Goal: Task Accomplishment & Management: Use online tool/utility

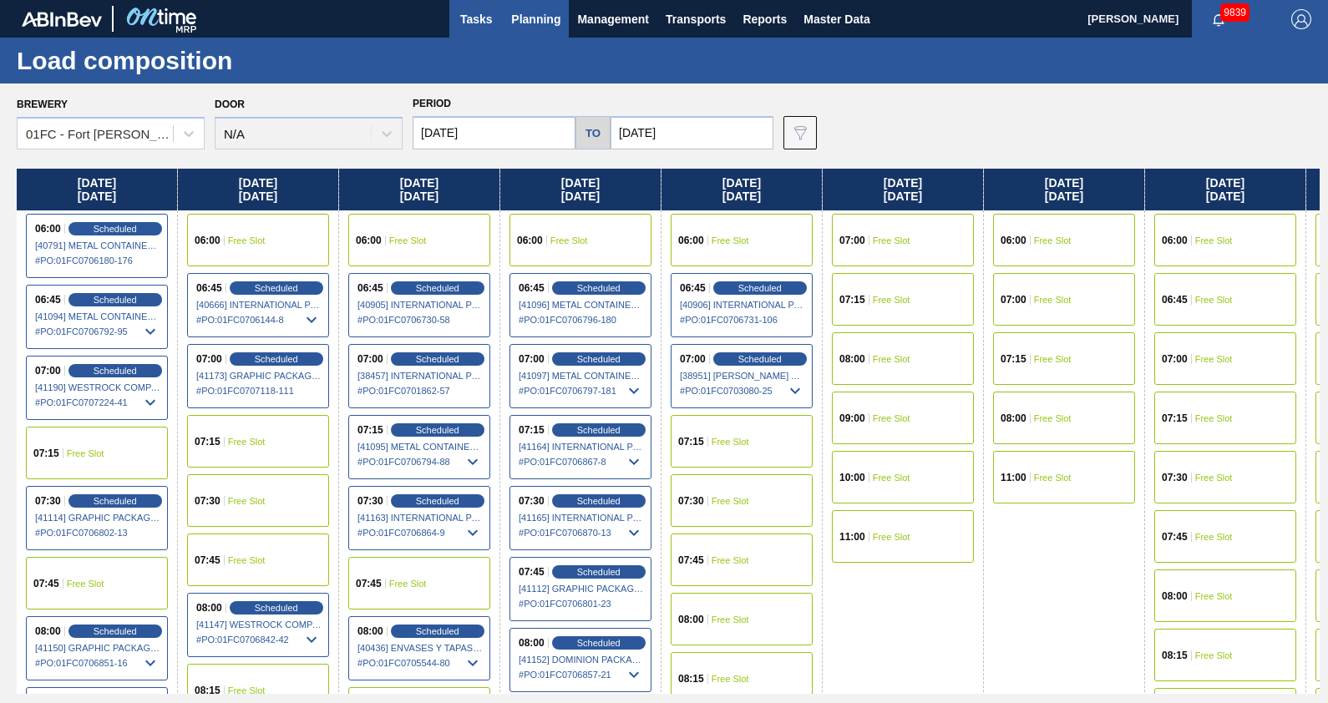
drag, startPoint x: 0, startPoint y: 0, endPoint x: 468, endPoint y: 0, distance: 467.7
click at [468, 0] on button "Tasks" at bounding box center [475, 19] width 53 height 38
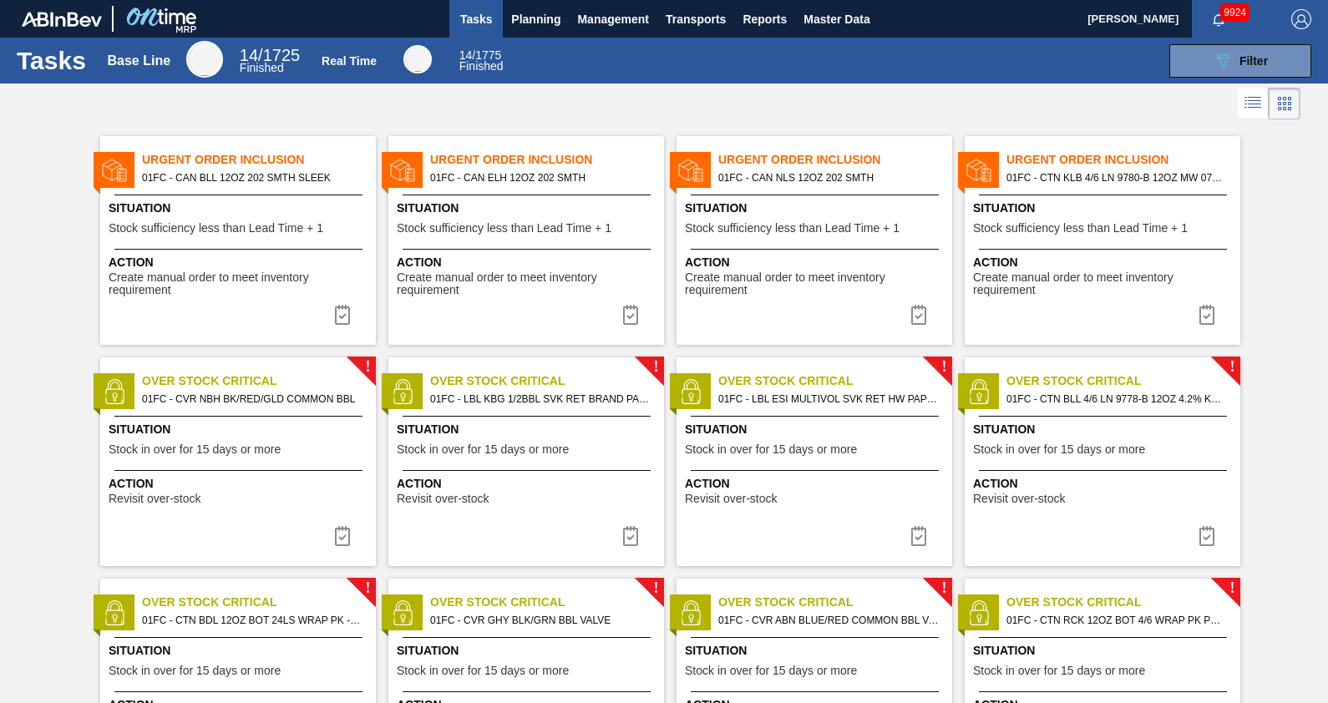
click at [453, 114] on div at bounding box center [664, 104] width 1328 height 40
click at [1136, 195] on div at bounding box center [1103, 195] width 248 height 1
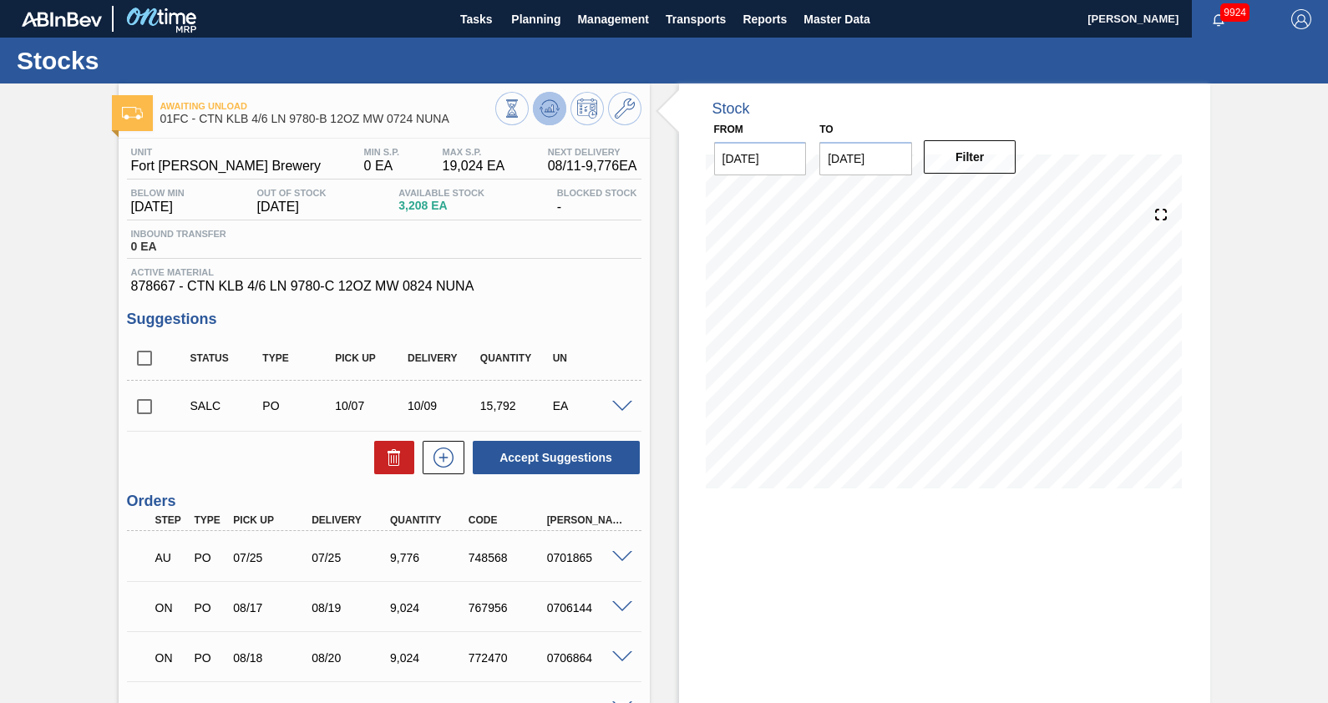
click at [557, 121] on button at bounding box center [549, 108] width 33 height 33
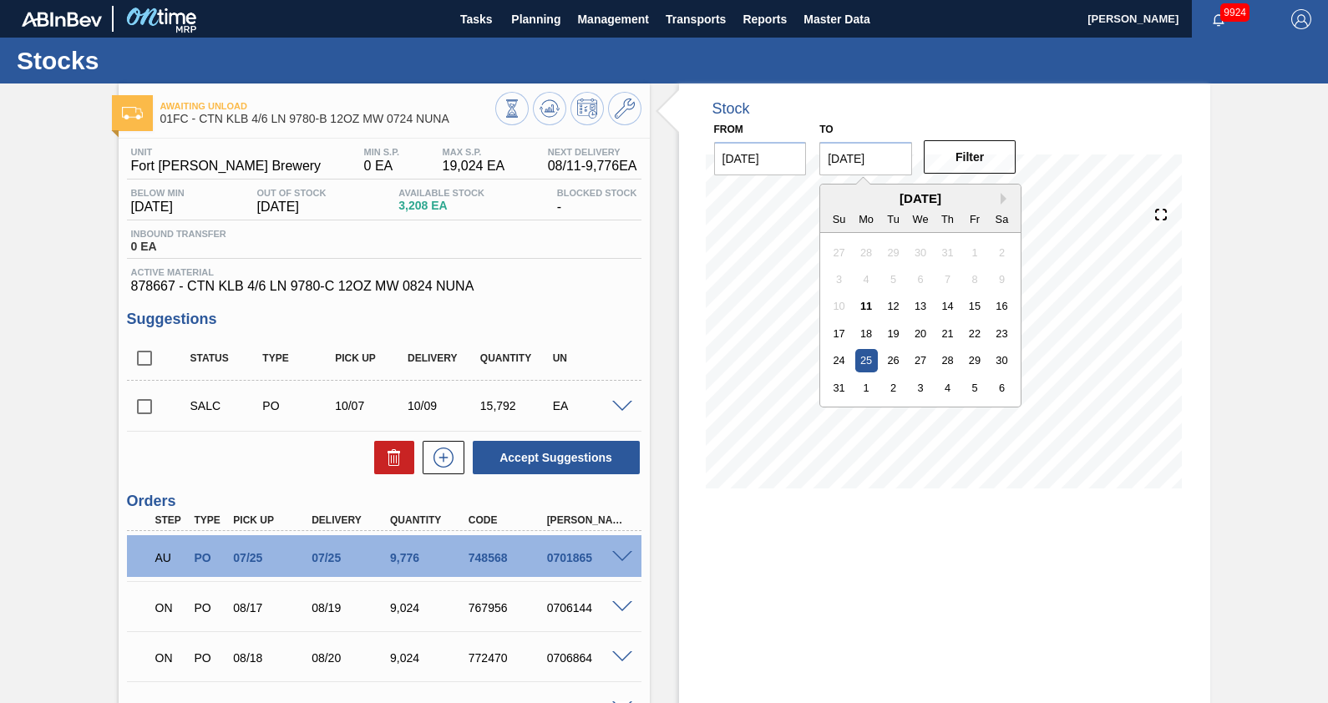
click at [891, 163] on input "[DATE]" at bounding box center [865, 158] width 93 height 33
click at [1008, 196] on button "Next Month" at bounding box center [1007, 199] width 12 height 12
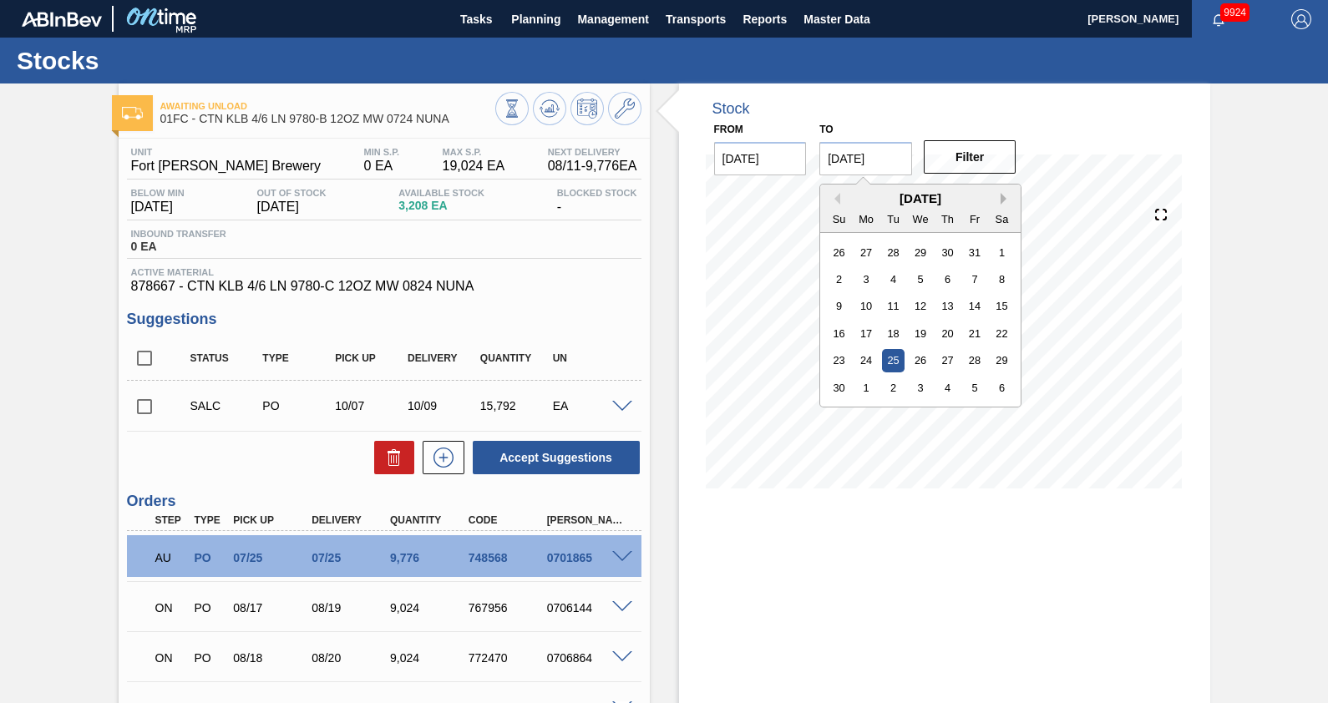
click at [1008, 196] on button "Next Month" at bounding box center [1007, 199] width 12 height 12
click at [839, 200] on div "[DATE]" at bounding box center [920, 198] width 200 height 14
click at [836, 198] on button "Previous Month" at bounding box center [834, 199] width 12 height 12
click at [924, 355] on div "31" at bounding box center [921, 360] width 23 height 23
type input "[DATE]"
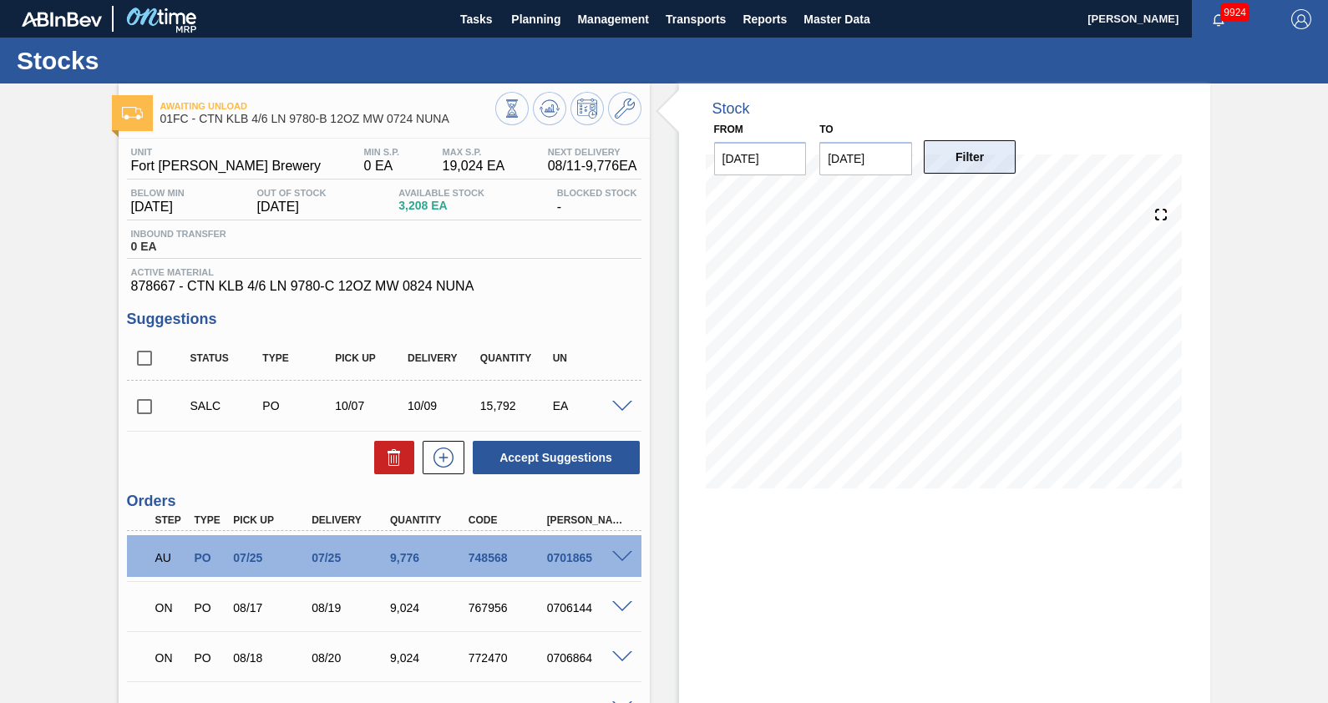
click at [989, 147] on button "Filter" at bounding box center [970, 156] width 93 height 33
click at [661, 265] on div "Stock From [DATE] to [DATE] Filter" at bounding box center [930, 501] width 560 height 835
click at [143, 409] on input "checkbox" at bounding box center [144, 406] width 35 height 35
click at [374, 464] on button at bounding box center [394, 457] width 40 height 33
checkbox input "false"
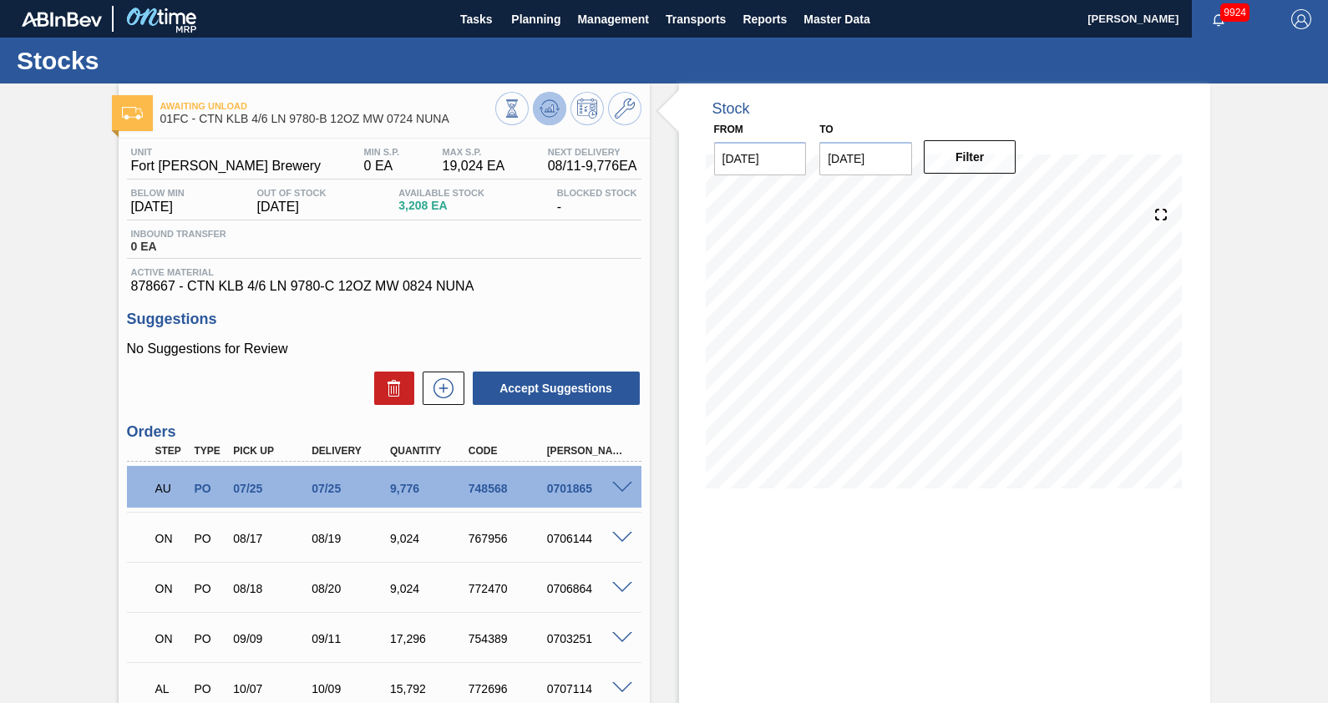
click at [548, 110] on icon at bounding box center [549, 110] width 2 height 4
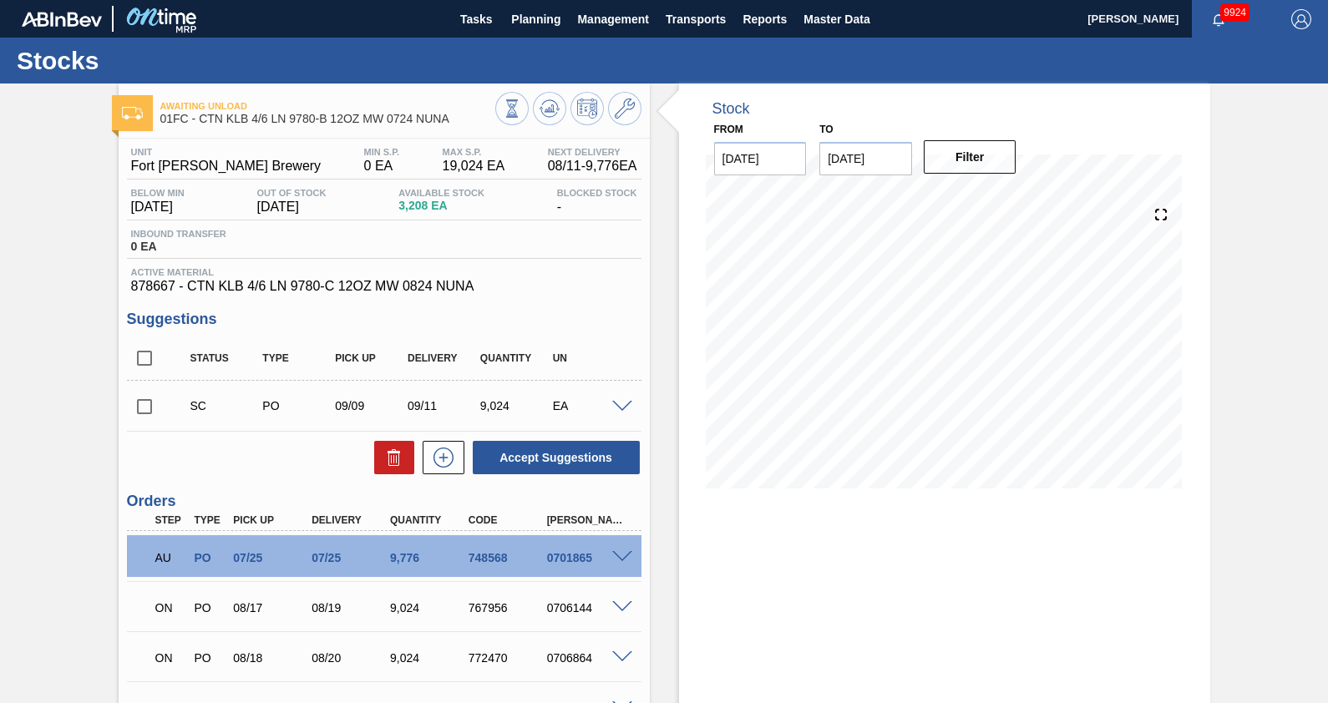
click at [1310, 413] on div "Awaiting Unload 01FC - CTN KLB 4/6 LN 9780-B 12OZ MW 0724 NUNA Unit [GEOGRAPHIC…" at bounding box center [664, 501] width 1328 height 835
click at [1280, 291] on div "Awaiting Unload 01FC - CTN KLB 4/6 LN 9780-B 12OZ MW 0724 NUNA Unit [GEOGRAPHIC…" at bounding box center [664, 501] width 1328 height 835
click at [670, 288] on div "Stock From [DATE] to [DATE] Filter 08/11 Stock Projection 12,984 SAP Planning 0…" at bounding box center [930, 501] width 560 height 835
click at [486, 22] on span "Tasks" at bounding box center [476, 19] width 37 height 20
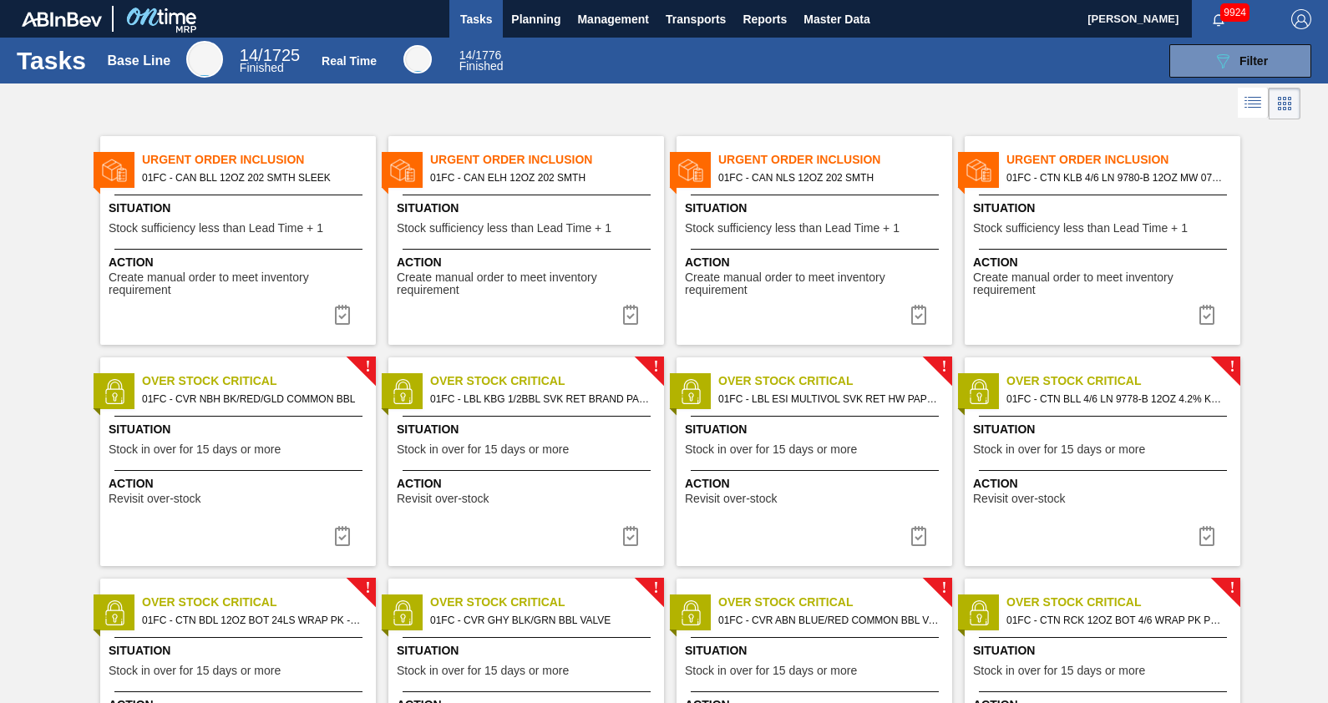
click at [524, 19] on span "Planning" at bounding box center [535, 19] width 49 height 20
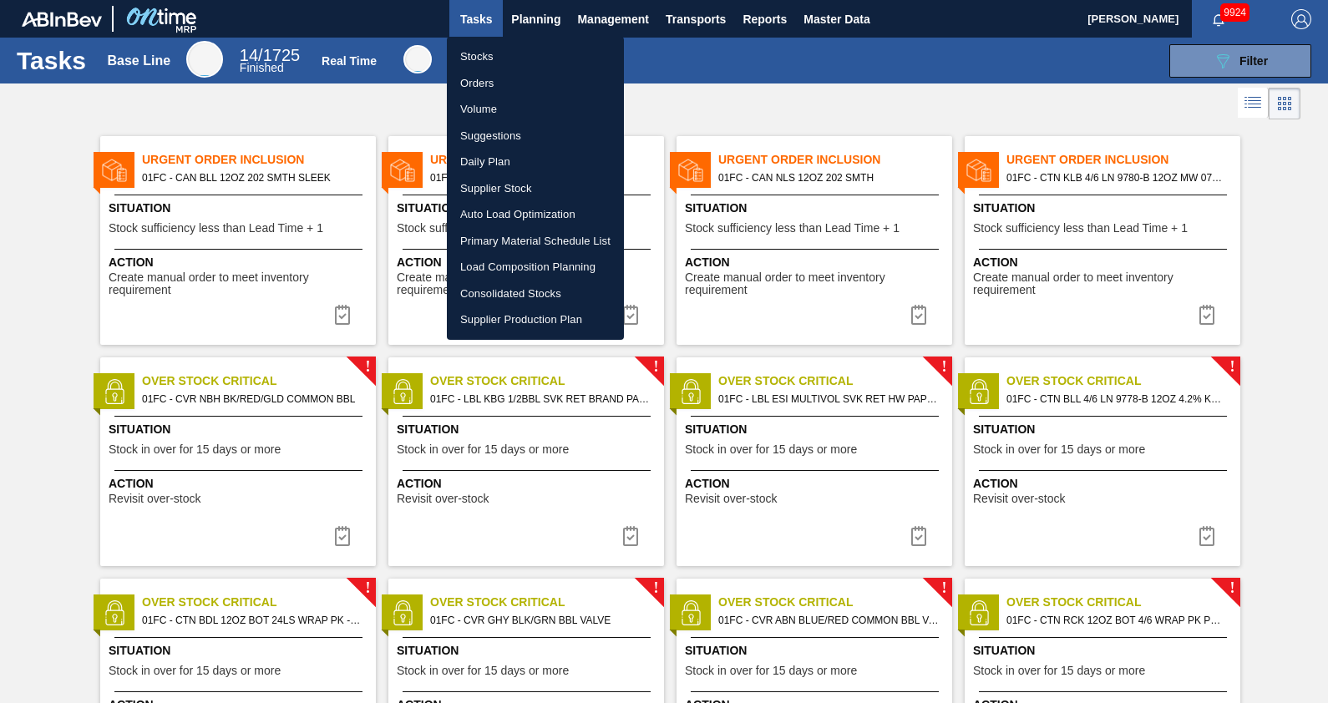
click at [522, 262] on li "Load Composition Planning" at bounding box center [535, 267] width 177 height 27
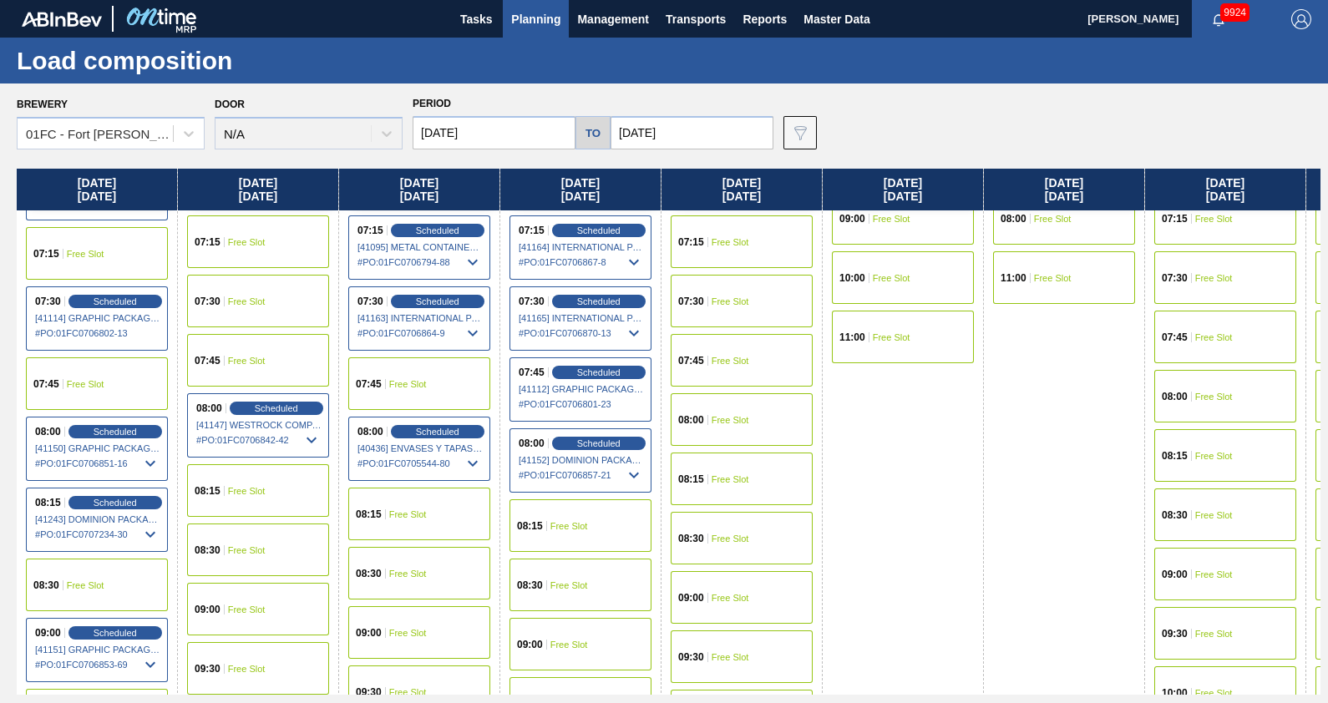
scroll to position [200, 0]
click at [276, 408] on span "Scheduled" at bounding box center [276, 408] width 48 height 11
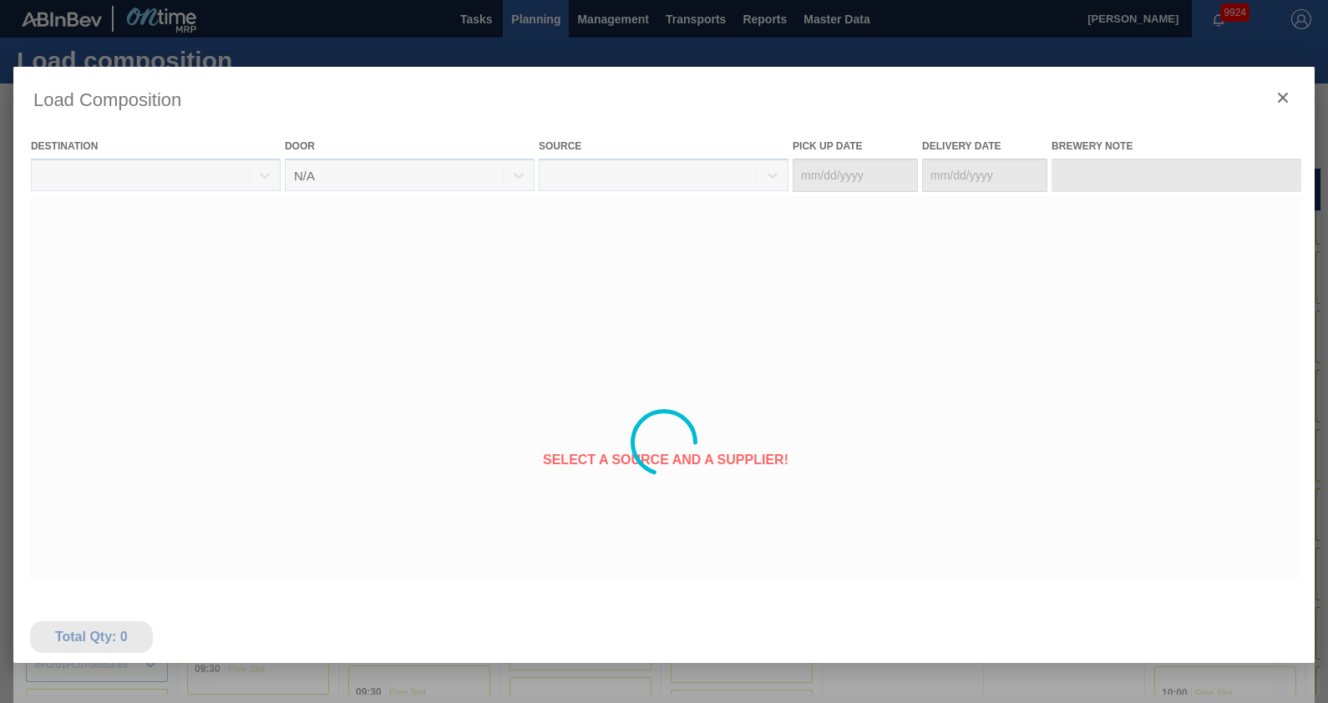
type Date "[DATE]"
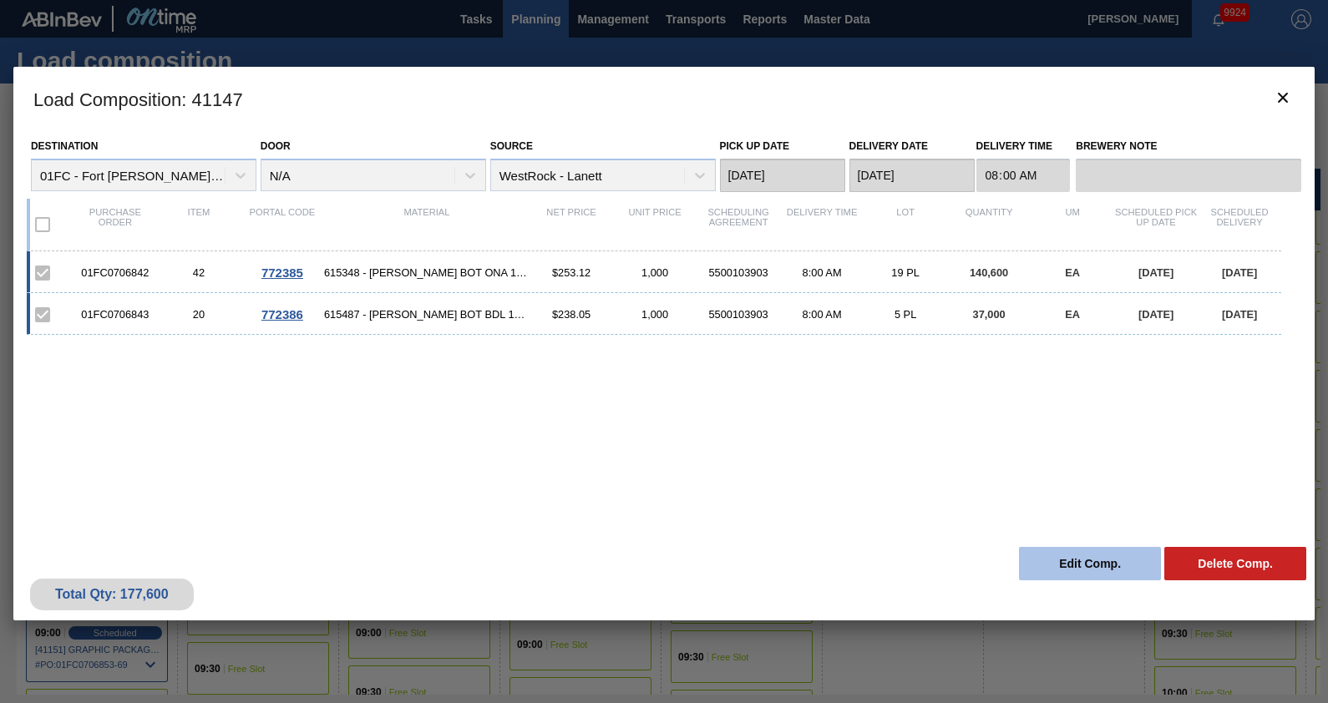
click at [1060, 560] on button "Edit Comp." at bounding box center [1090, 563] width 142 height 33
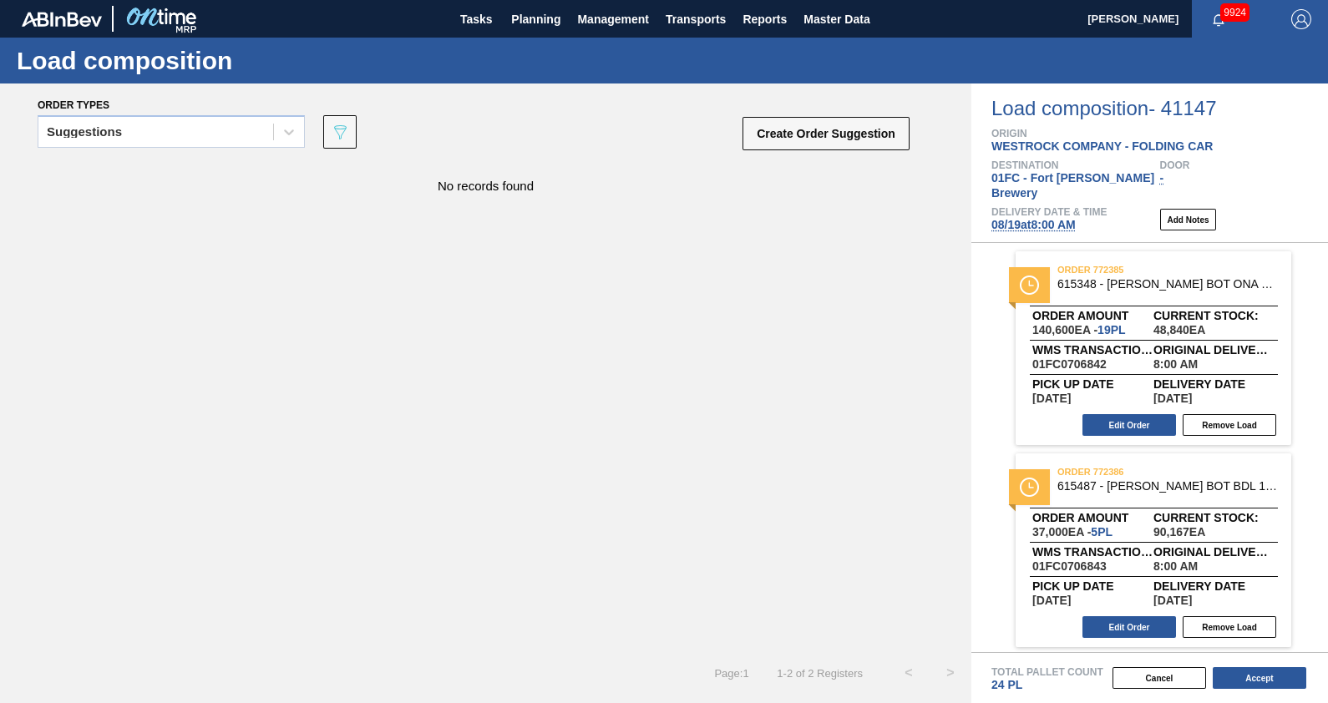
click at [1035, 218] on span "[DATE] 8:00 AM" at bounding box center [1033, 224] width 84 height 13
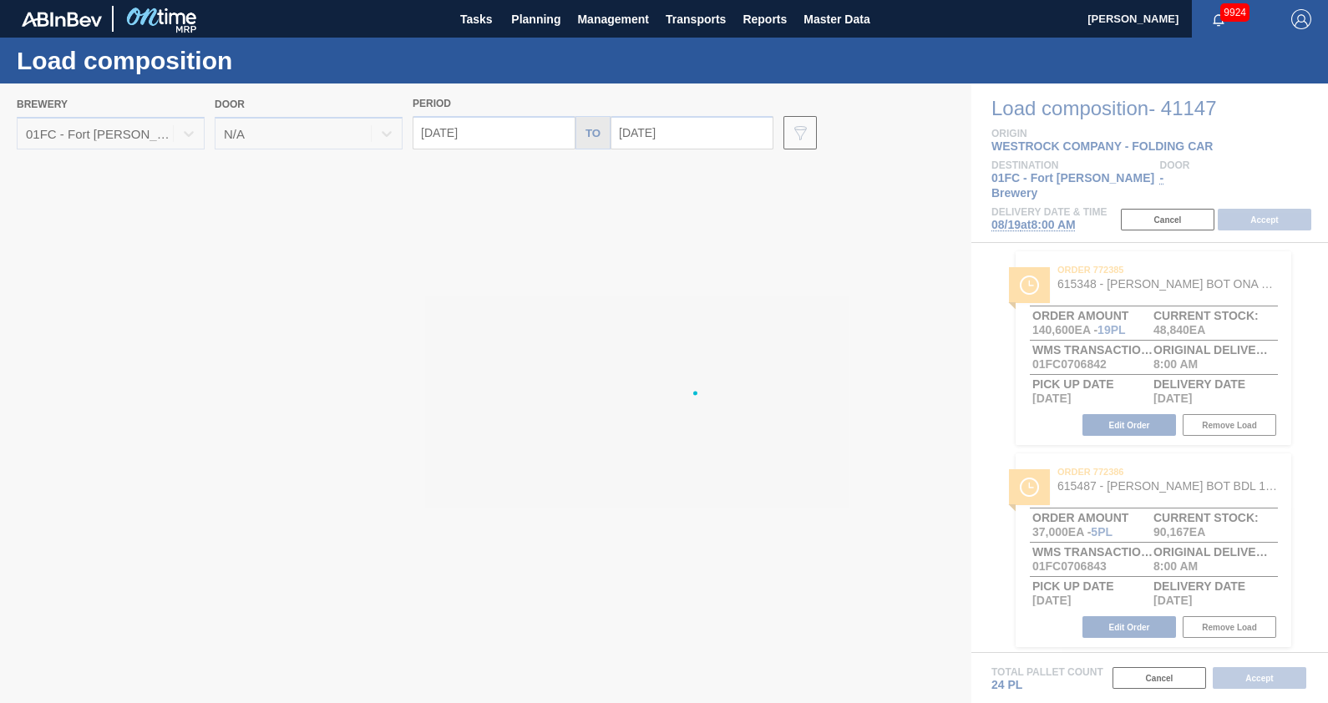
type input "[DATE]"
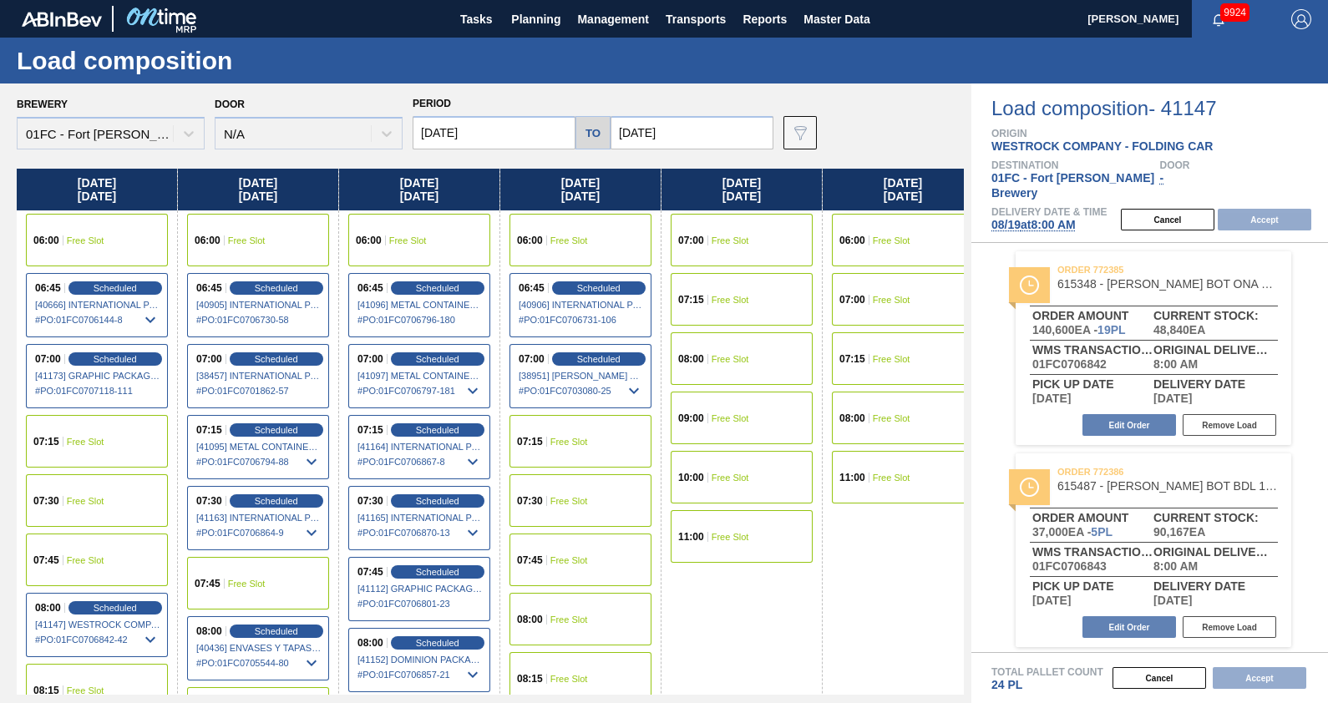
click at [275, 560] on div "07:45 Free Slot" at bounding box center [258, 583] width 142 height 53
click at [1281, 209] on button "Accept" at bounding box center [1265, 220] width 94 height 22
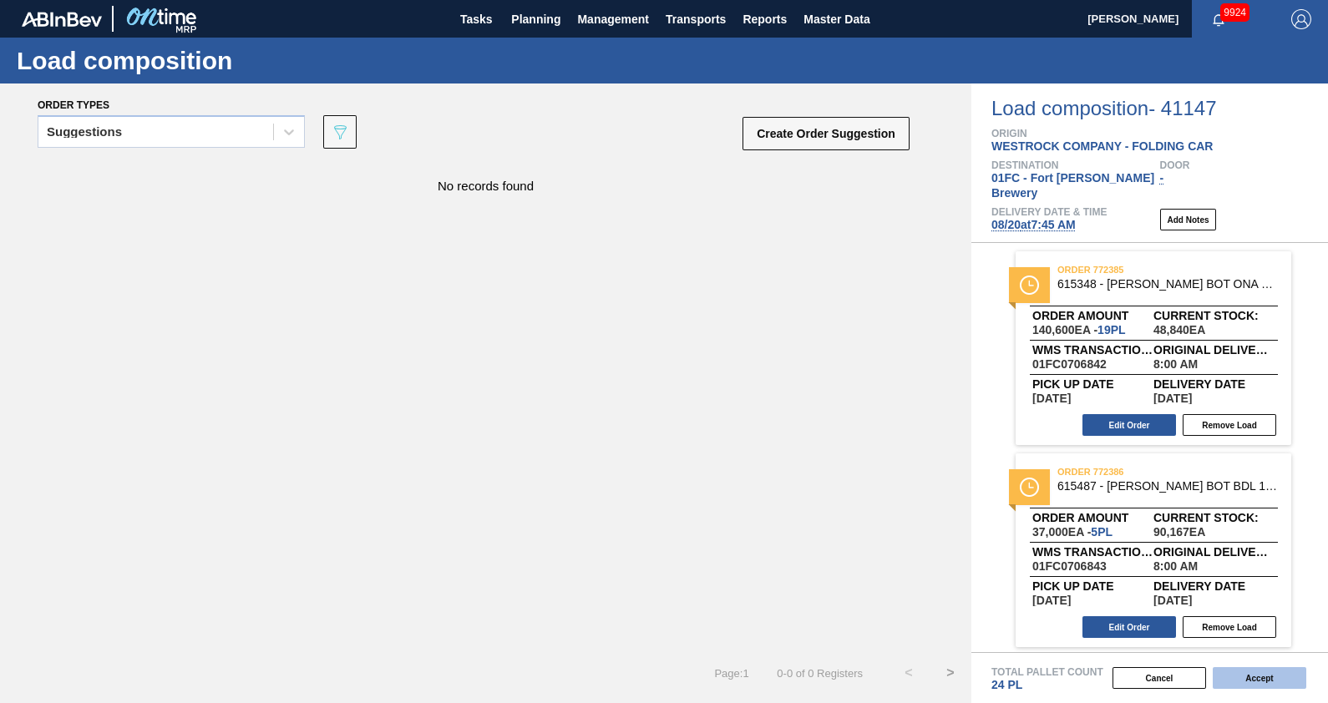
click at [1295, 685] on button "Accept" at bounding box center [1260, 678] width 94 height 22
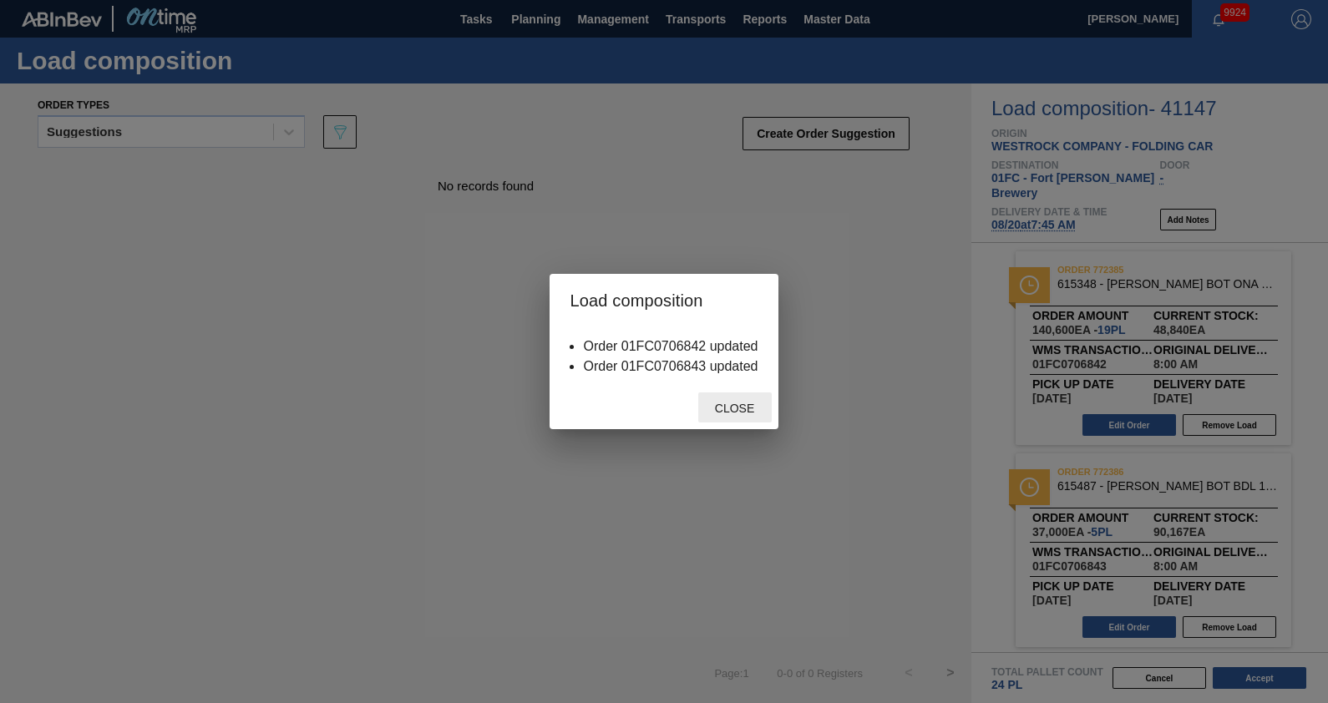
click at [718, 406] on span "Close" at bounding box center [735, 408] width 66 height 13
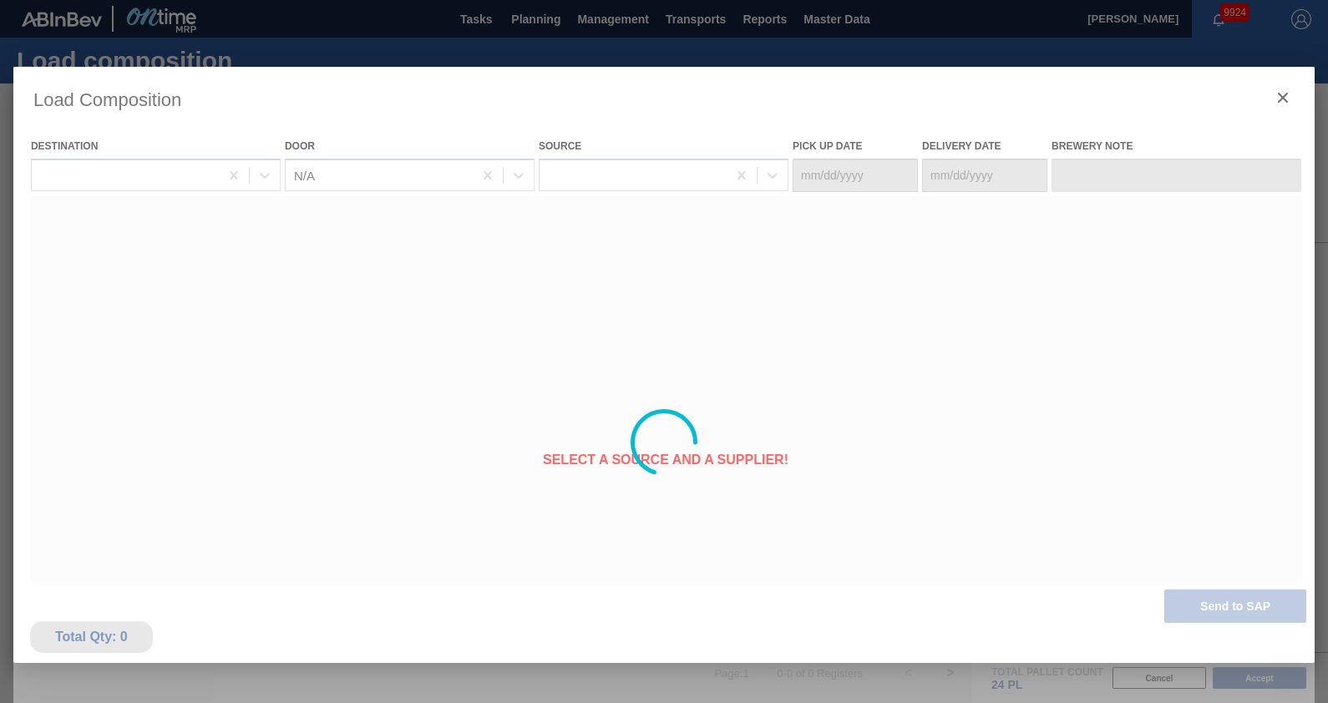
type Date "[DATE]"
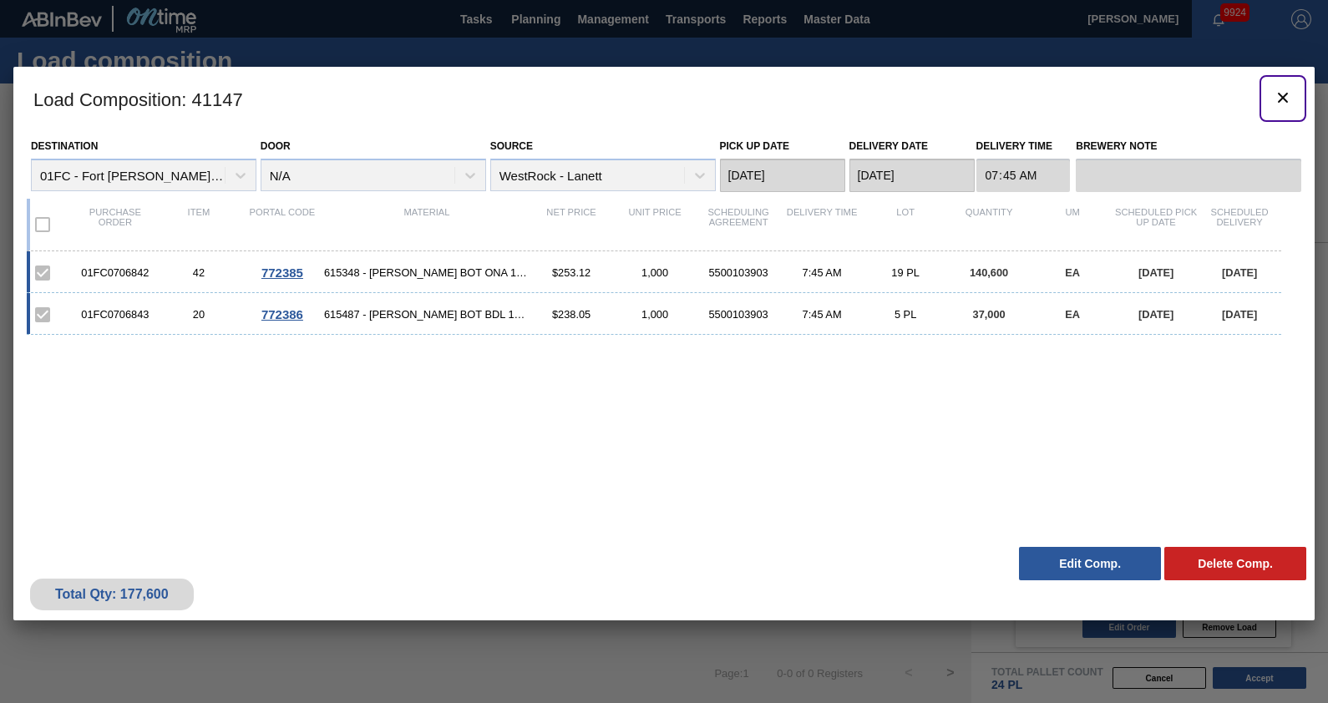
click at [1283, 96] on icon "botão de ícone" at bounding box center [1283, 98] width 10 height 10
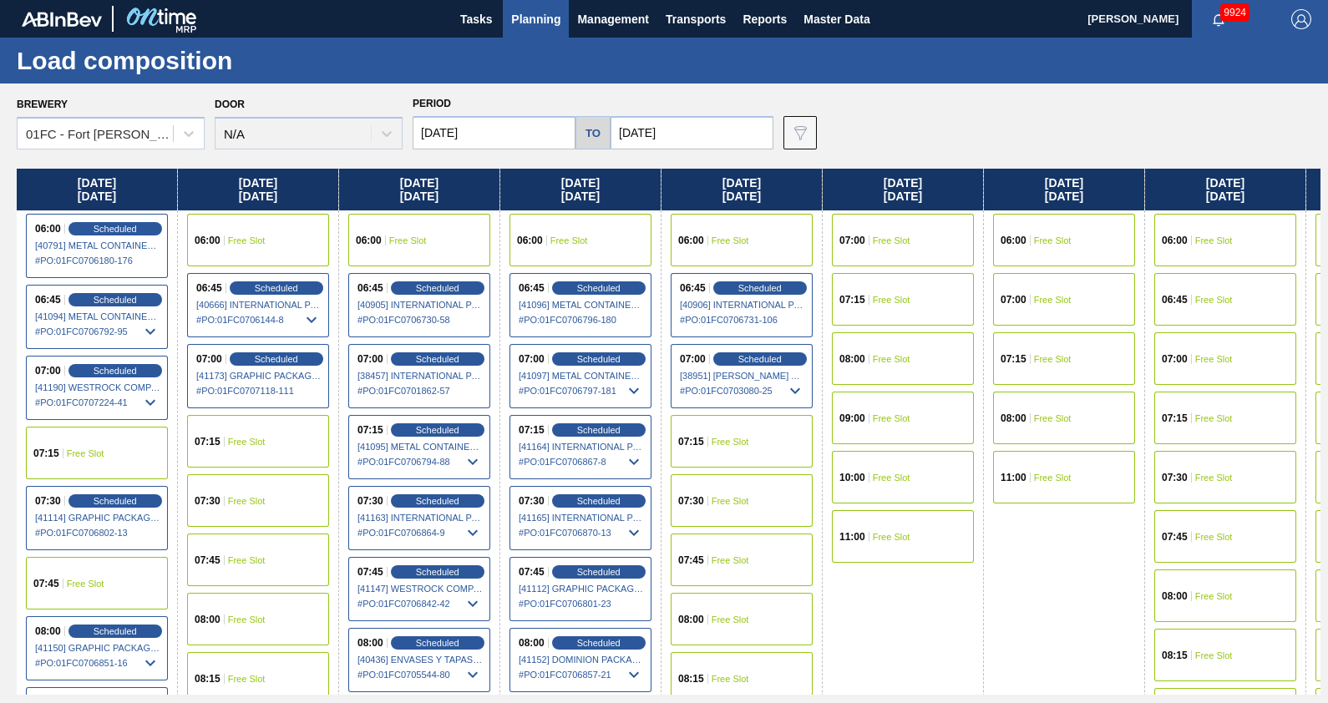
click at [618, 77] on div "Load composition" at bounding box center [664, 61] width 1328 height 46
click at [523, 20] on span "Planning" at bounding box center [535, 19] width 49 height 20
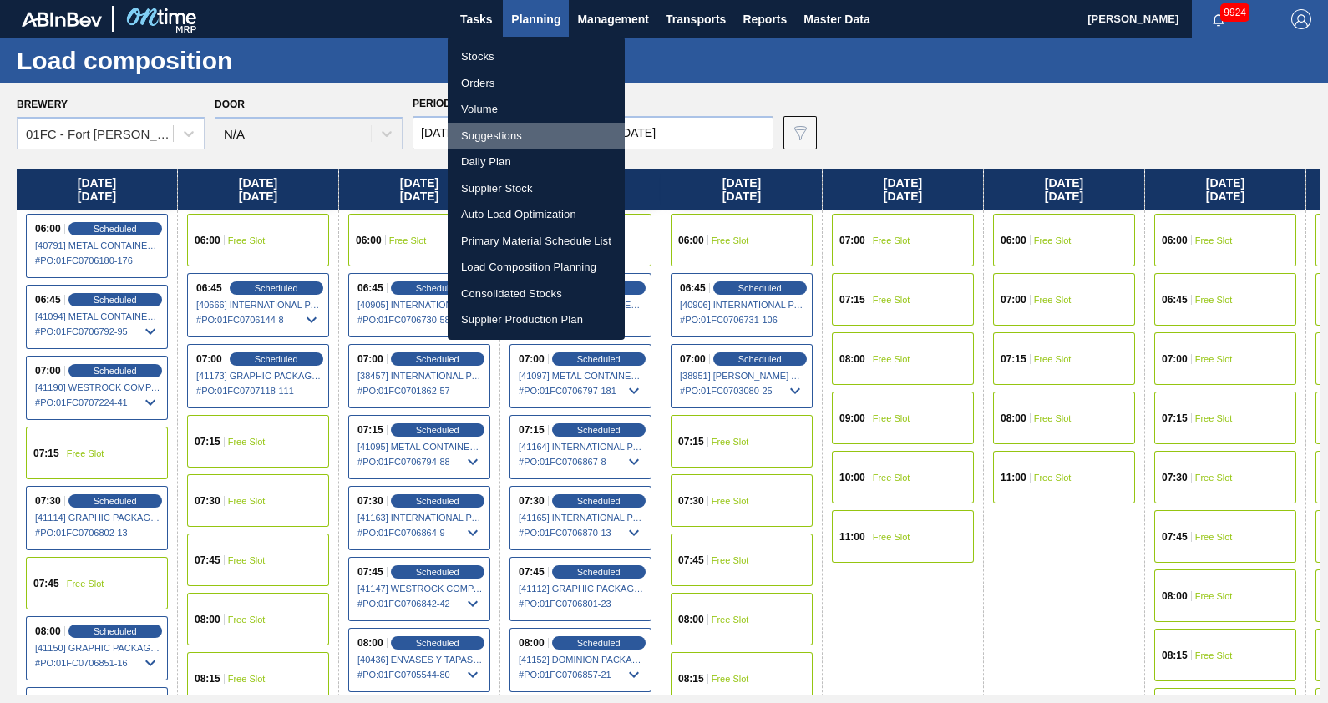
click at [494, 136] on li "Suggestions" at bounding box center [536, 136] width 177 height 27
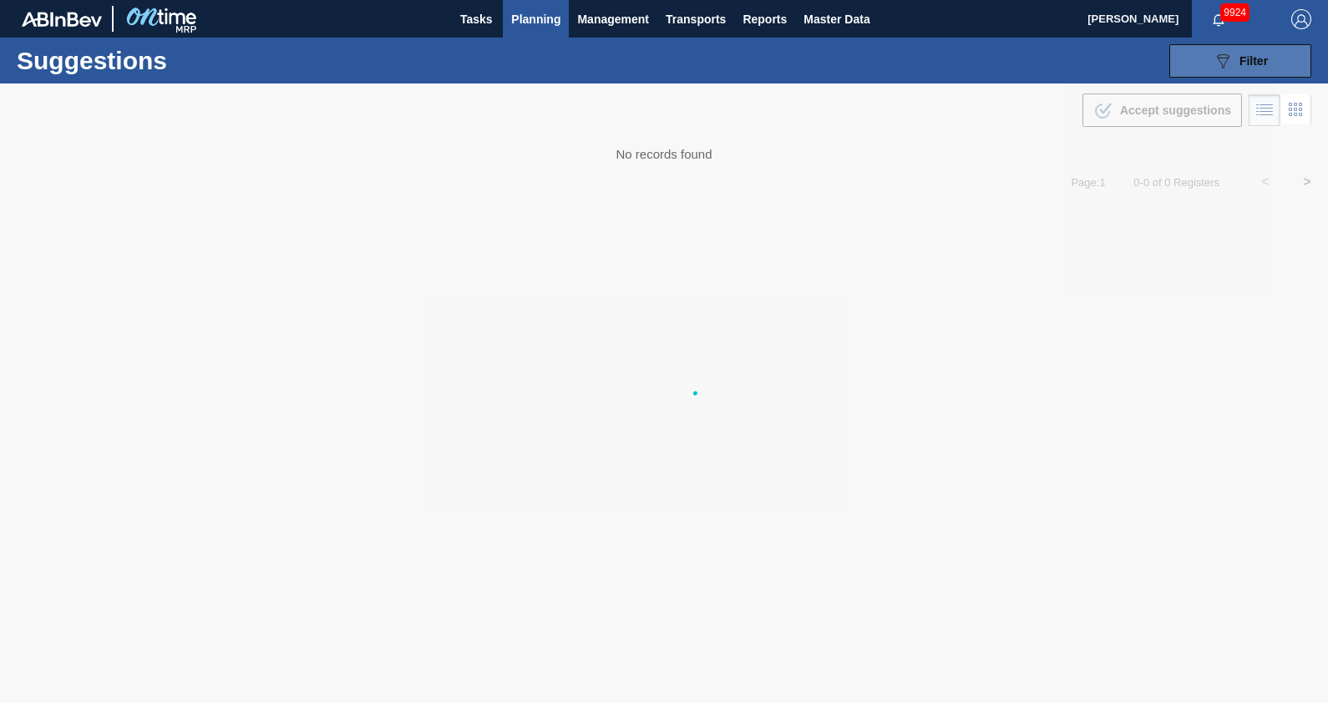
click at [1191, 71] on button "089F7B8B-B2A5-4AFE-B5C0-19BA573D28AC Filter" at bounding box center [1240, 60] width 142 height 33
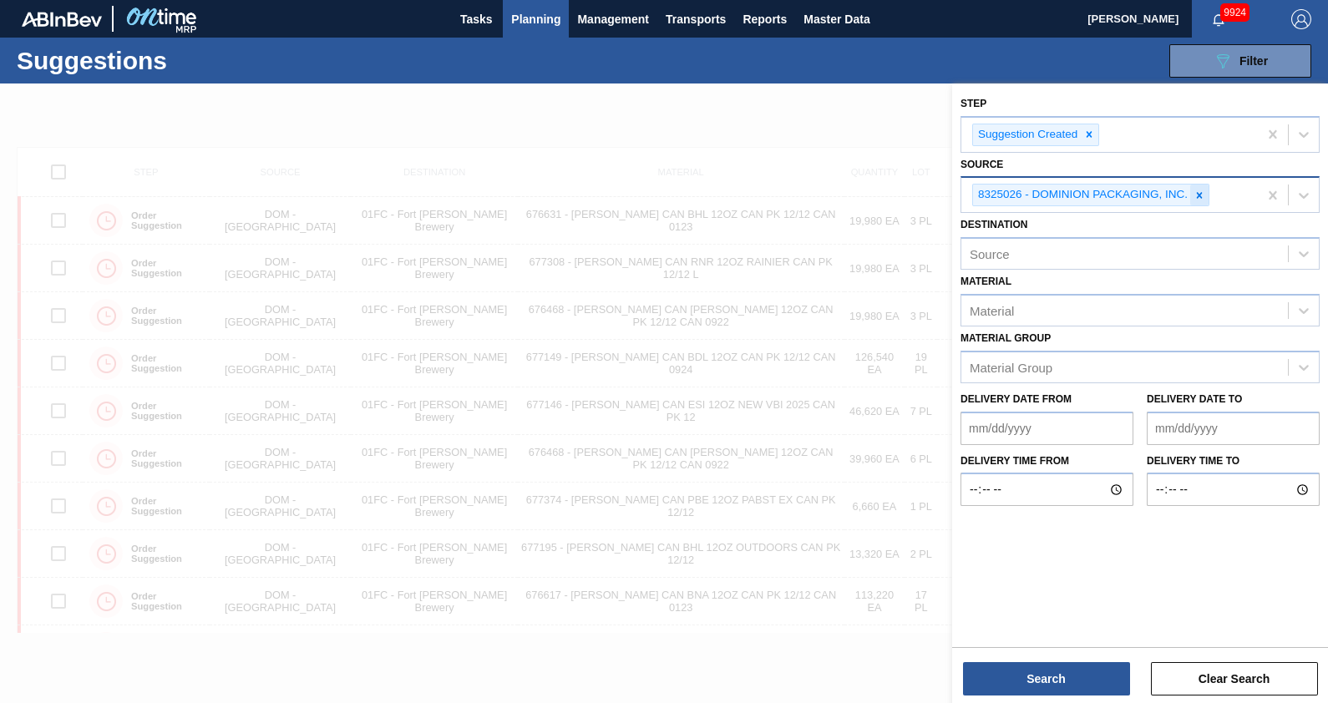
click at [1203, 200] on div at bounding box center [1199, 195] width 18 height 21
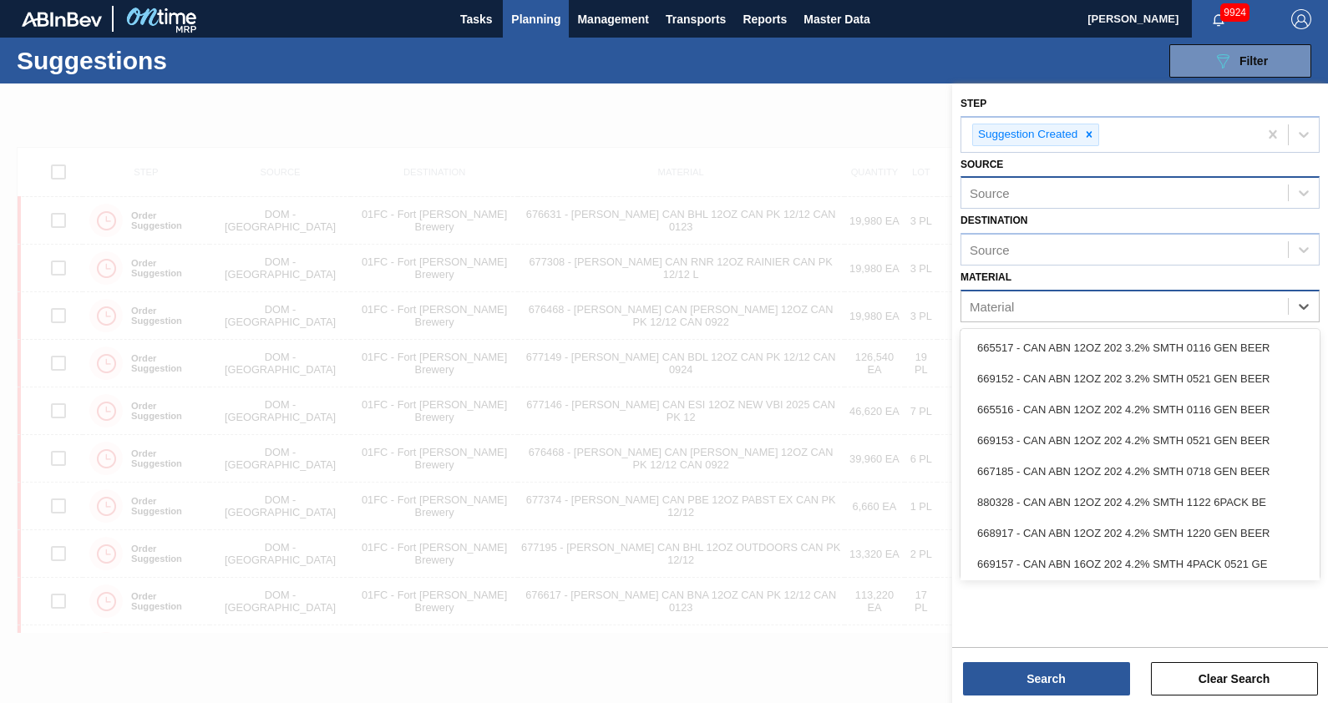
click at [1075, 312] on div "Material" at bounding box center [1124, 307] width 327 height 24
click at [1092, 255] on div "Source" at bounding box center [1124, 250] width 327 height 24
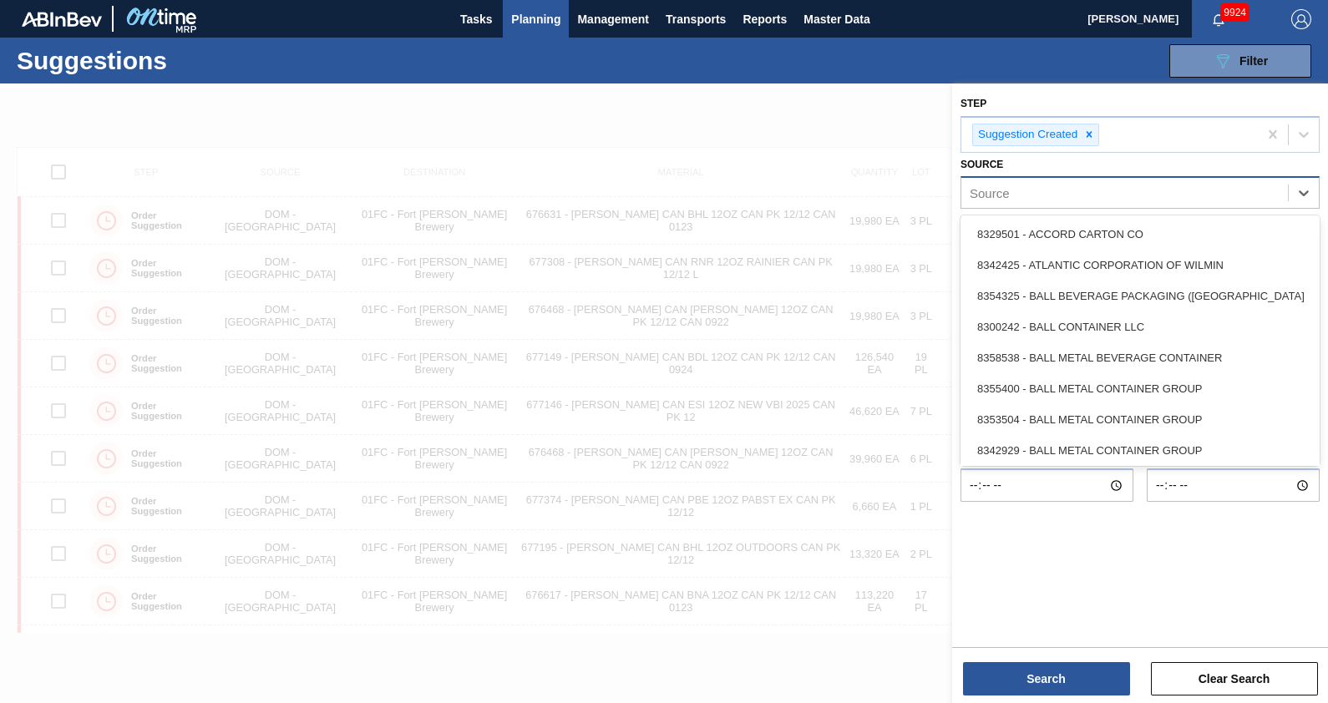
click at [1090, 204] on div "Source" at bounding box center [1124, 193] width 327 height 24
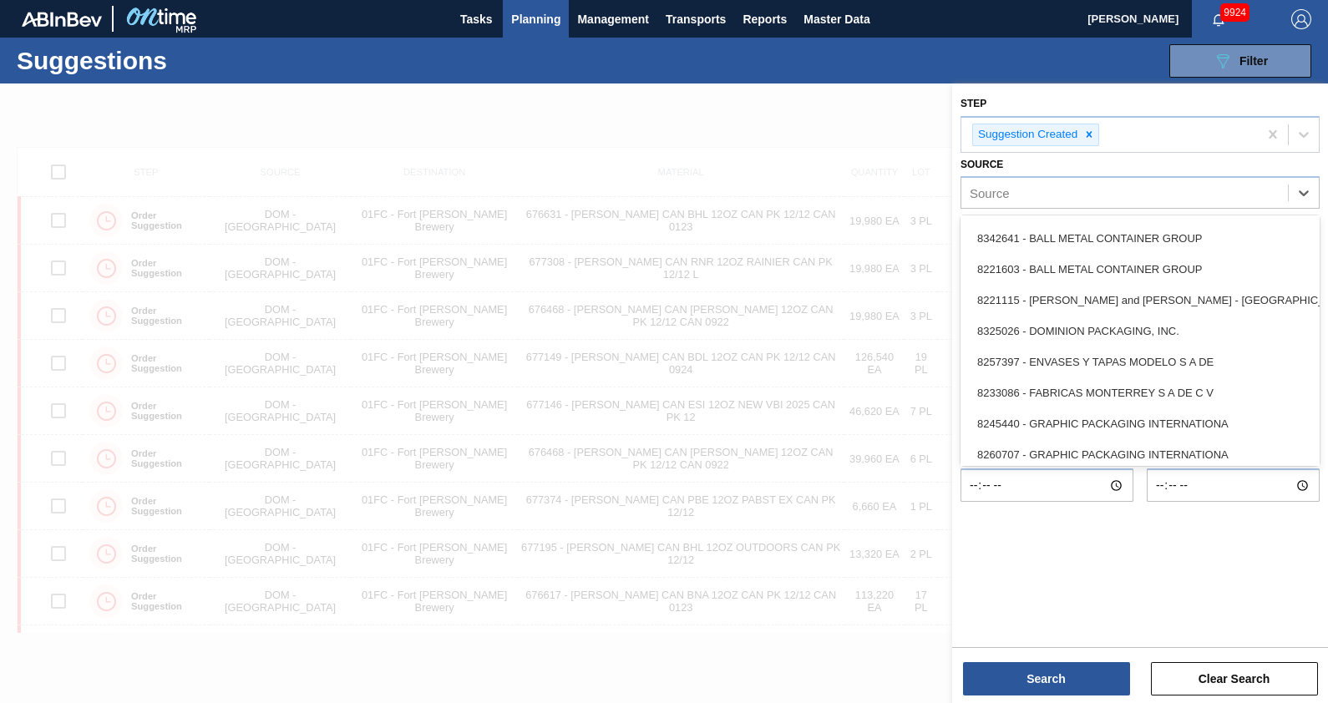
scroll to position [306, 0]
click at [1088, 307] on div "8221115 - [PERSON_NAME] and [PERSON_NAME] - [GEOGRAPHIC_DATA]" at bounding box center [1139, 299] width 359 height 31
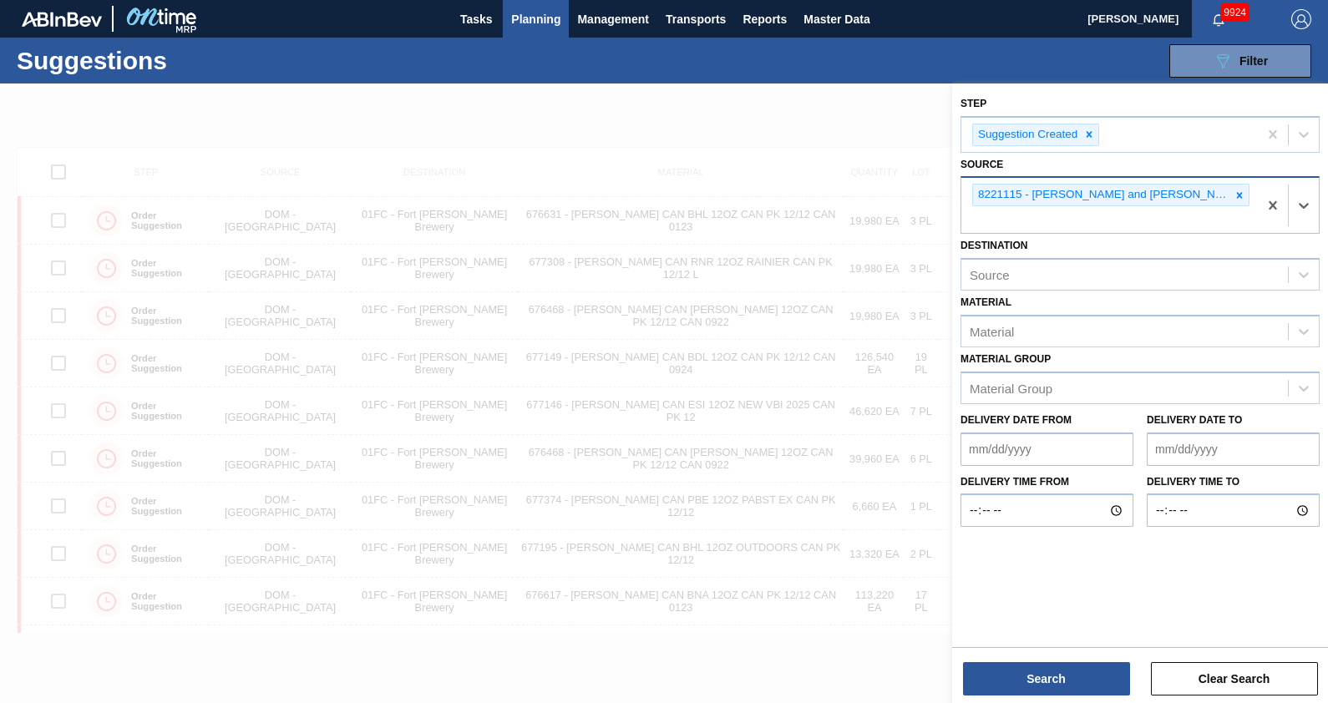
click at [1228, 195] on div "8221115 - [PERSON_NAME] and [PERSON_NAME] - [GEOGRAPHIC_DATA]" at bounding box center [1109, 205] width 296 height 55
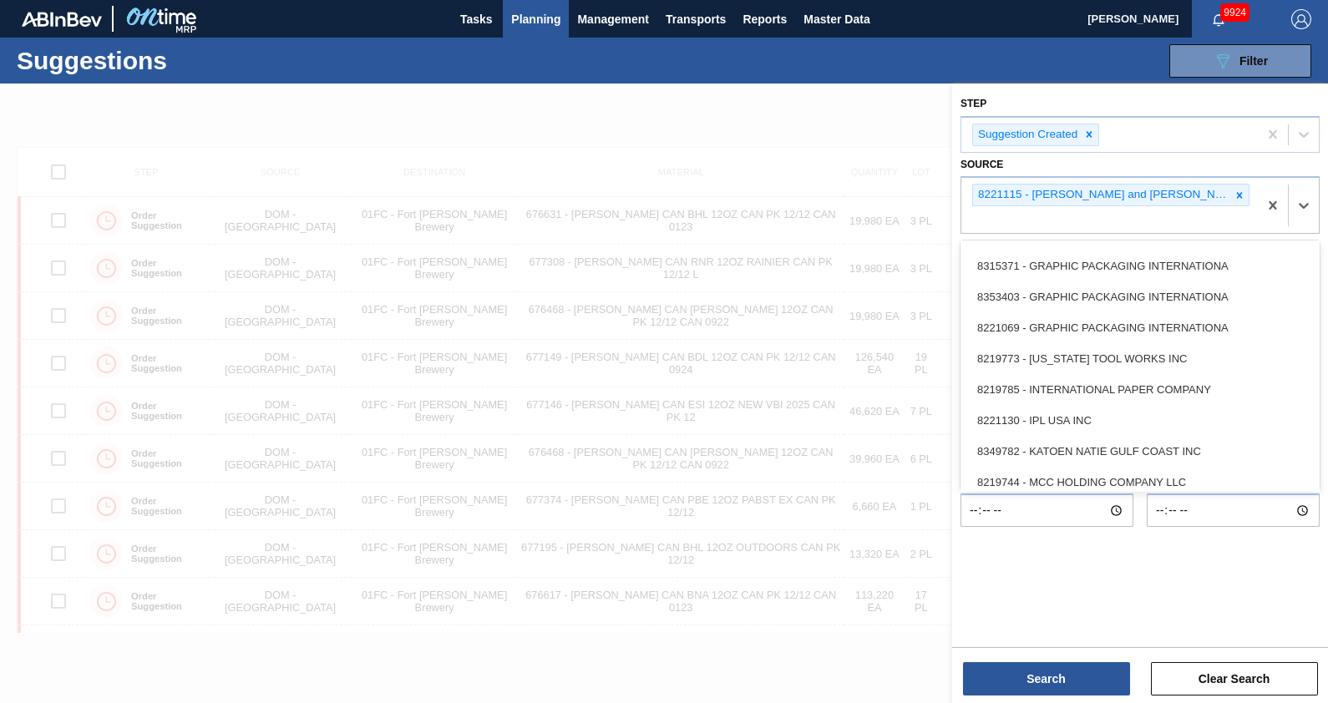
scroll to position [586, 0]
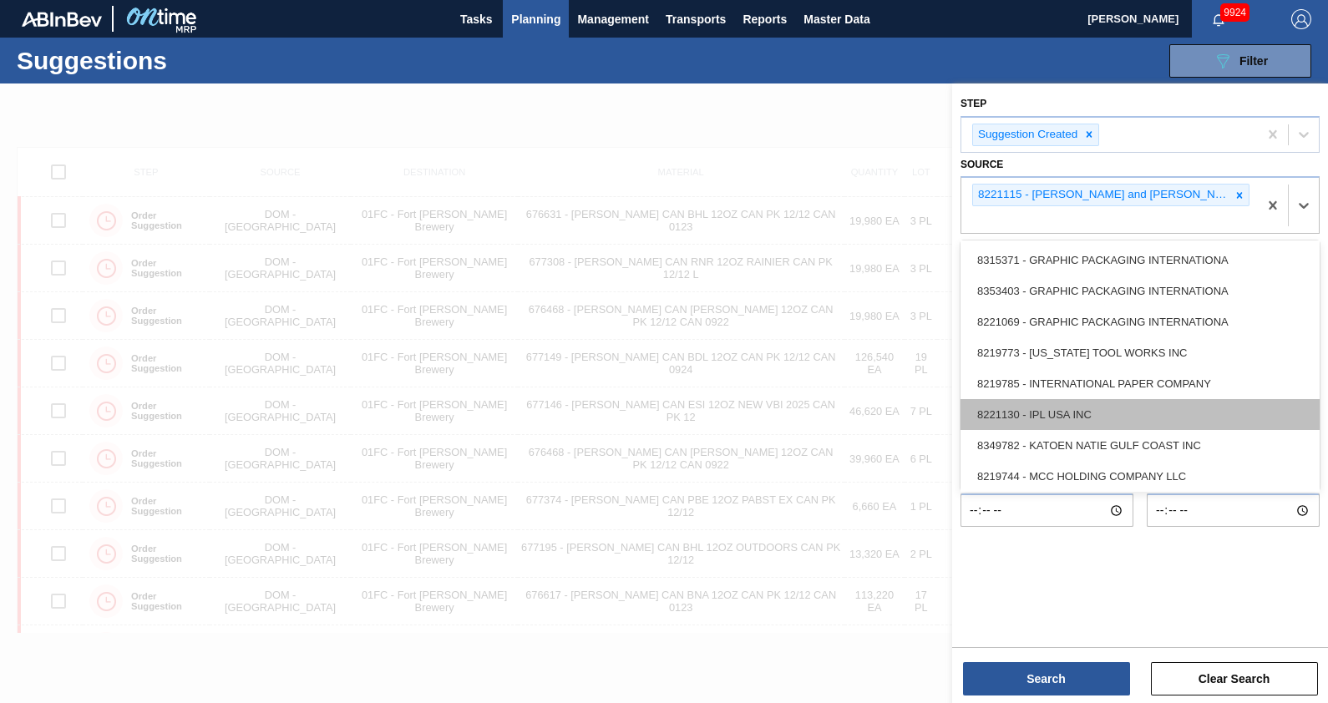
click at [1074, 399] on div "8221130 - IPL USA INC" at bounding box center [1139, 414] width 359 height 31
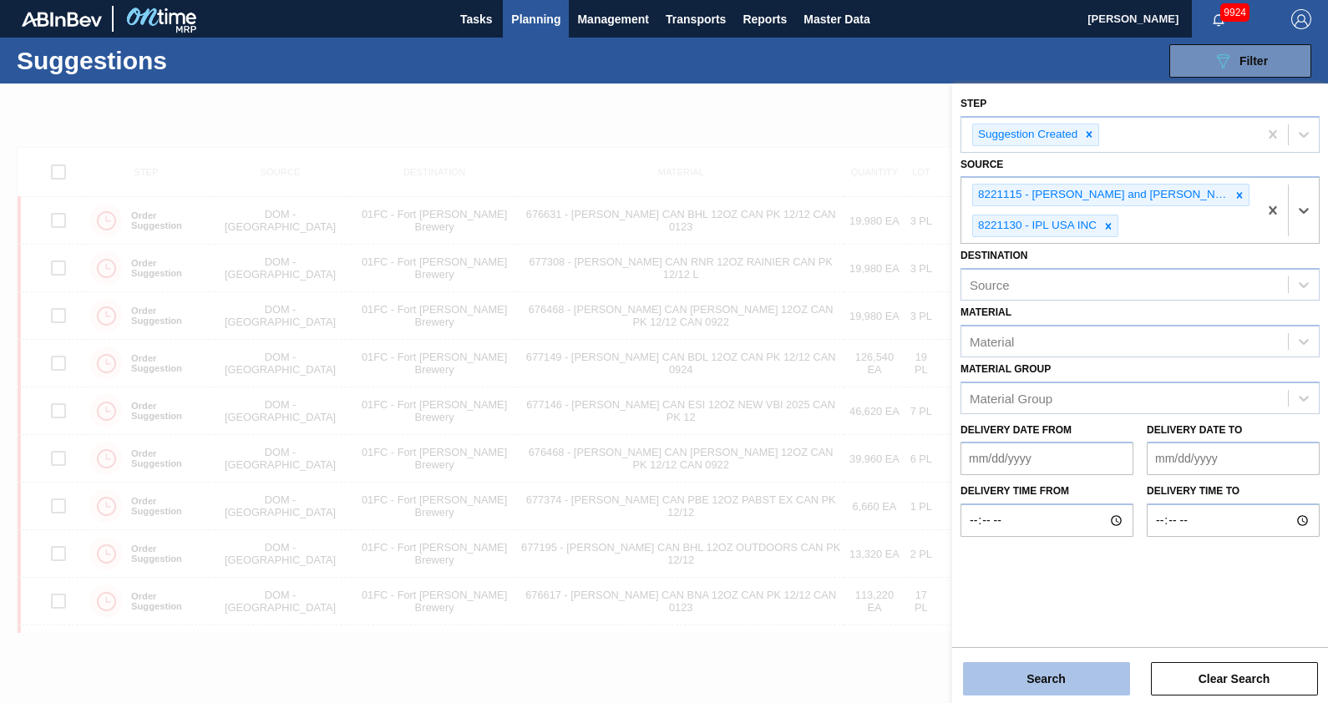
click at [1058, 671] on button "Search" at bounding box center [1046, 678] width 167 height 33
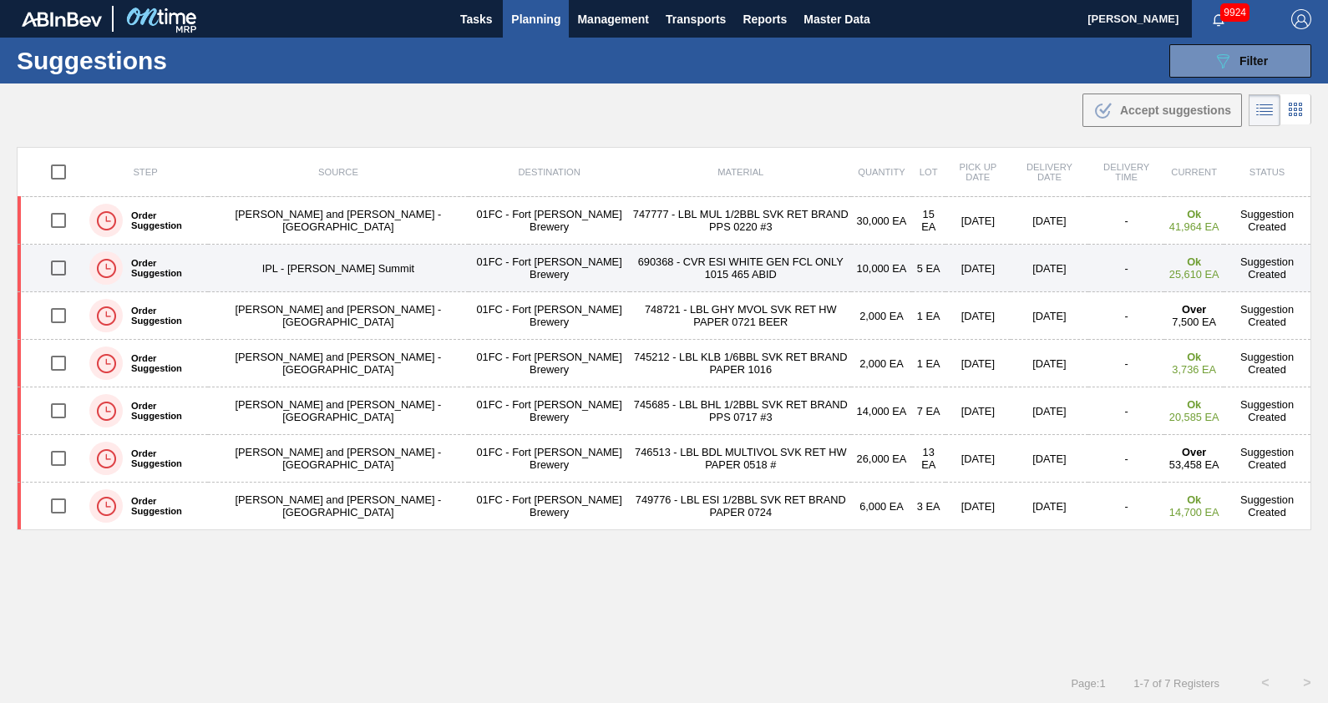
scroll to position [0, 0]
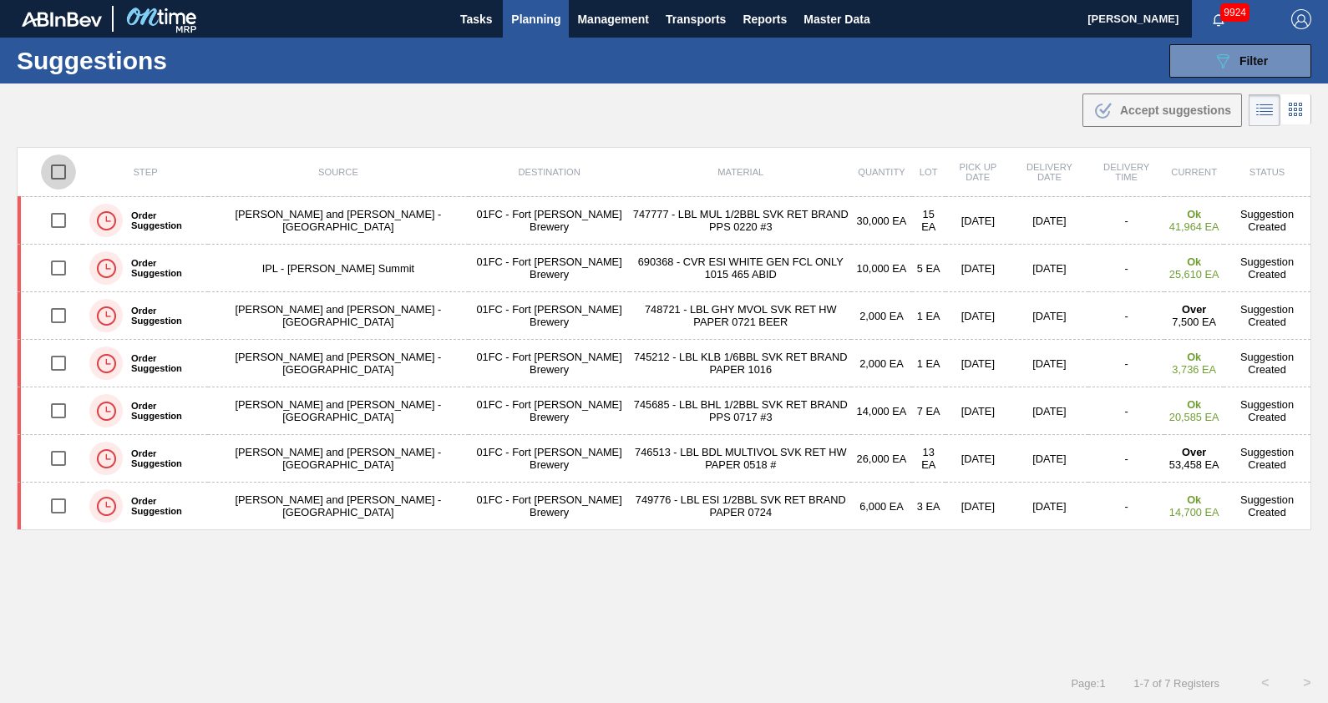
click at [60, 170] on input "checkbox" at bounding box center [58, 172] width 35 height 35
checkbox input "true"
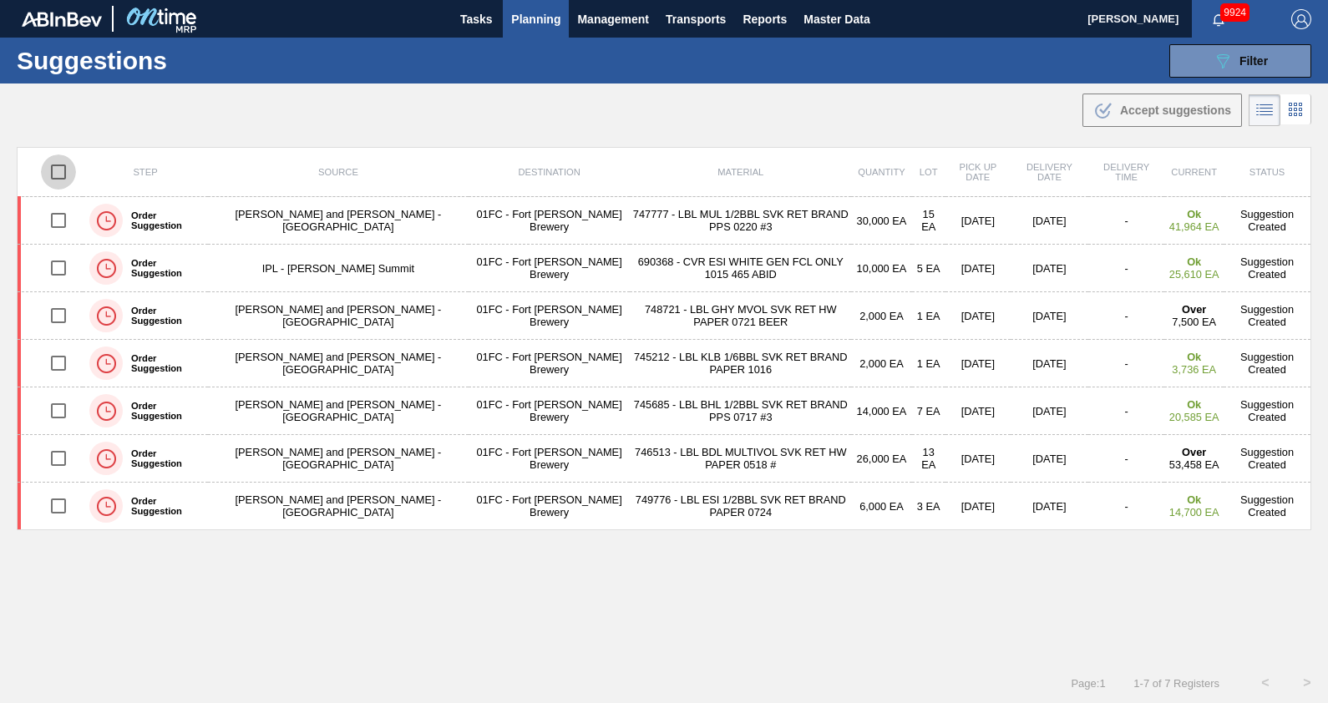
checkbox input "true"
click at [60, 170] on input "checkbox" at bounding box center [58, 172] width 35 height 35
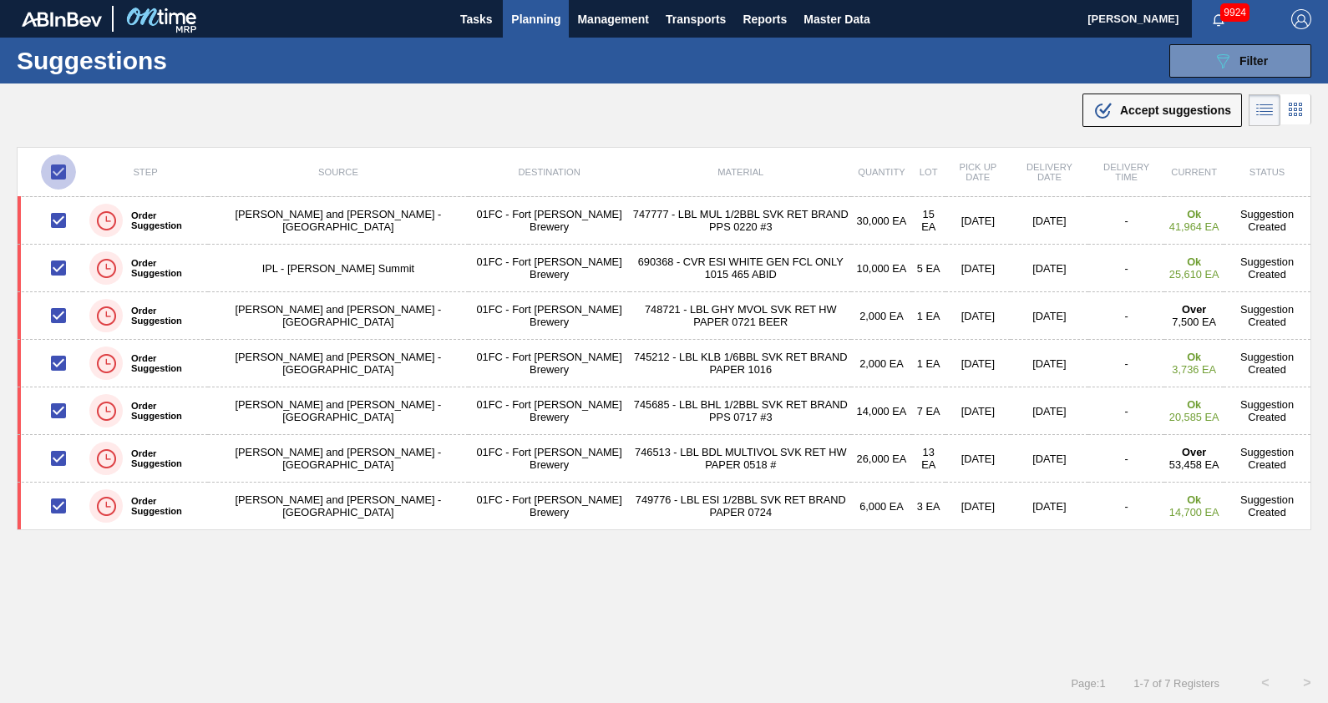
checkbox input "false"
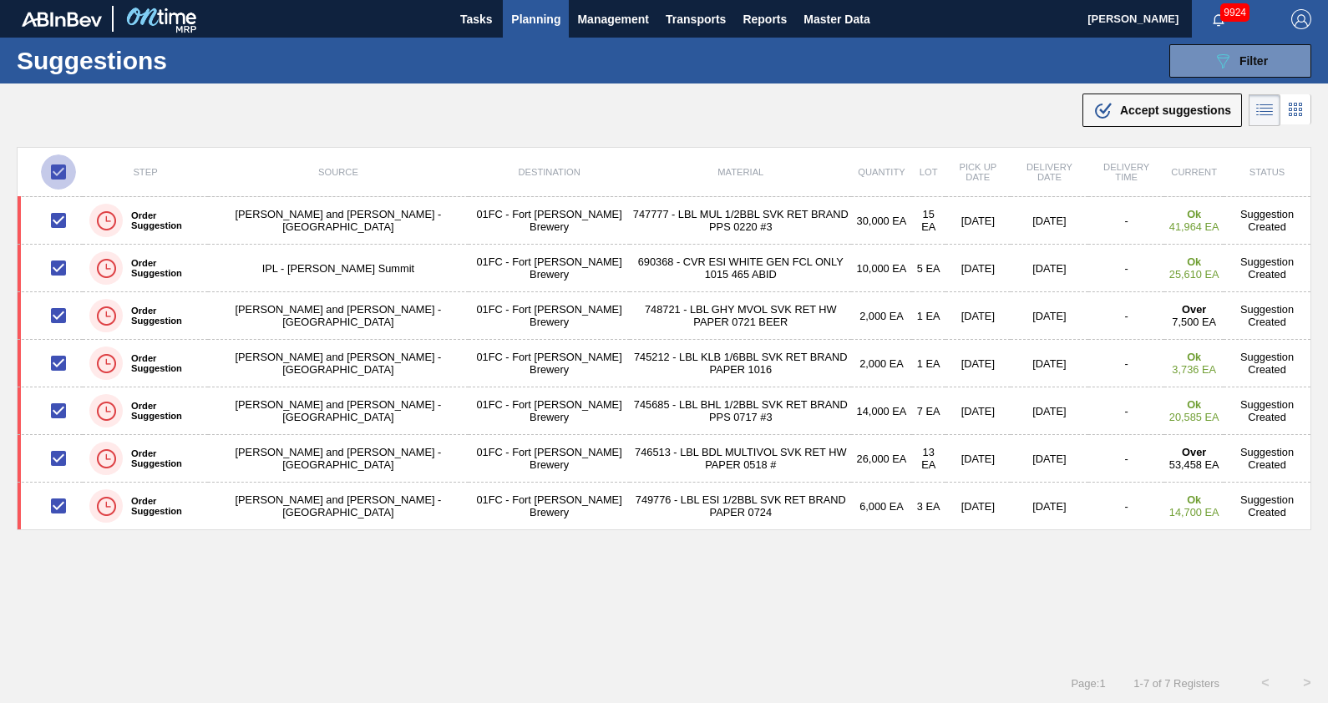
checkbox input "false"
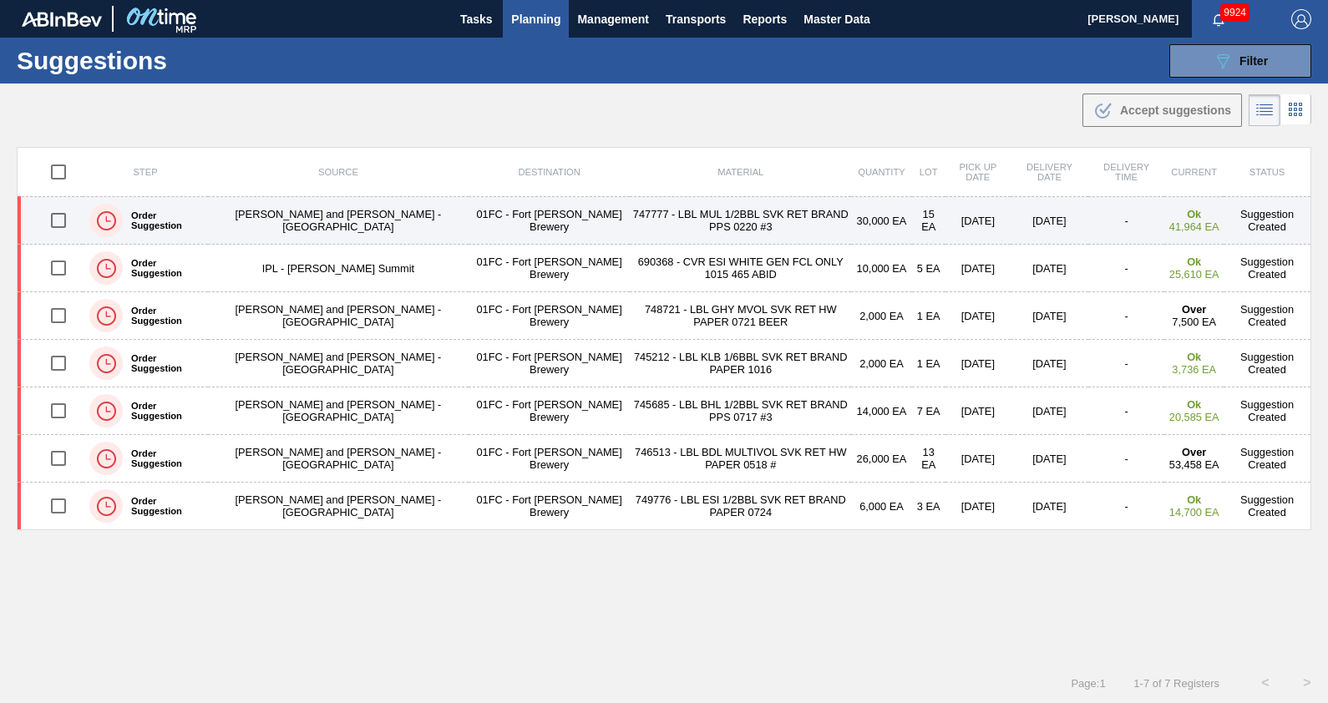
click at [217, 226] on td "[PERSON_NAME] and [PERSON_NAME] - [GEOGRAPHIC_DATA]" at bounding box center [338, 221] width 261 height 48
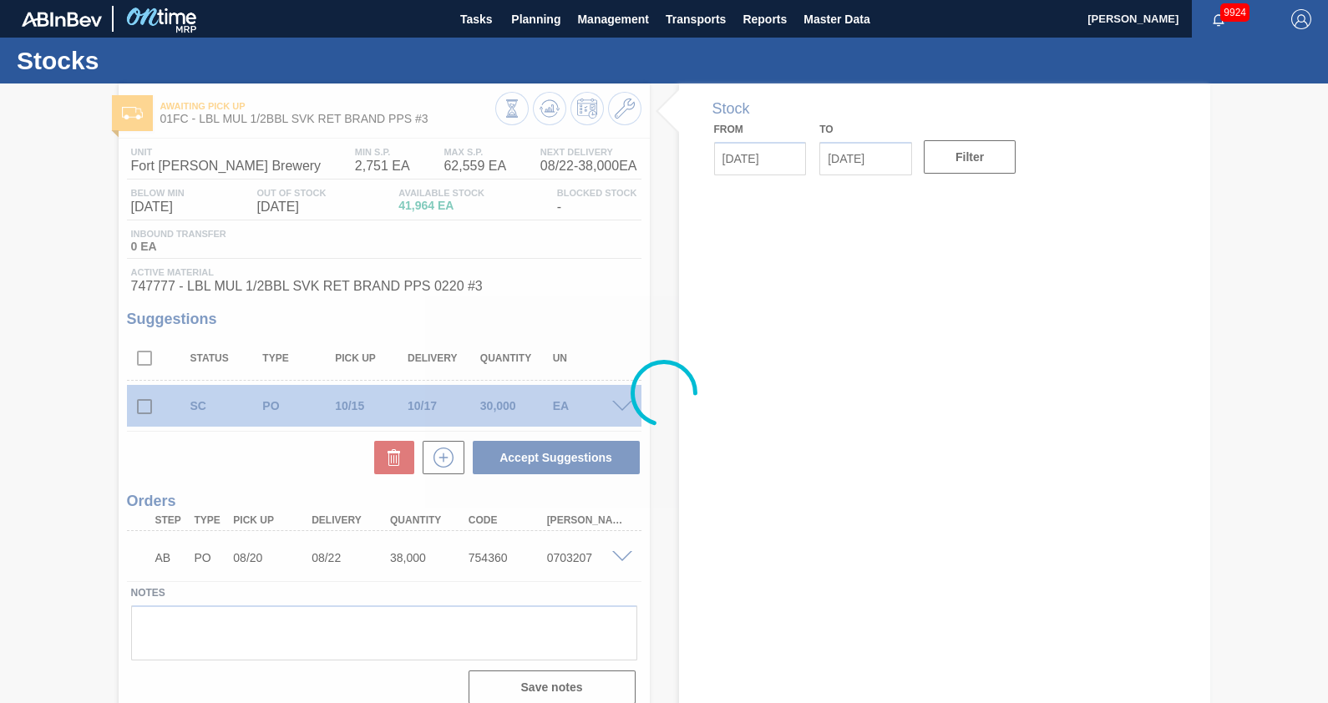
type input "[DATE]"
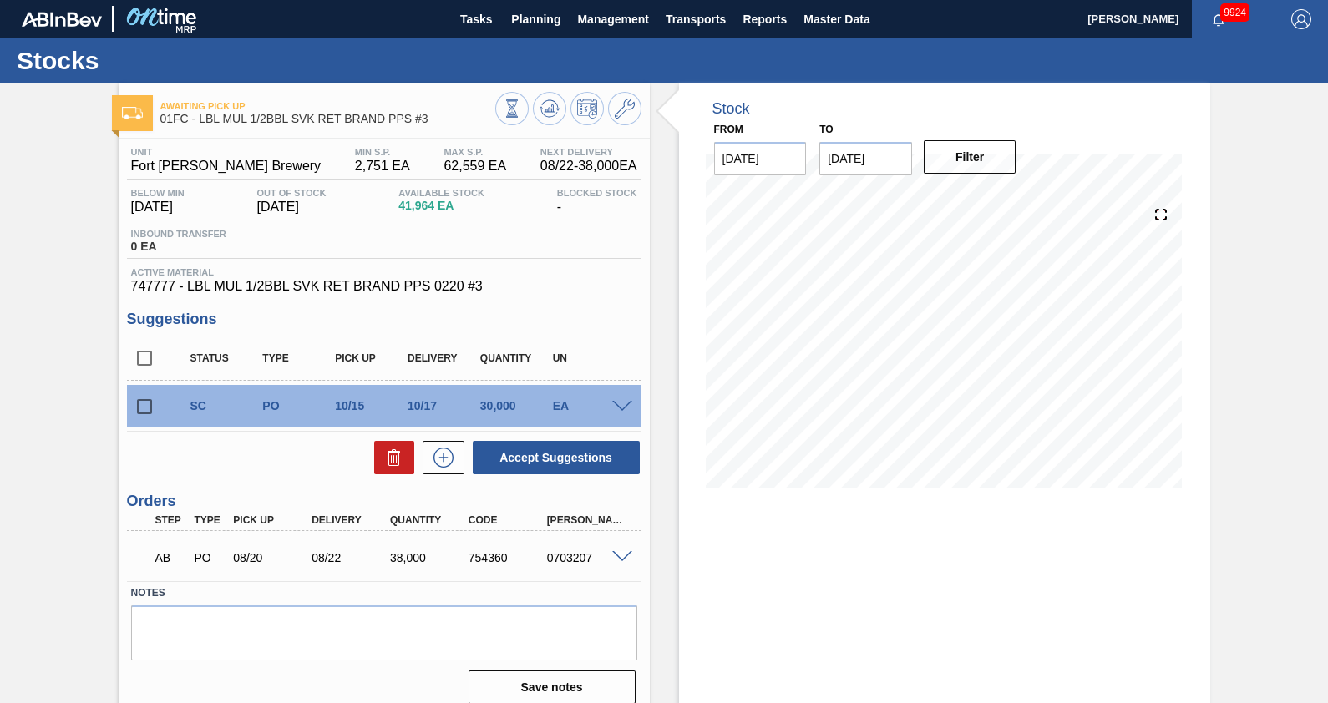
click at [142, 411] on input "checkbox" at bounding box center [144, 406] width 35 height 35
click at [600, 471] on button "Accept Suggestions" at bounding box center [556, 457] width 167 height 33
checkbox input "false"
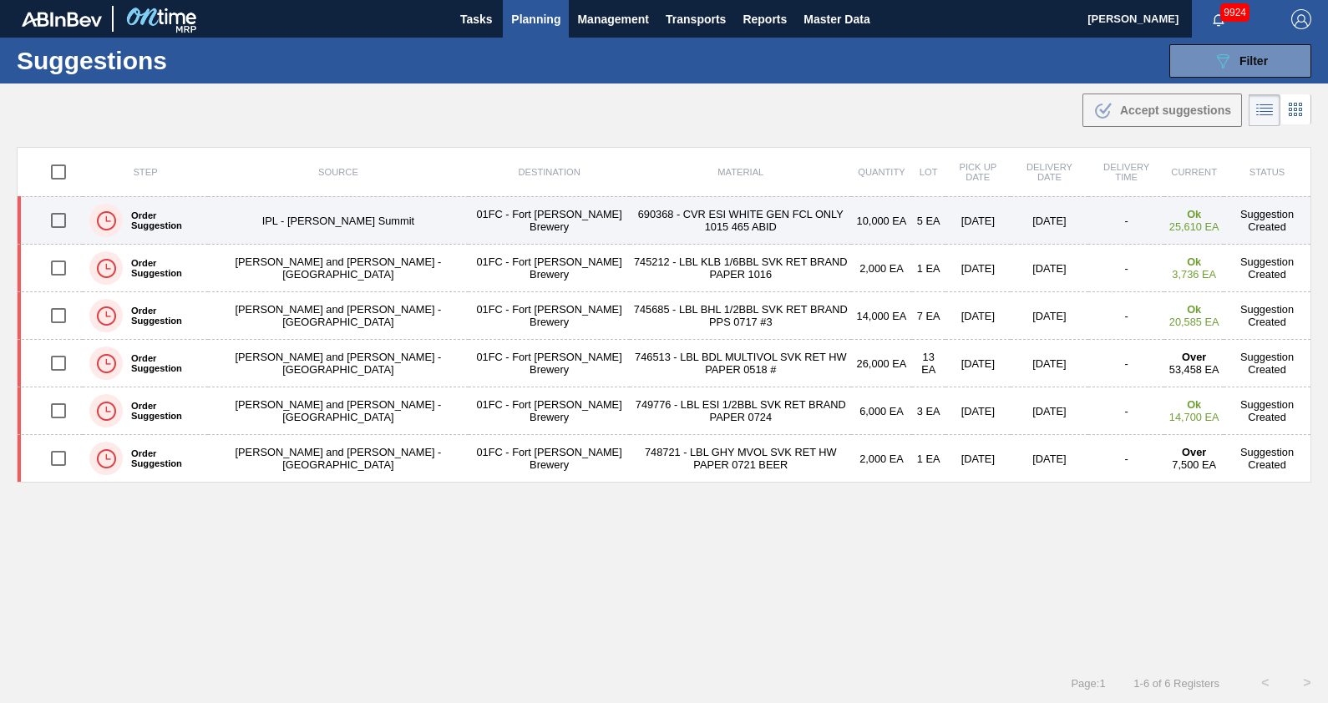
click at [630, 225] on td "690368 - CVR ESI WHITE GEN FCL ONLY 1015 465 ABID" at bounding box center [740, 221] width 221 height 48
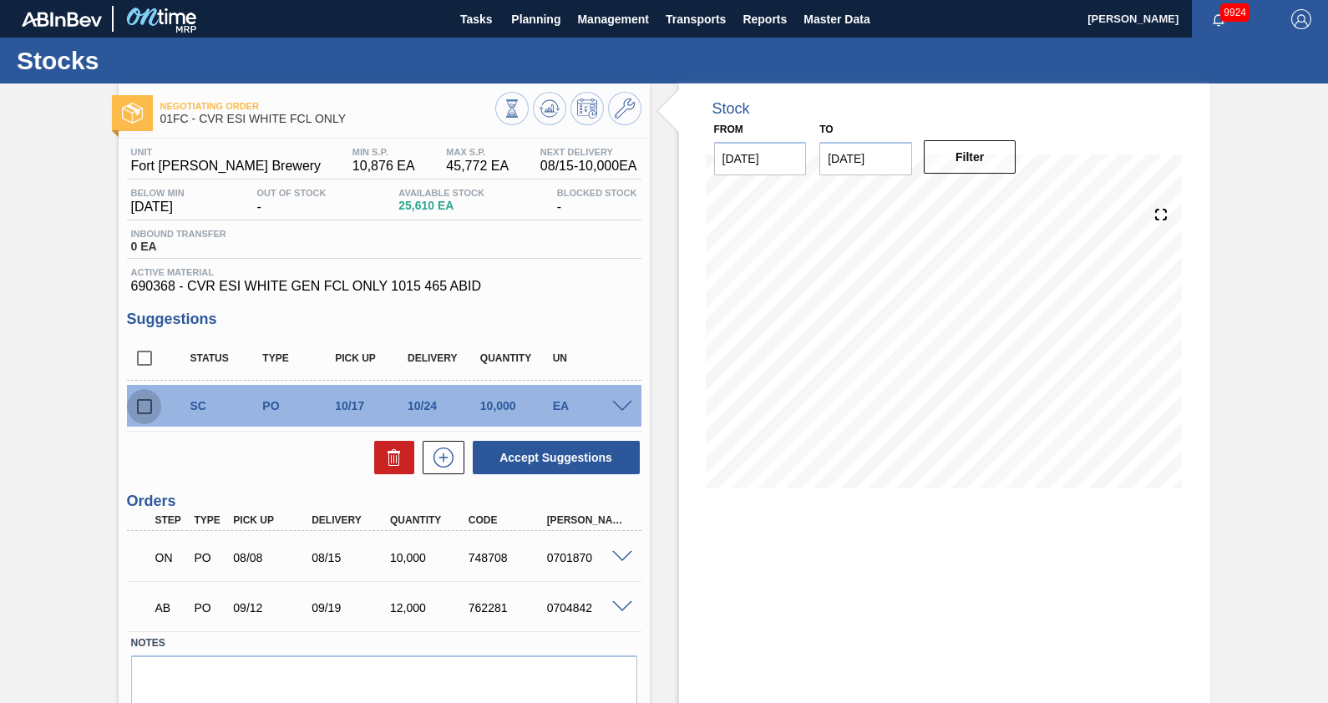
click at [149, 418] on input "checkbox" at bounding box center [144, 406] width 35 height 35
click at [621, 465] on button "Accept Suggestions" at bounding box center [556, 457] width 167 height 33
checkbox input "false"
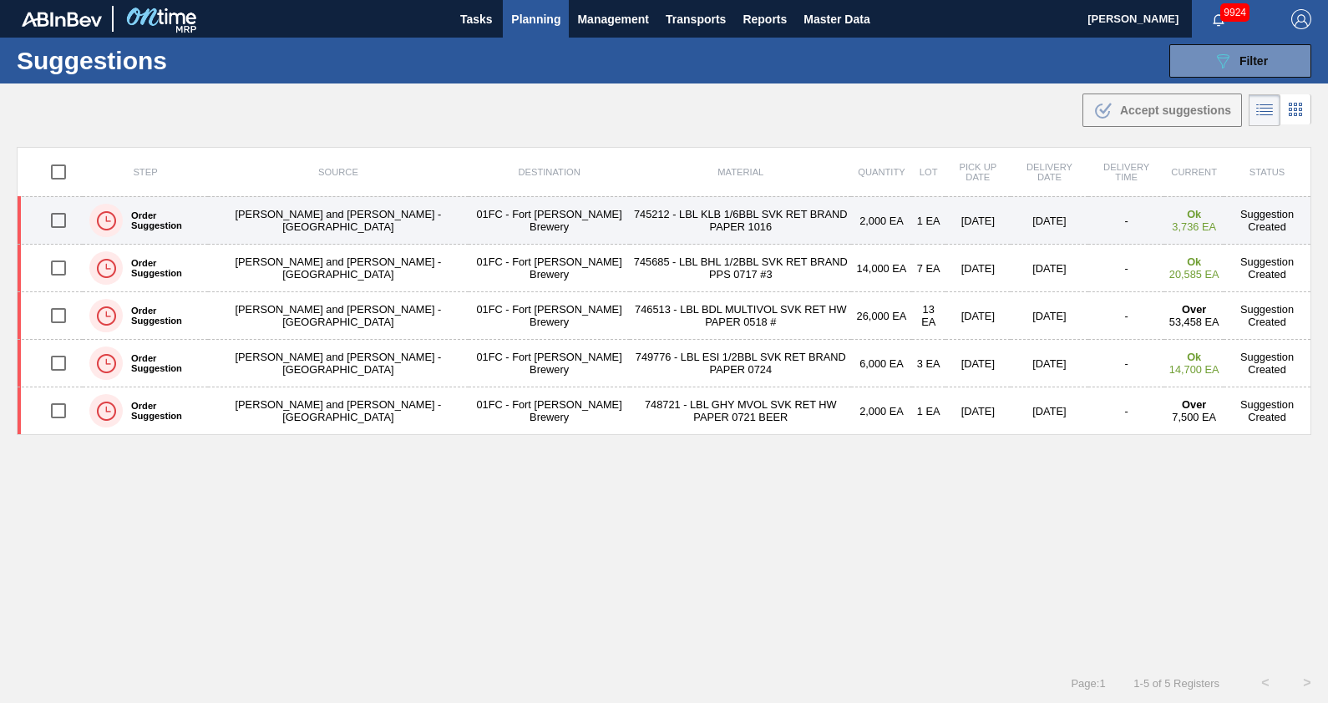
click at [630, 232] on td "745212 - LBL KLB 1/6BBL SVK RET BRAND PAPER 1016" at bounding box center [740, 221] width 221 height 48
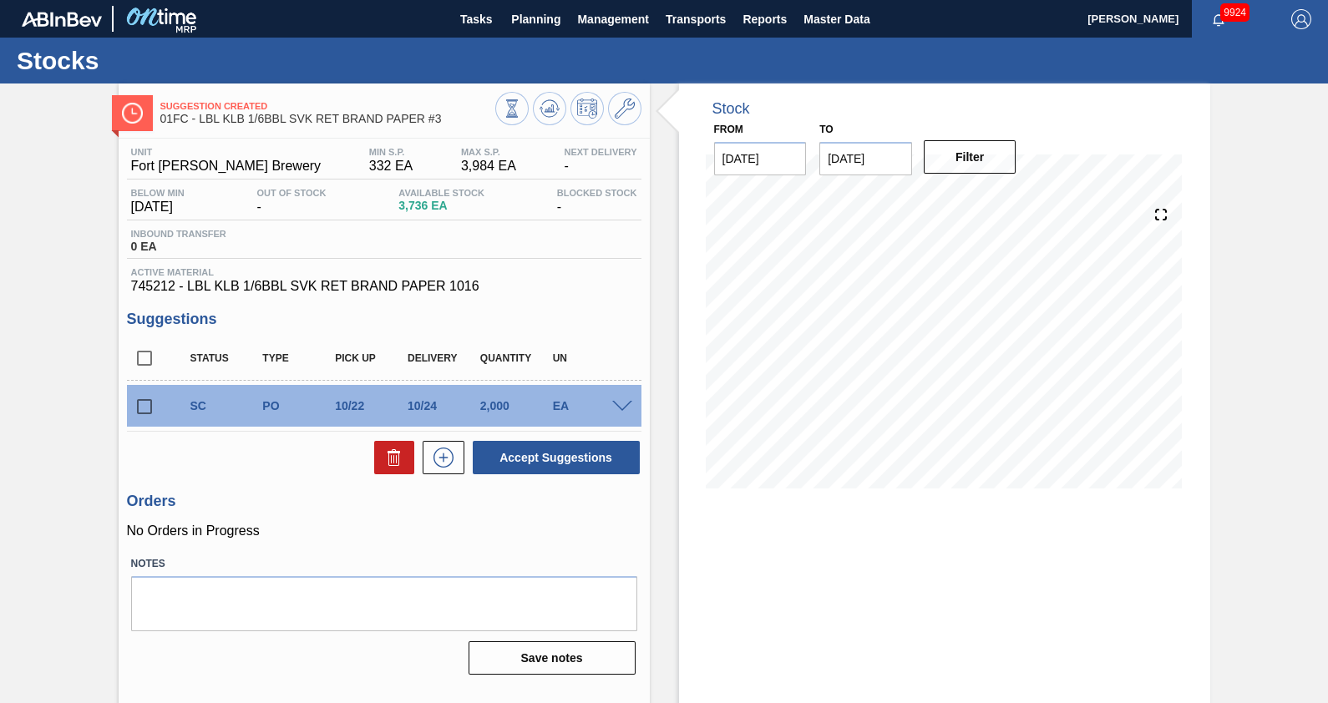
click at [146, 413] on input "checkbox" at bounding box center [144, 406] width 35 height 35
click at [563, 459] on button "Accept Suggestions" at bounding box center [556, 457] width 167 height 33
checkbox input "false"
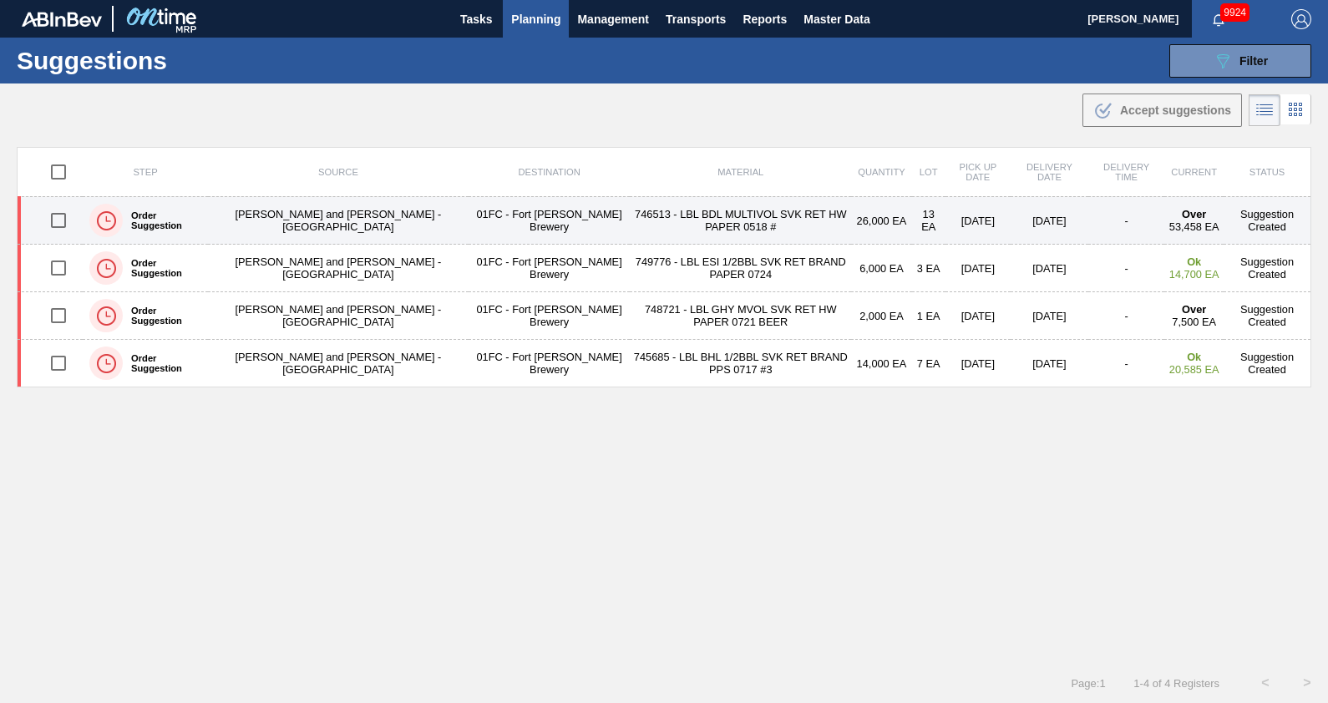
click at [659, 201] on td "746513 - LBL BDL MULTIVOL SVK RET HW PAPER 0518 #" at bounding box center [740, 221] width 221 height 48
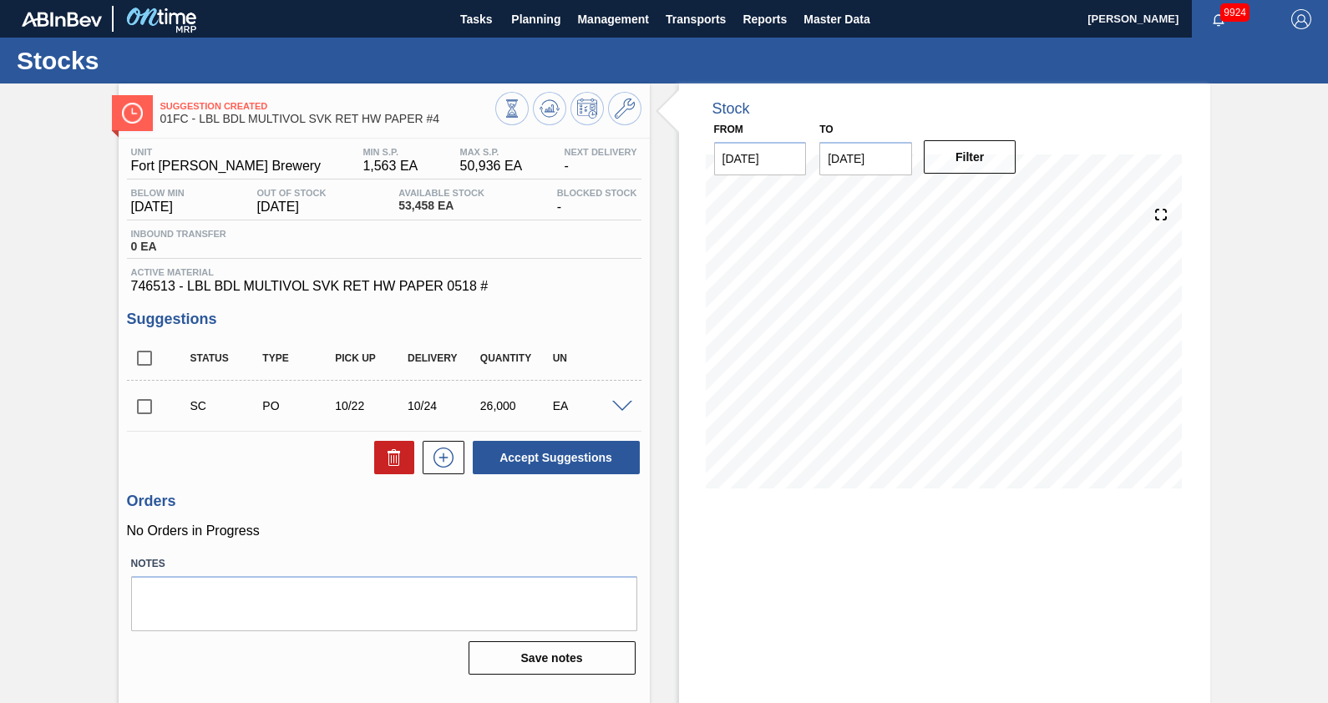
click at [144, 399] on input "checkbox" at bounding box center [144, 406] width 35 height 35
click at [514, 463] on button "Accept Suggestions" at bounding box center [556, 457] width 167 height 33
checkbox input "false"
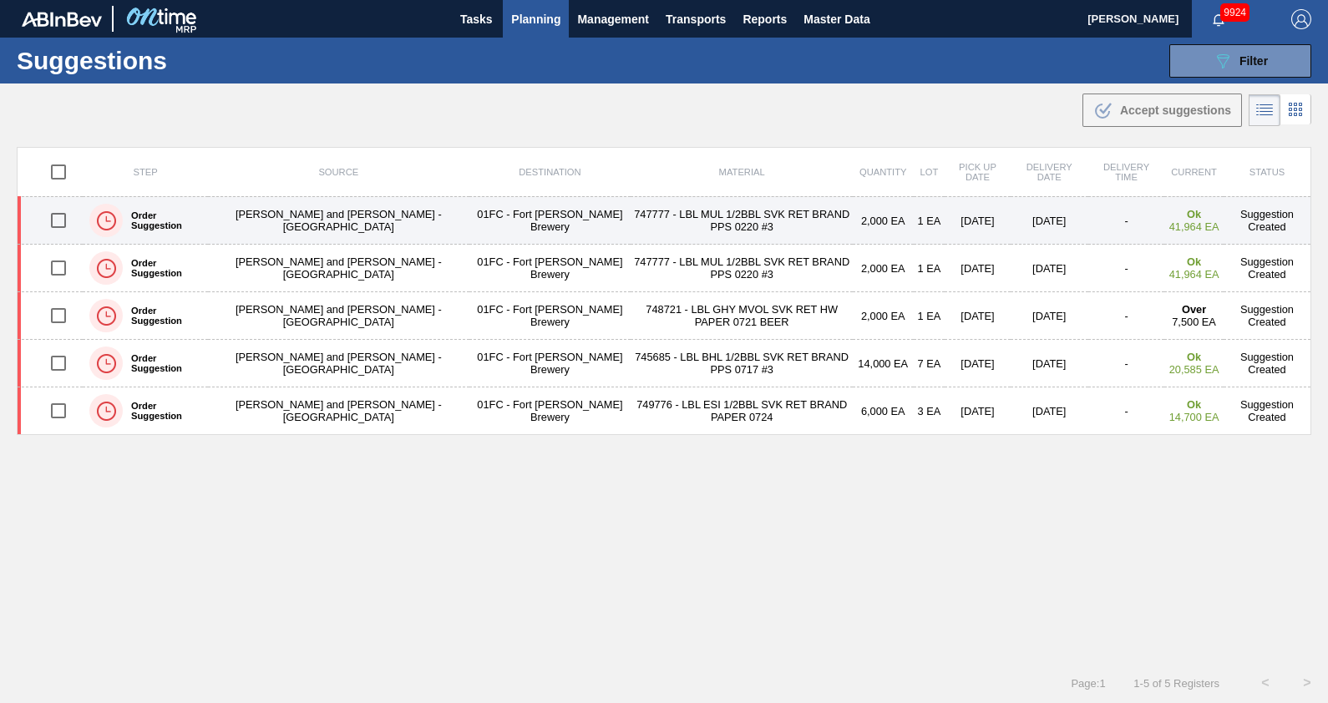
click at [636, 219] on td "747777 - LBL MUL 1/2BBL SVK RET BRAND PPS 0220 #3" at bounding box center [742, 221] width 222 height 48
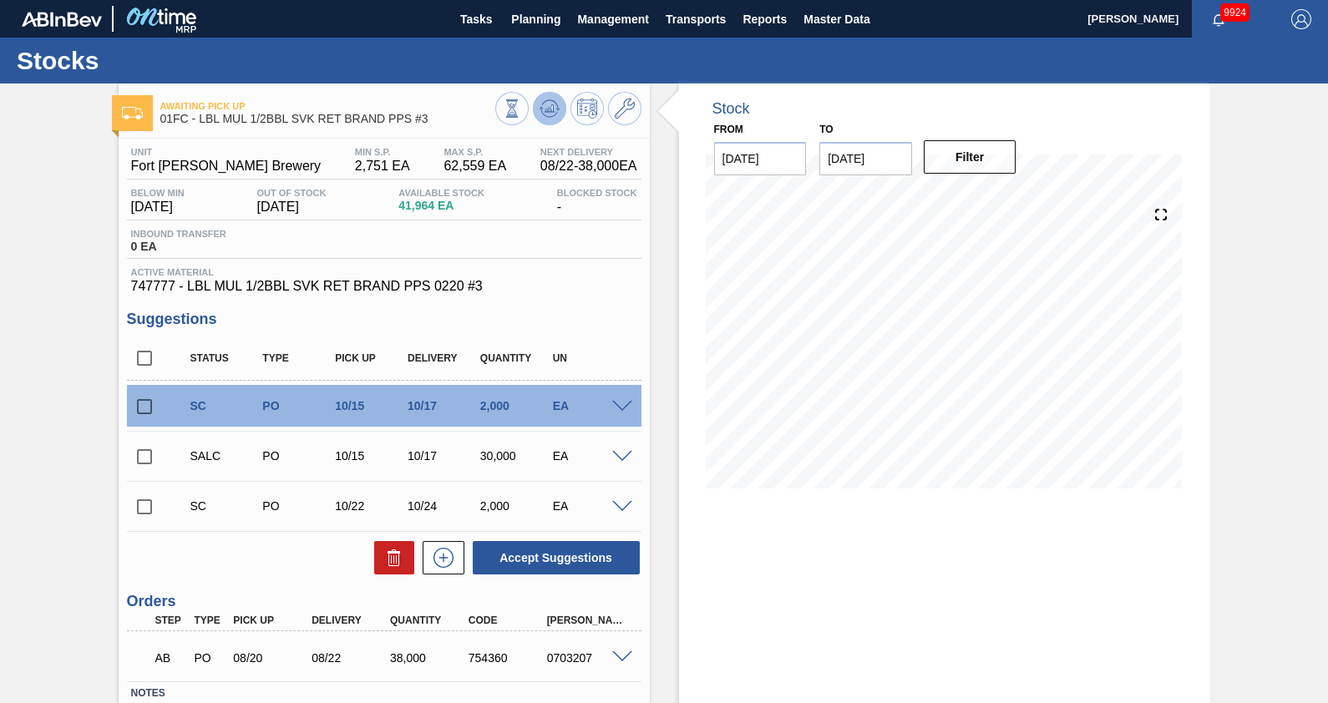
click at [521, 107] on icon at bounding box center [512, 108] width 18 height 18
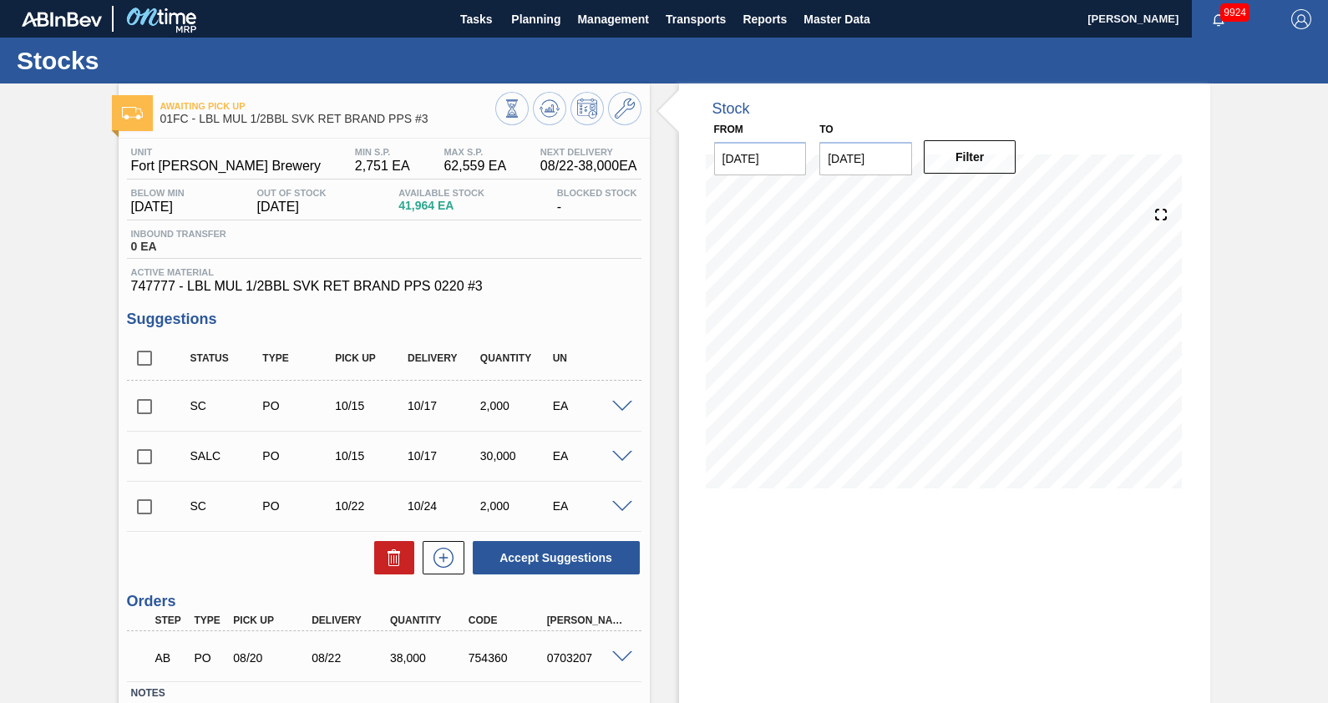
click at [139, 408] on input "checkbox" at bounding box center [144, 406] width 35 height 35
checkbox input "true"
click at [149, 509] on input "checkbox" at bounding box center [144, 506] width 35 height 35
checkbox input "true"
click at [407, 560] on button at bounding box center [394, 557] width 40 height 33
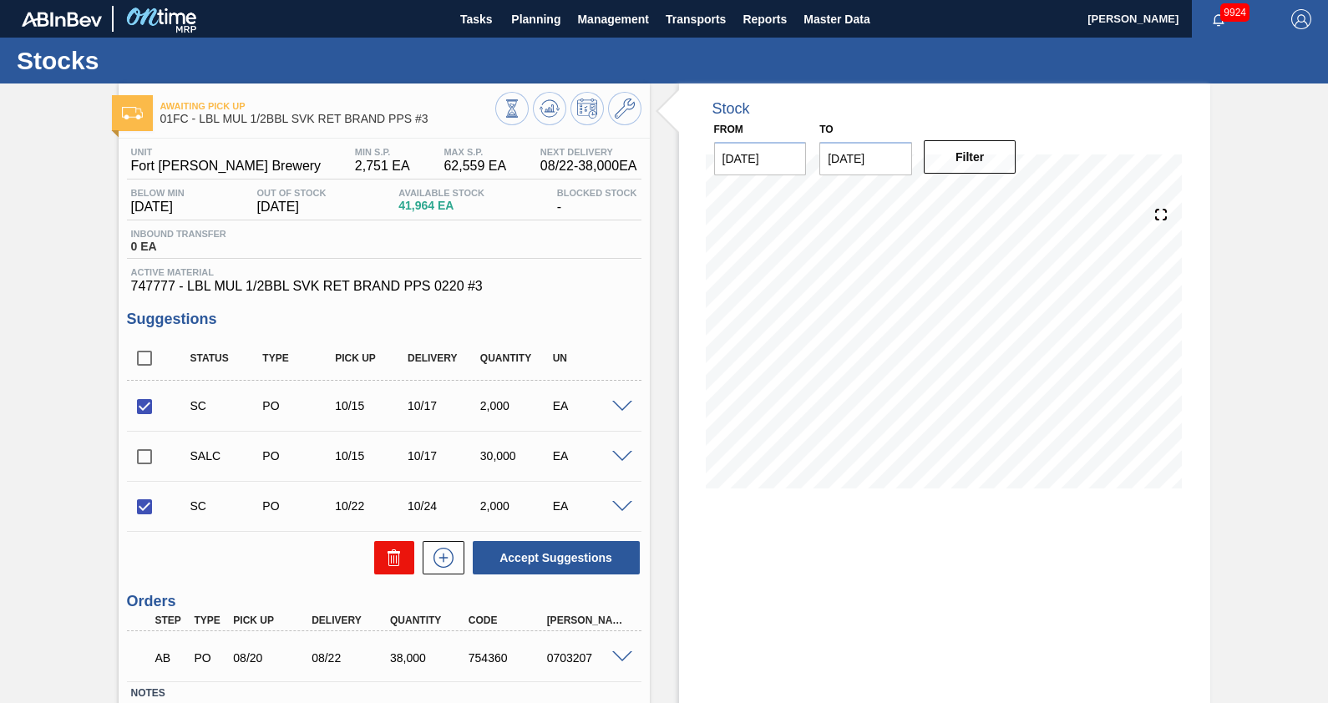
checkbox input "false"
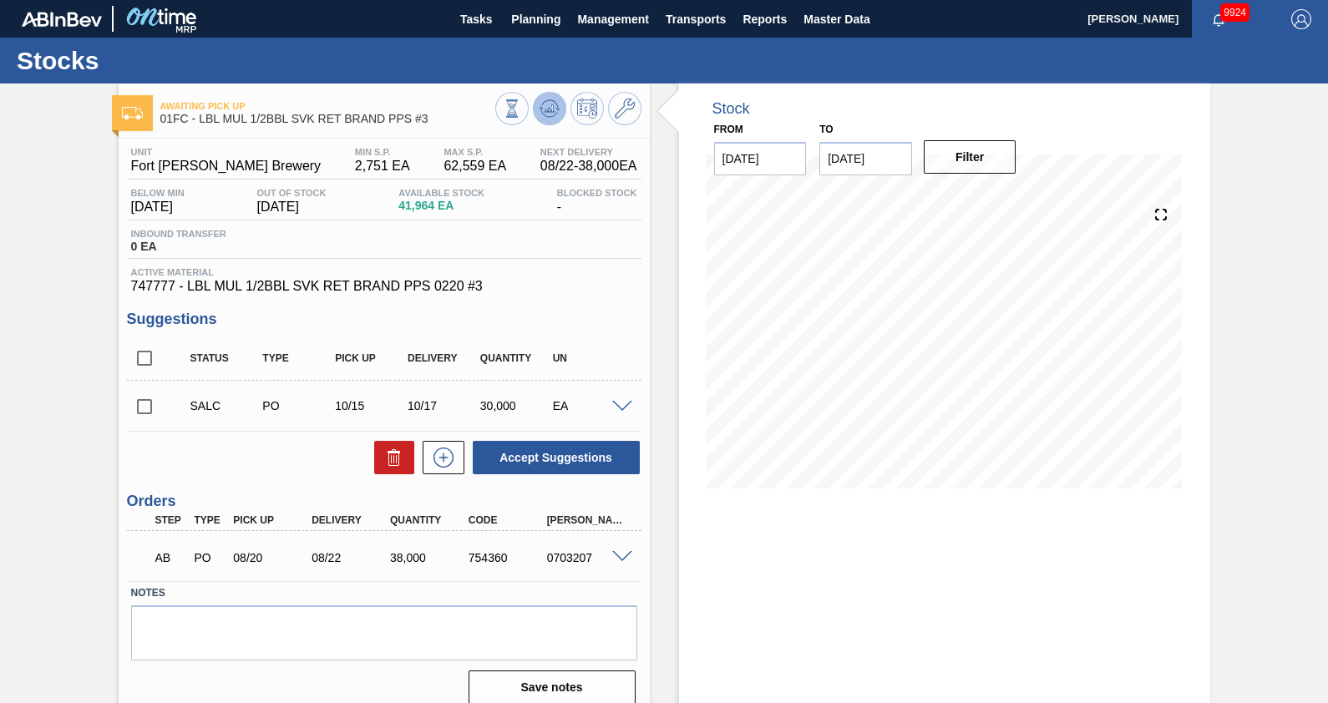
click at [521, 105] on icon at bounding box center [512, 108] width 18 height 18
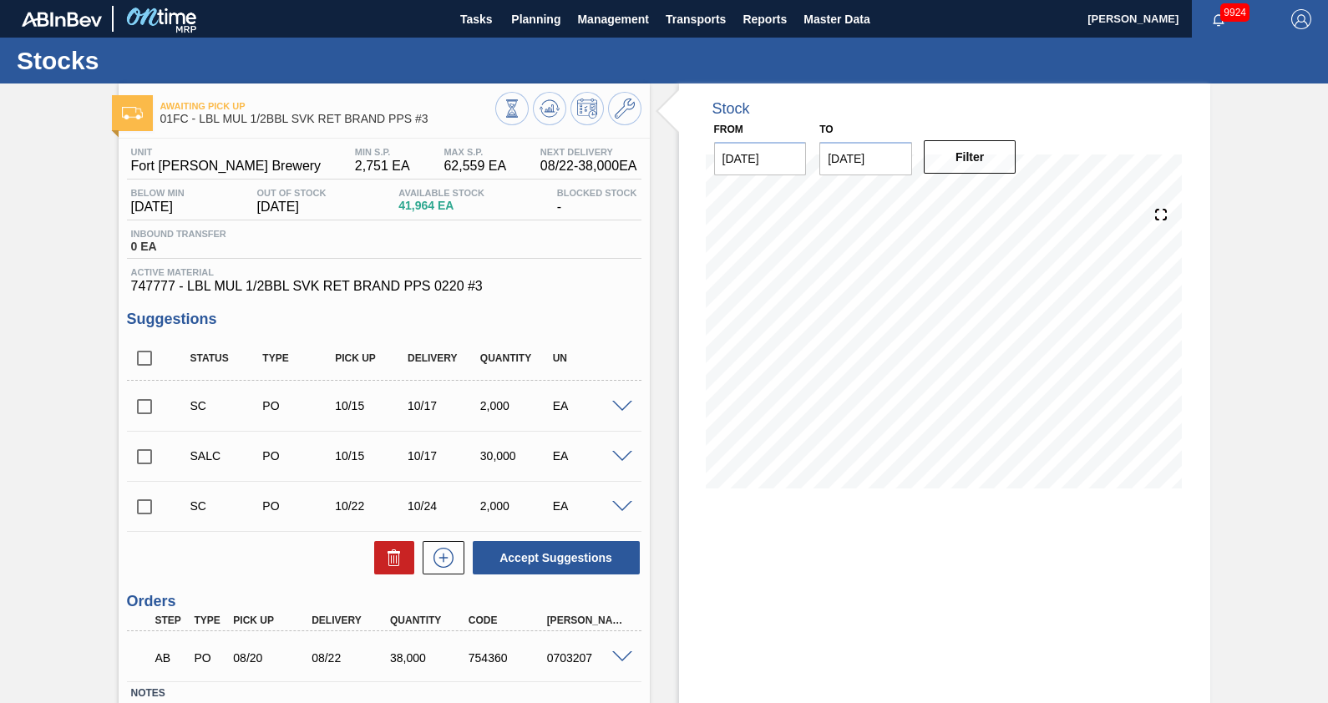
click at [150, 394] on input "checkbox" at bounding box center [144, 406] width 35 height 35
checkbox input "true"
click at [149, 510] on input "checkbox" at bounding box center [144, 506] width 35 height 35
checkbox input "true"
click at [557, 568] on button "Accept Suggestions" at bounding box center [556, 557] width 167 height 33
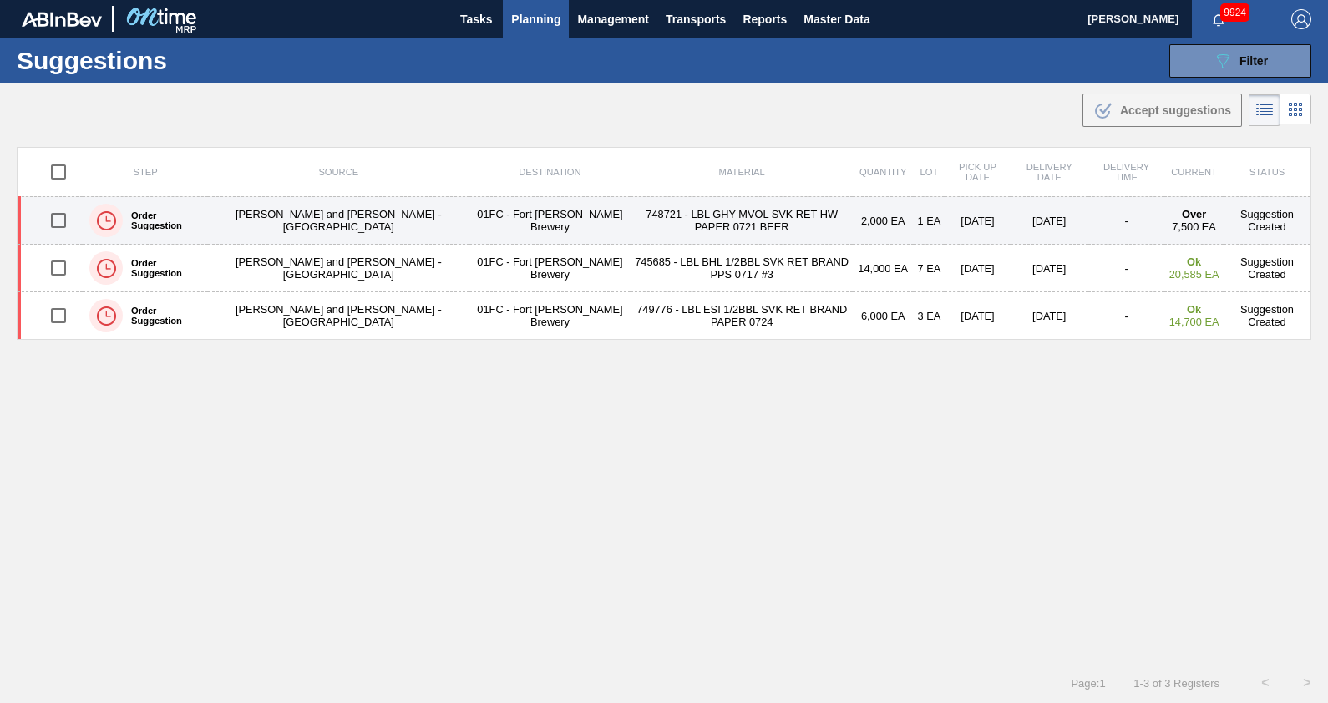
click at [484, 216] on td "01FC - Fort [PERSON_NAME] Brewery" at bounding box center [550, 221] width 162 height 48
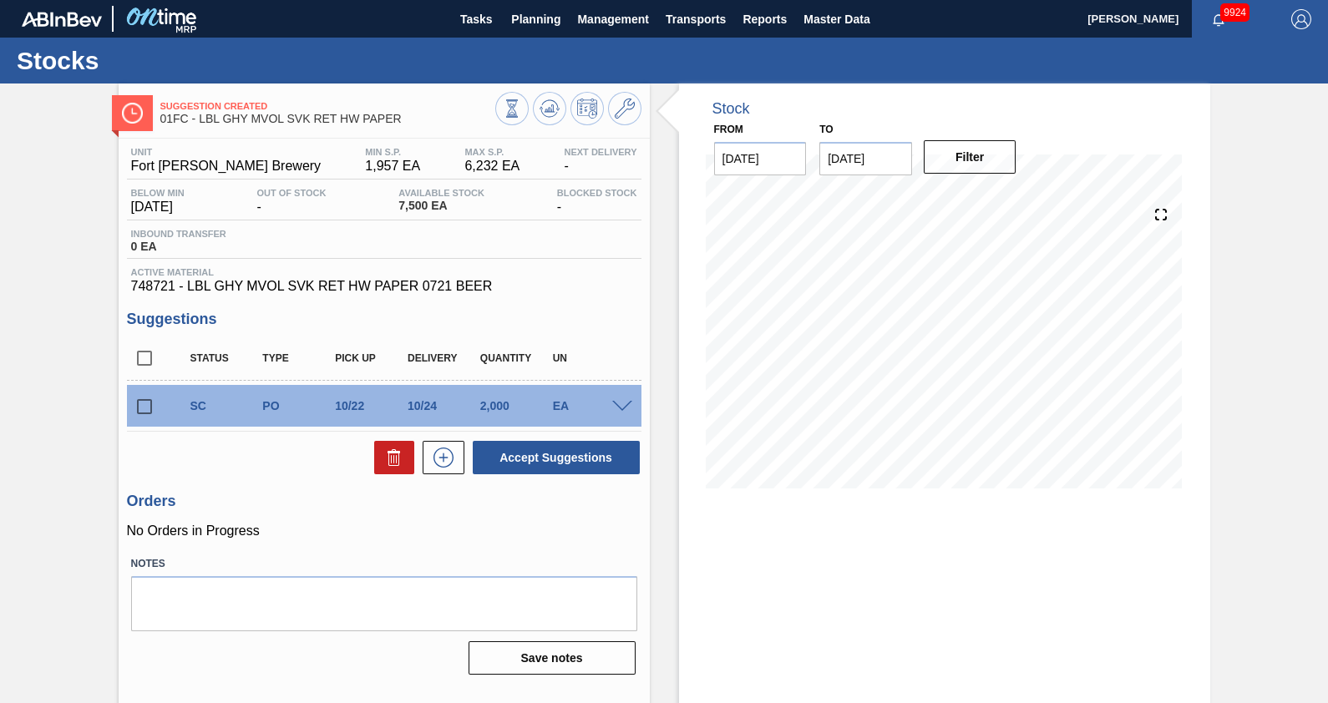
click at [154, 409] on input "checkbox" at bounding box center [144, 406] width 35 height 35
click at [501, 451] on button "Accept Suggestions" at bounding box center [556, 457] width 167 height 33
checkbox input "false"
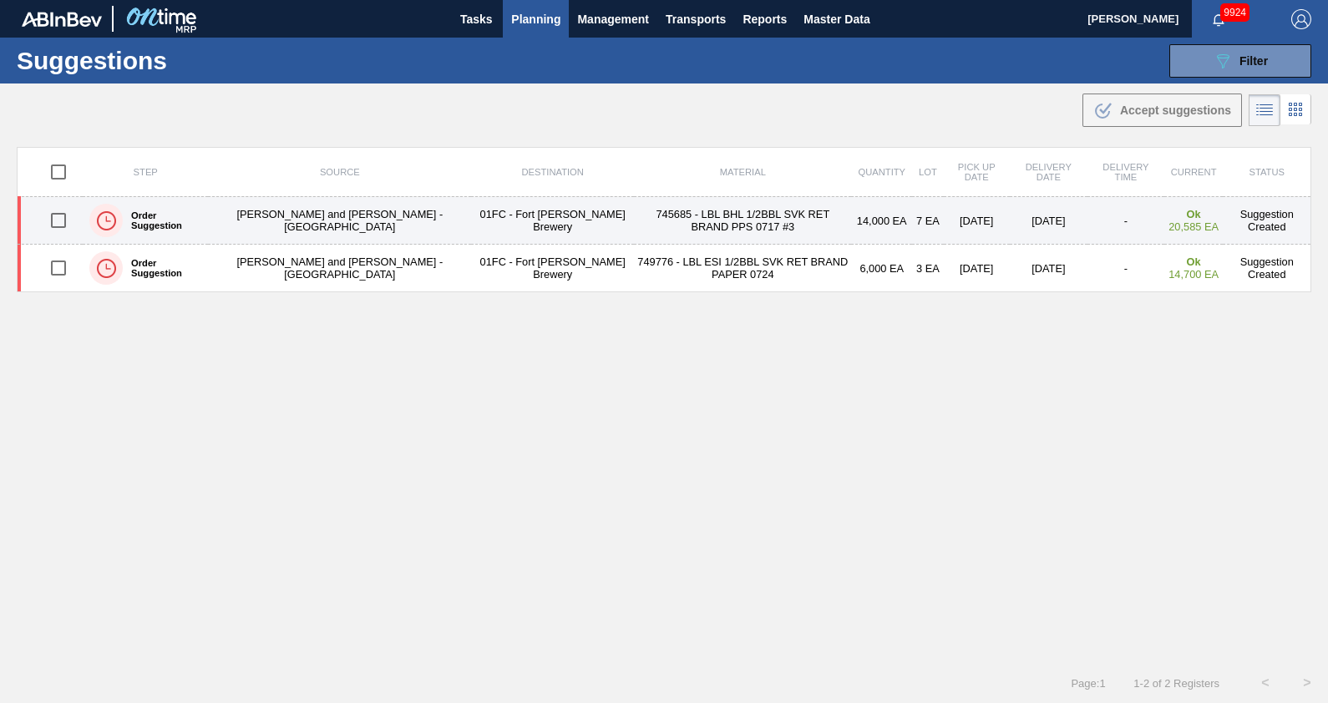
click at [198, 202] on div "Order Suggestion" at bounding box center [145, 221] width 120 height 42
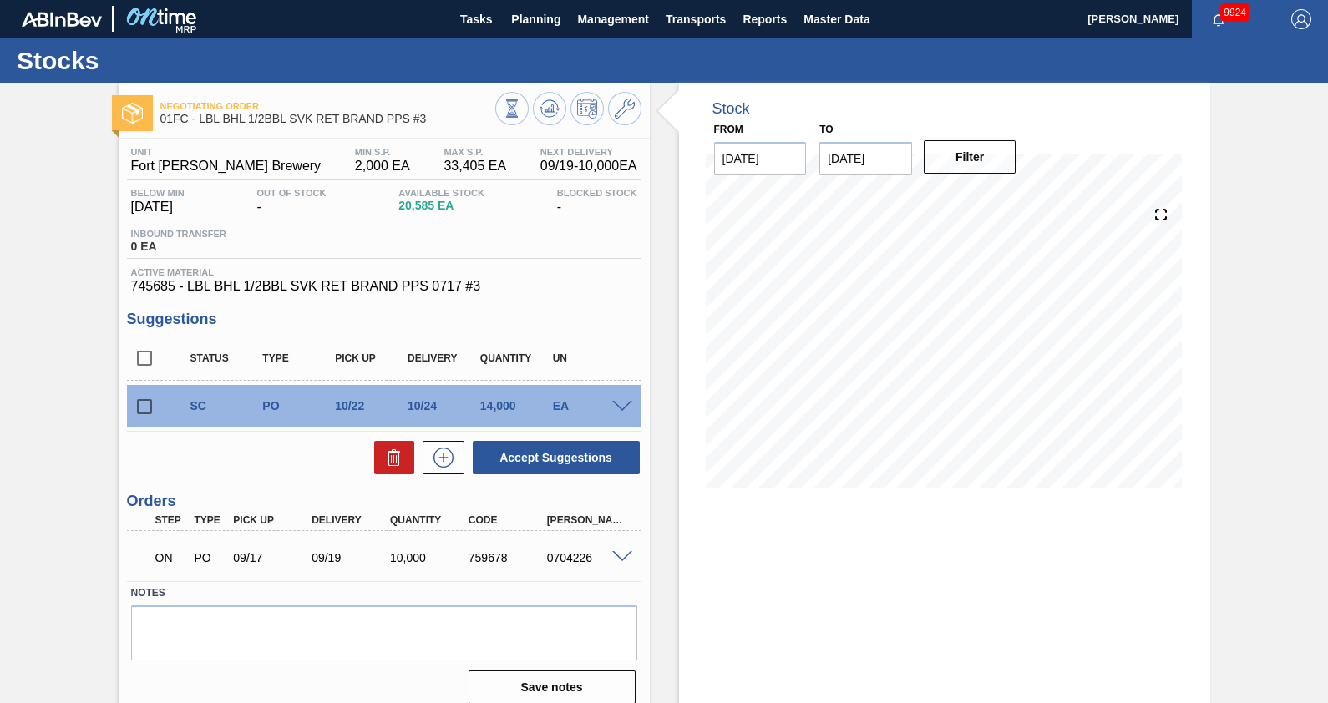
click at [143, 408] on input "checkbox" at bounding box center [144, 406] width 35 height 35
click at [514, 449] on button "Accept Suggestions" at bounding box center [556, 457] width 167 height 33
checkbox input "false"
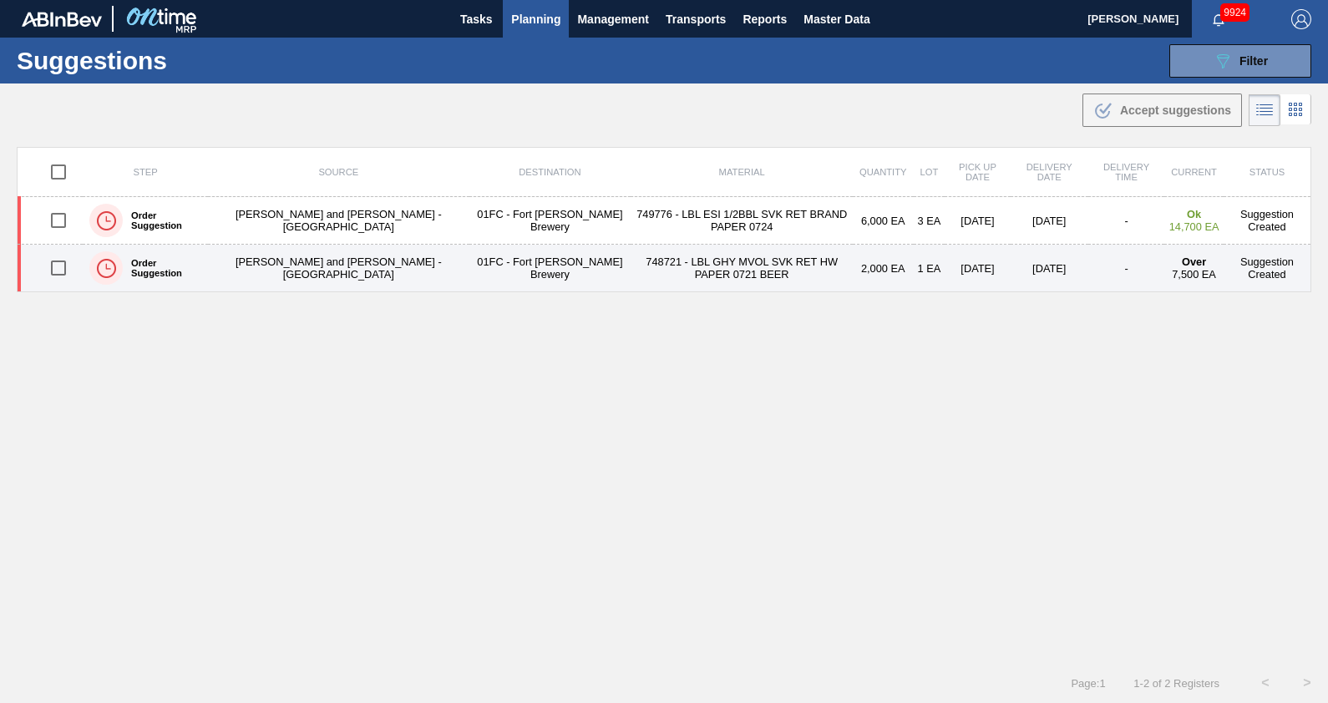
click at [631, 267] on td "748721 - LBL GHY MVOL SVK RET HW PAPER 0721 BEER" at bounding box center [742, 269] width 222 height 48
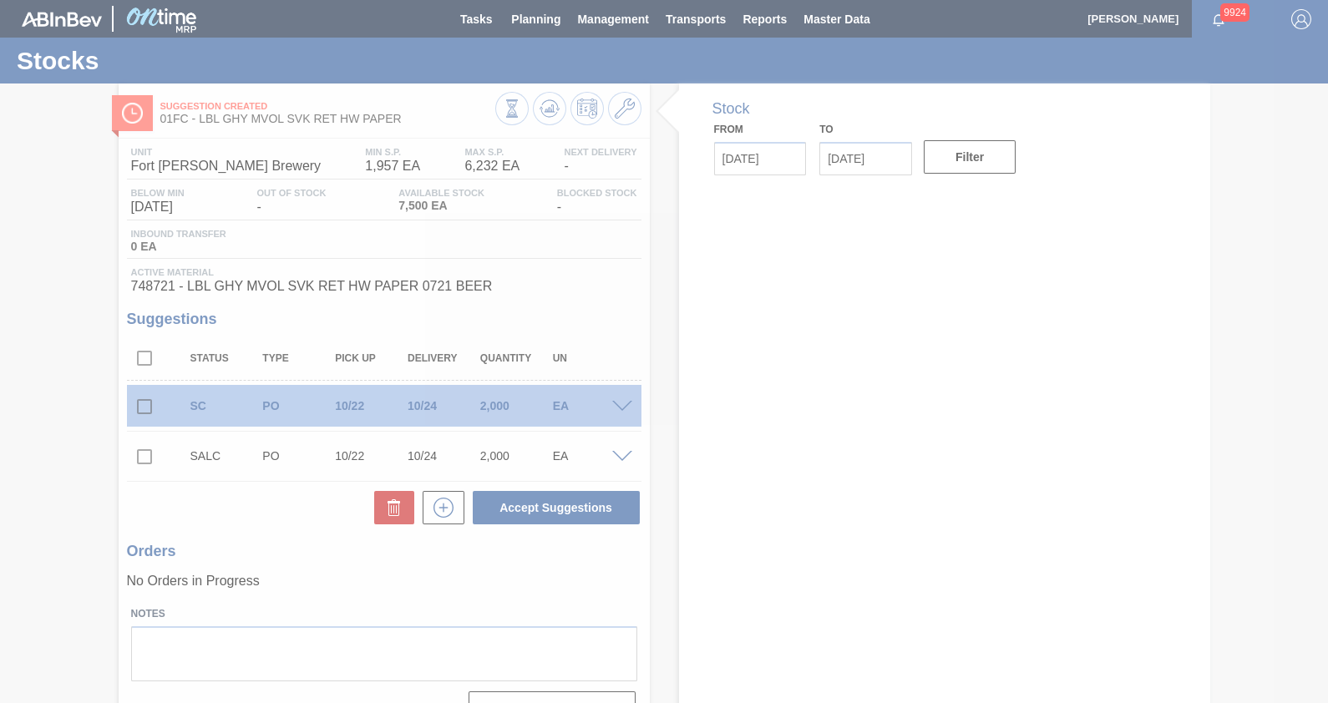
click at [36, 246] on div at bounding box center [664, 351] width 1328 height 703
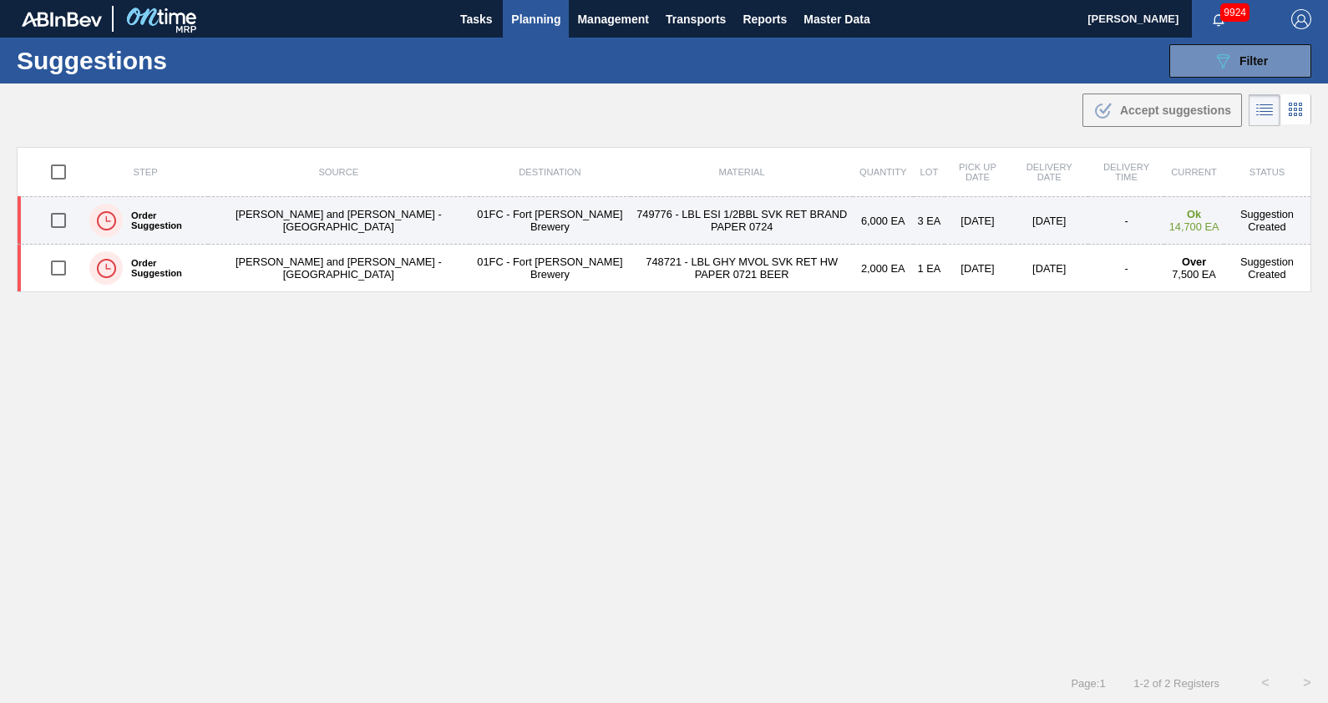
click at [336, 231] on td "[PERSON_NAME] and [PERSON_NAME] - [GEOGRAPHIC_DATA]" at bounding box center [338, 221] width 261 height 48
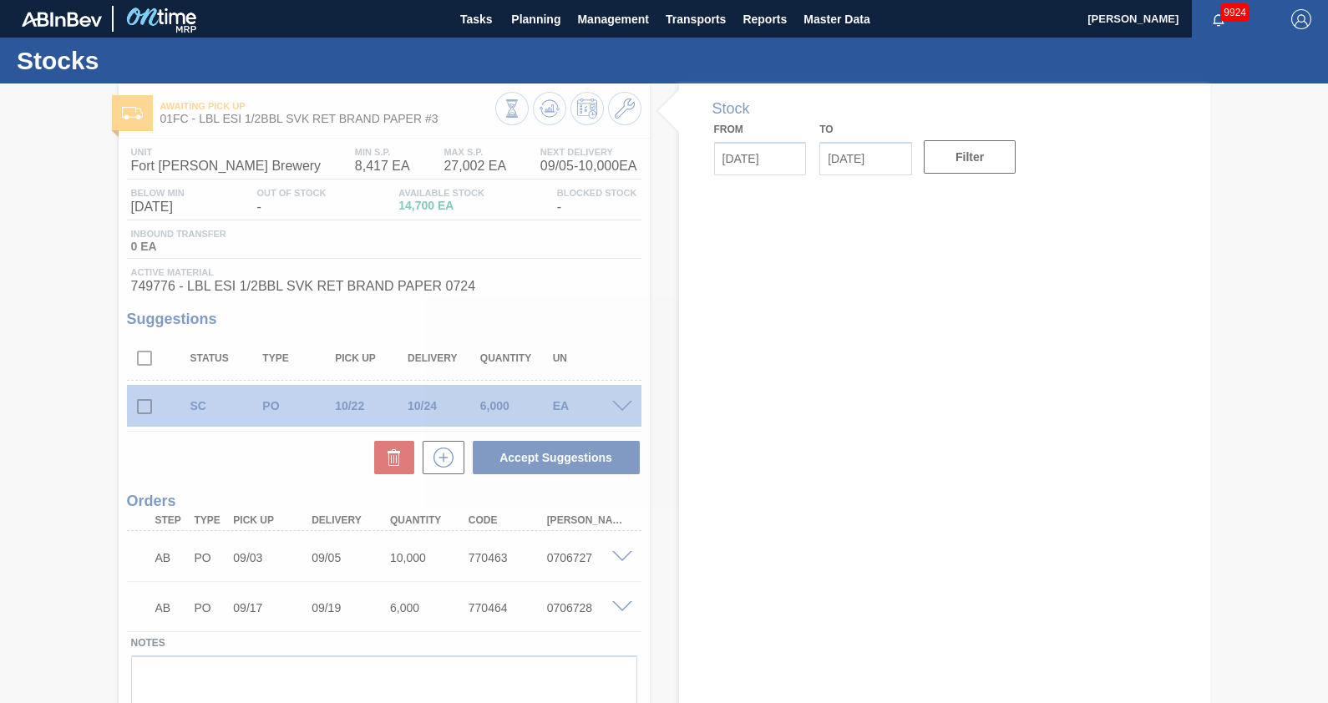
type input "[DATE]"
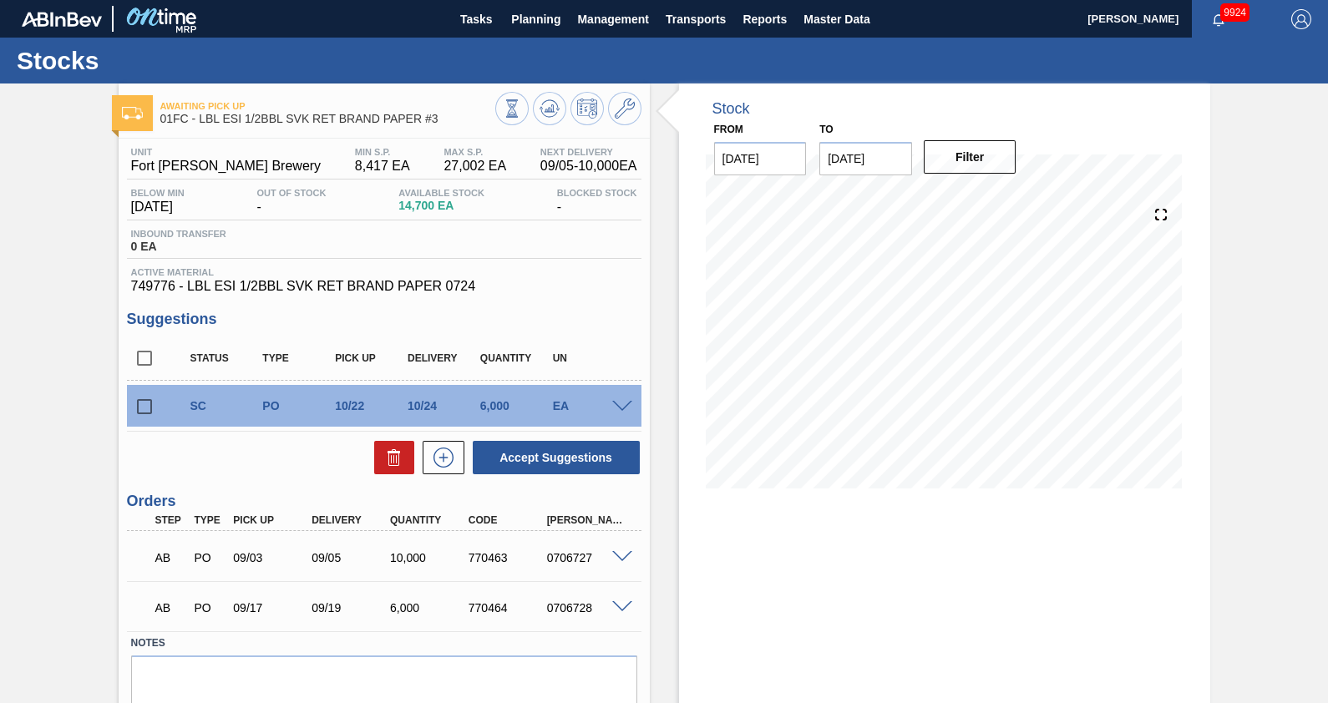
click at [139, 404] on input "checkbox" at bounding box center [144, 406] width 35 height 35
click at [576, 462] on button "Accept Suggestions" at bounding box center [556, 457] width 167 height 33
checkbox input "false"
click at [78, 306] on div "Awaiting Pick Up 01FC - LBL ESI 1/2BBL SVK RET BRAND PAPER #3 Unit Fort [PERSON…" at bounding box center [664, 426] width 1328 height 685
click at [533, 20] on span "Planning" at bounding box center [535, 19] width 49 height 20
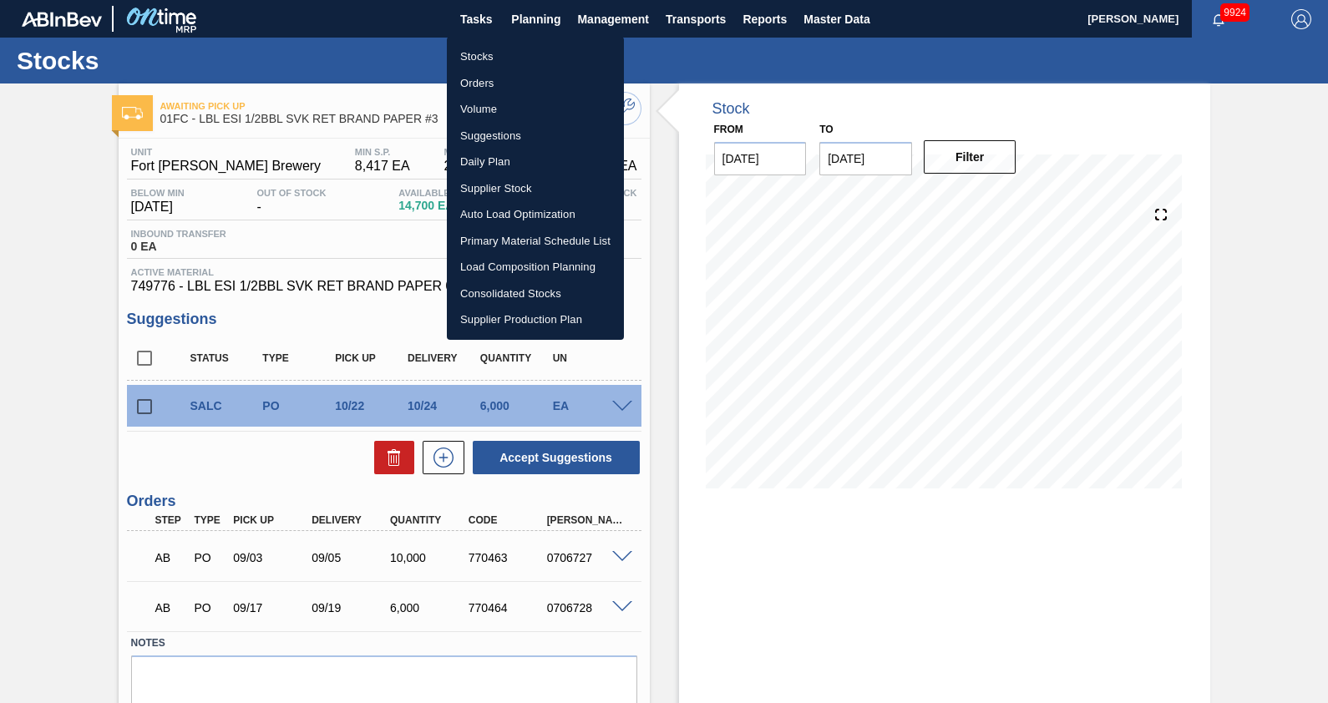
click at [519, 266] on li "Load Composition Planning" at bounding box center [535, 267] width 177 height 27
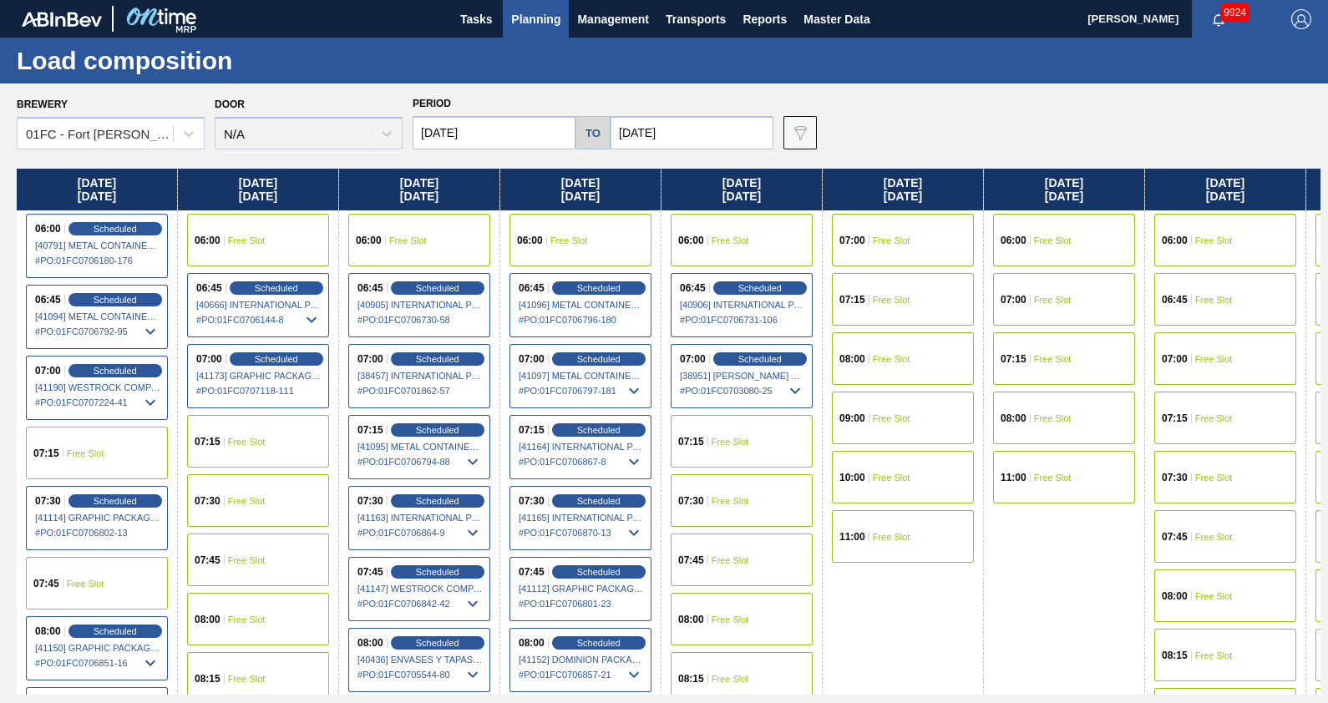
click at [541, 134] on input "[DATE]" at bounding box center [494, 132] width 163 height 33
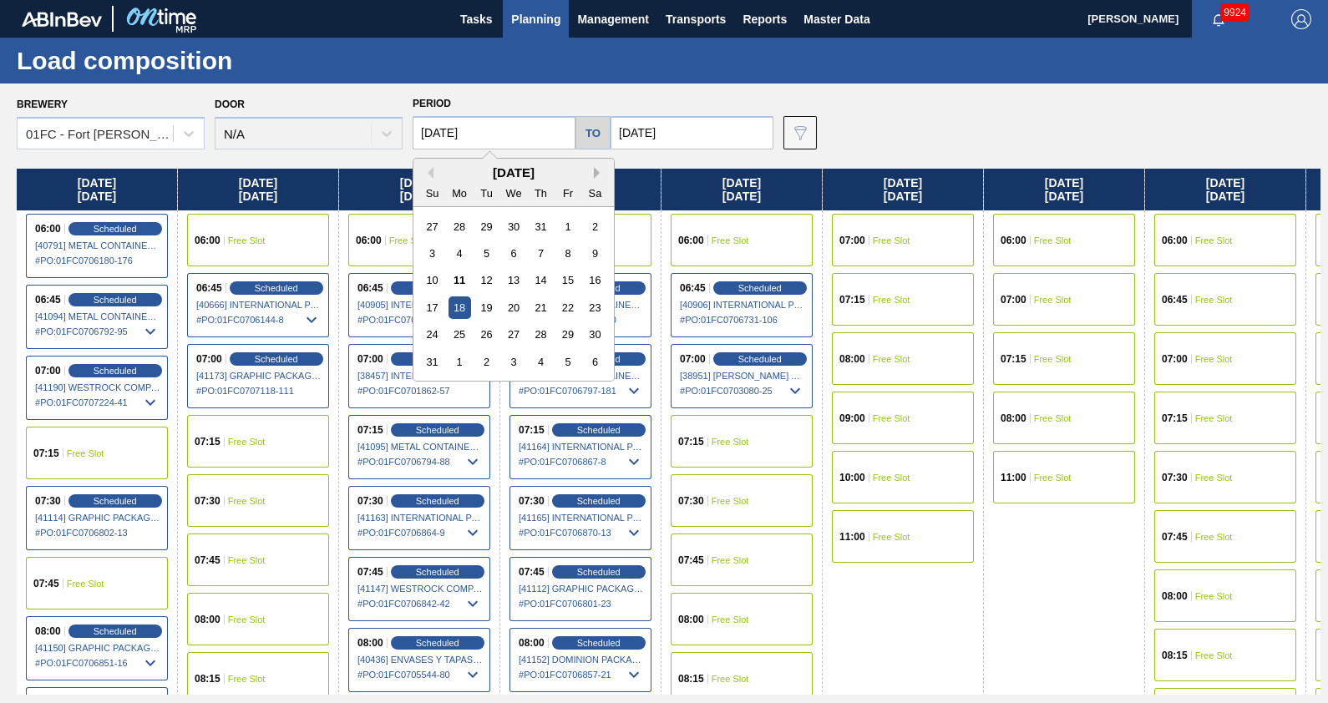
click at [597, 171] on button "Next Month" at bounding box center [600, 173] width 12 height 12
click at [568, 222] on div "3" at bounding box center [567, 226] width 23 height 23
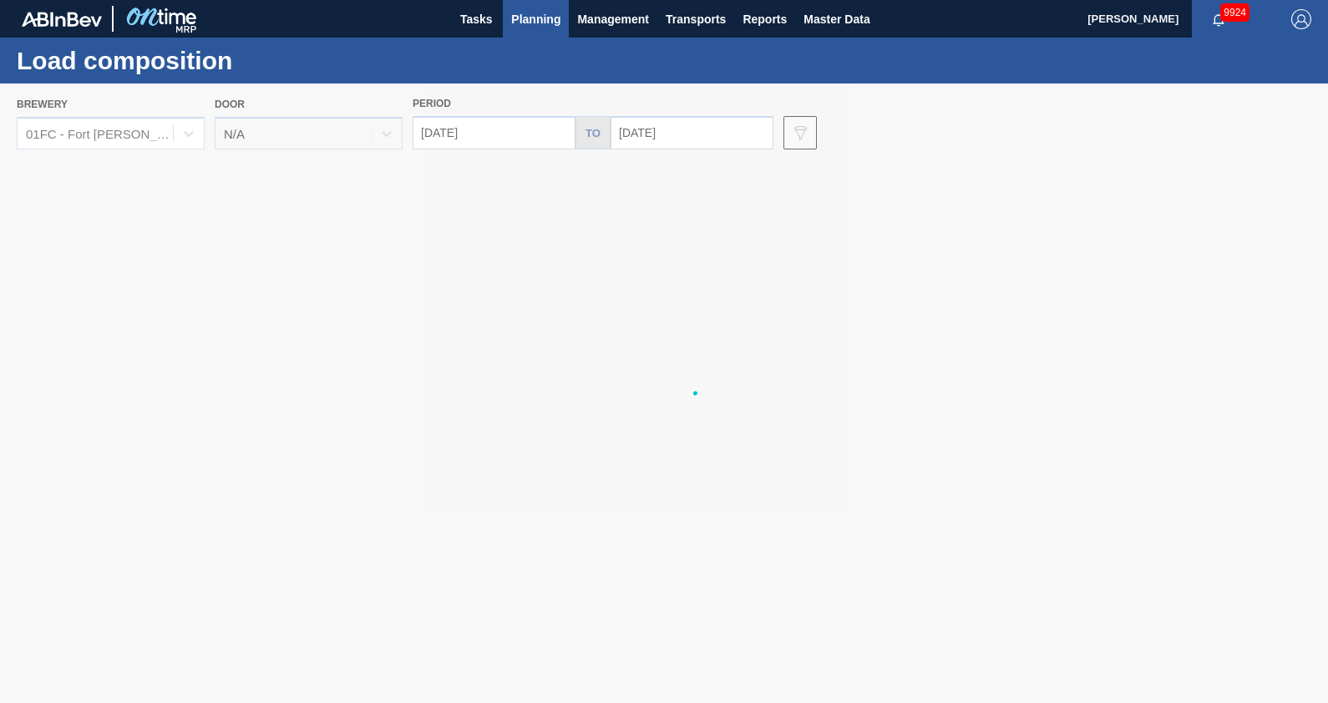
type input "[DATE]"
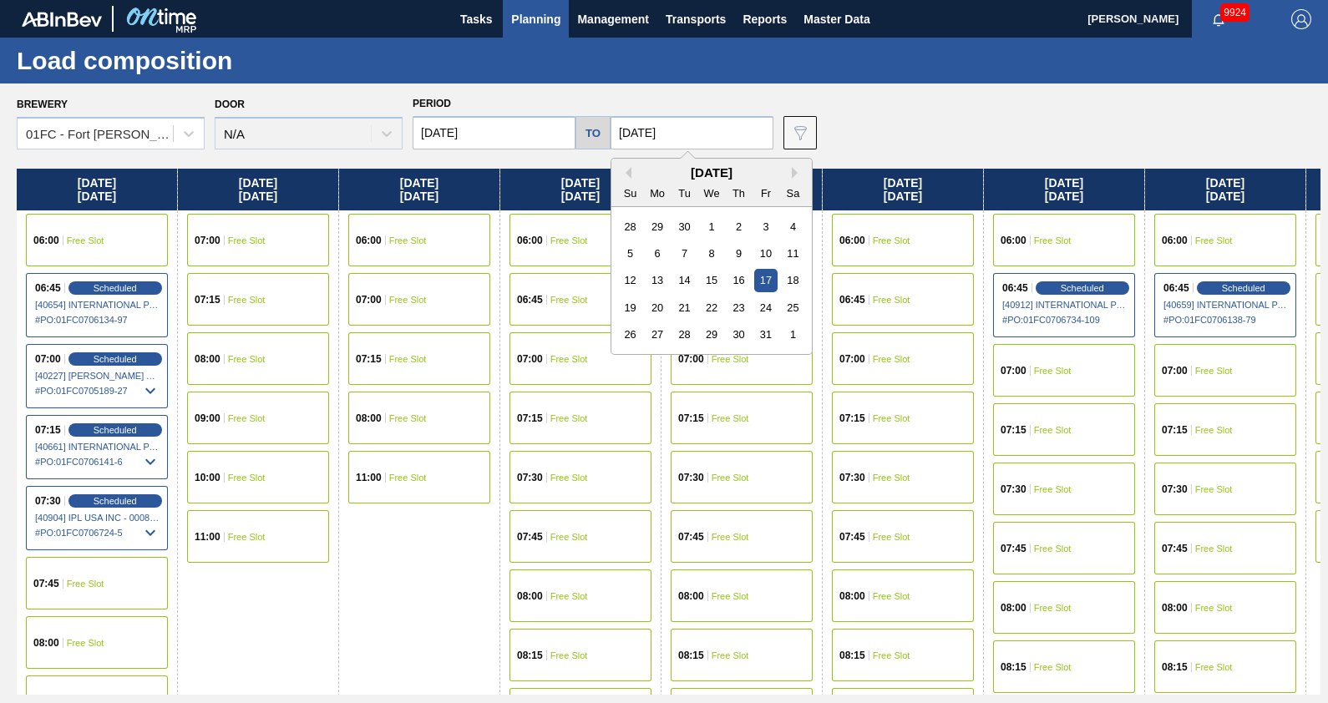
click at [681, 132] on input "[DATE]" at bounding box center [692, 132] width 163 height 33
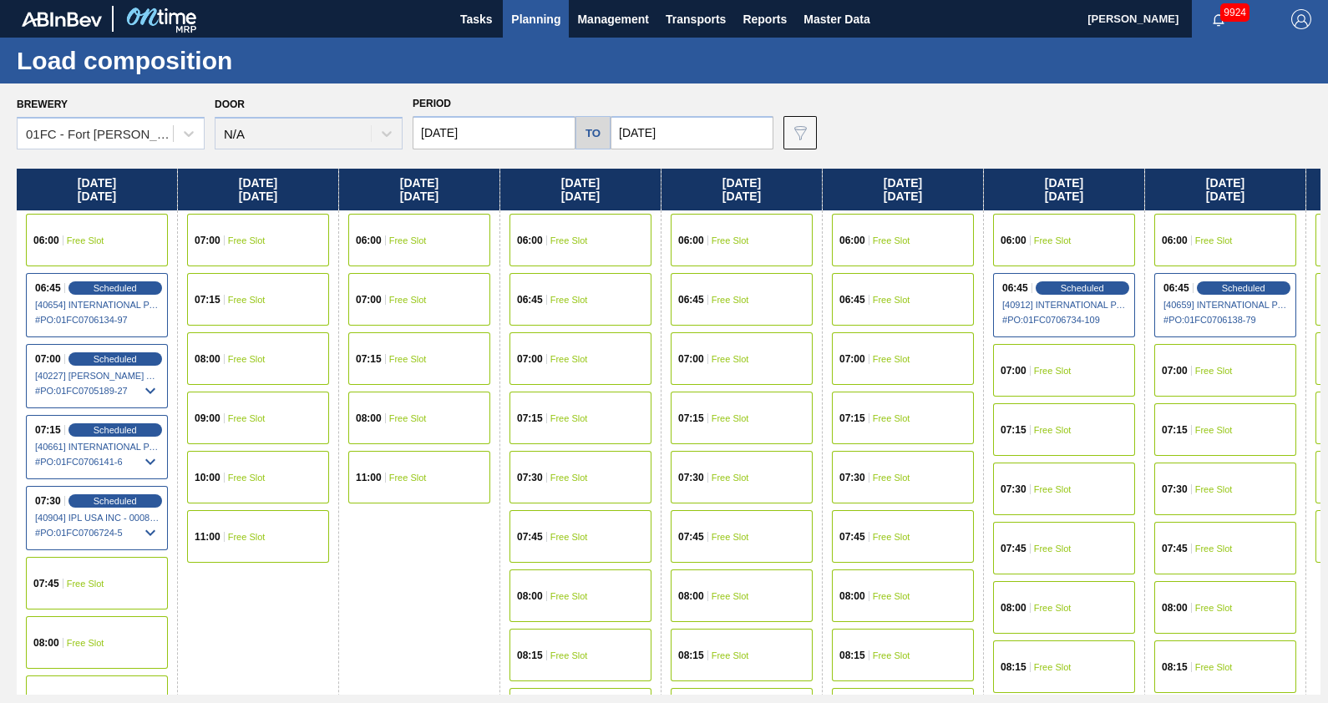
click at [875, 121] on div "Brewery 01FC - [GEOGRAPHIC_DATA][PERSON_NAME] Brewery Door N/A Period [DATE] to…" at bounding box center [668, 121] width 1303 height 58
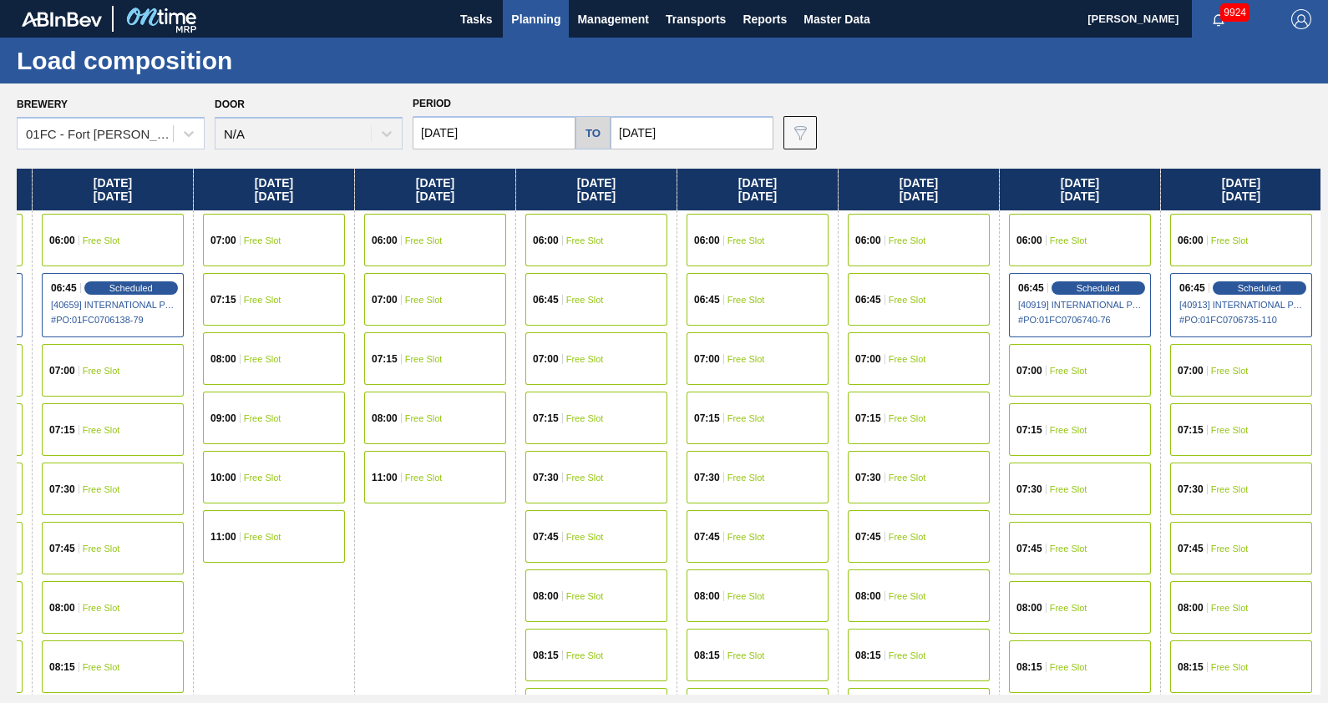
click at [710, 127] on input "[DATE]" at bounding box center [692, 132] width 163 height 33
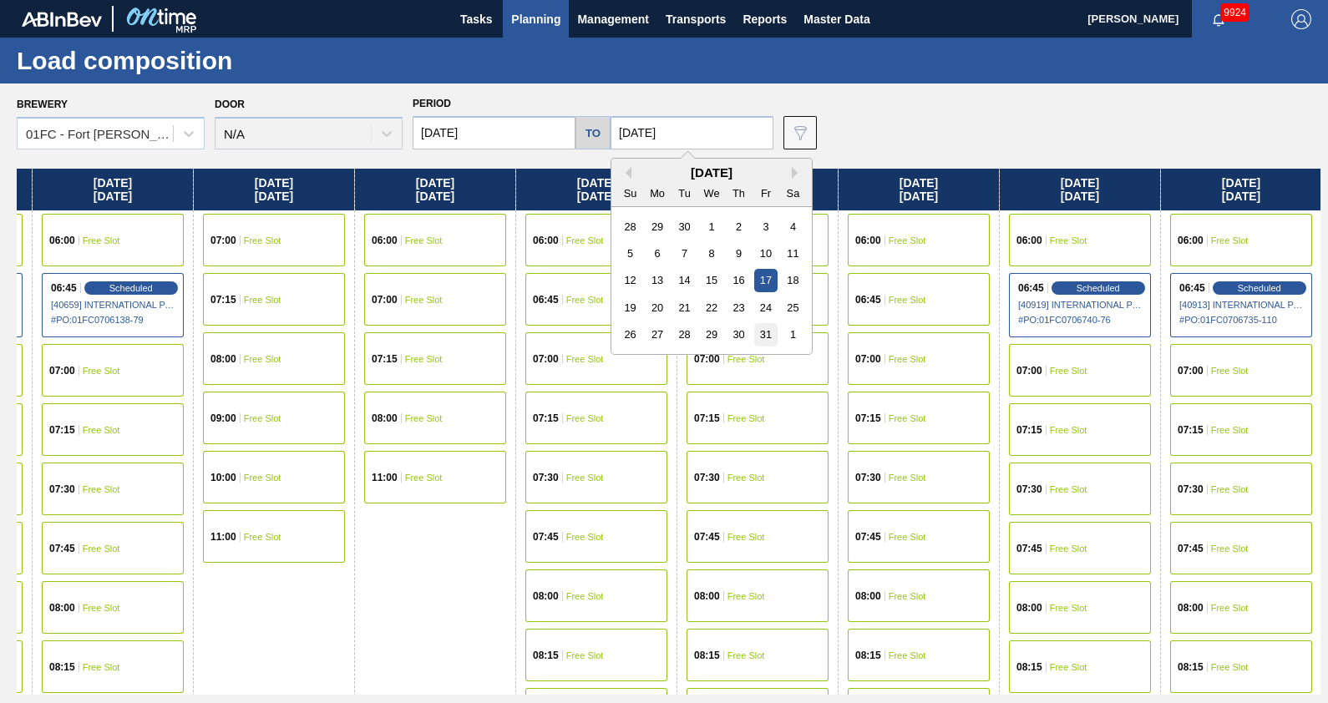
click at [760, 334] on div "31" at bounding box center [765, 334] width 23 height 23
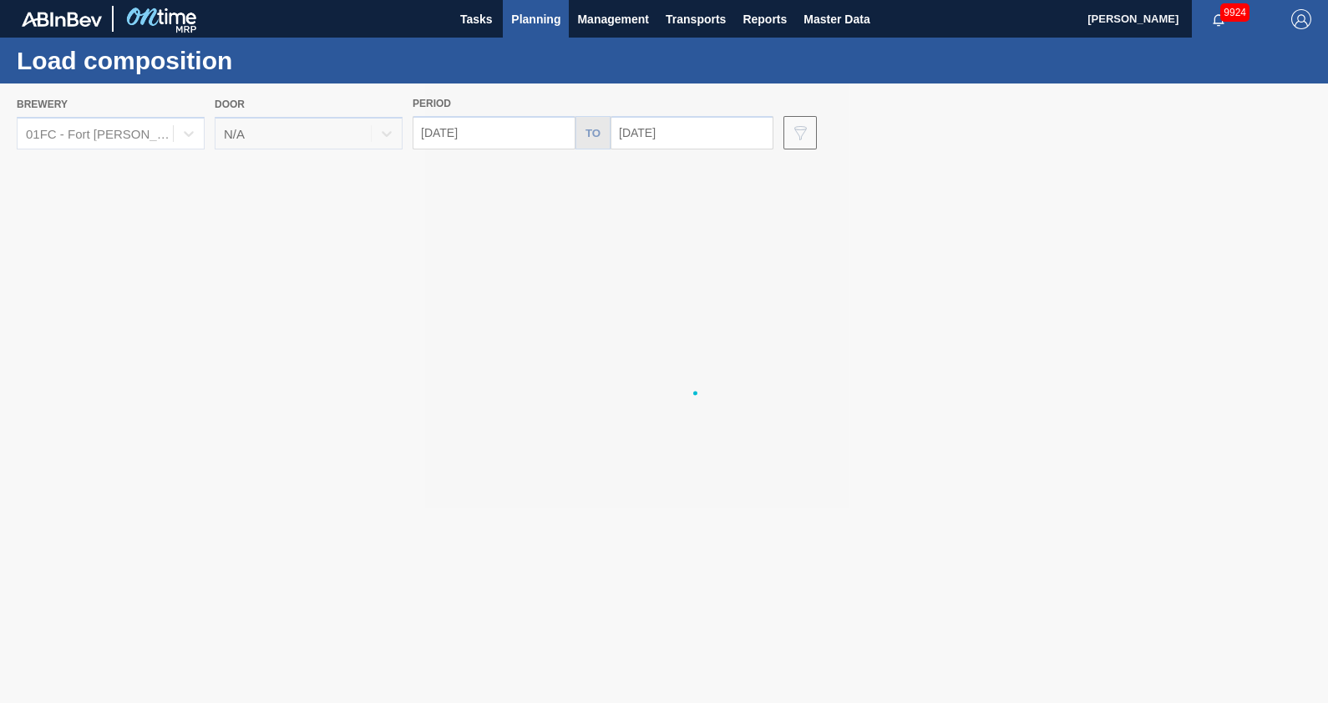
type input "[DATE]"
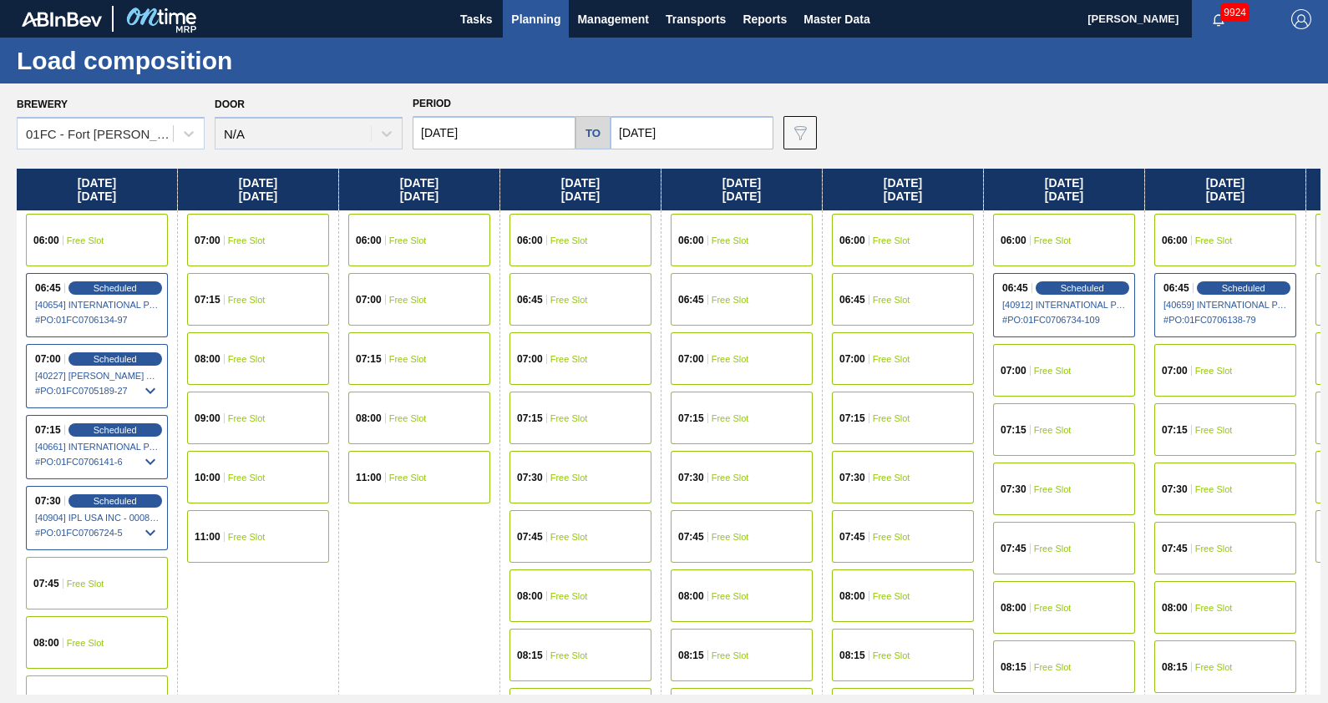
click at [899, 138] on div "Brewery 01FC - [GEOGRAPHIC_DATA][PERSON_NAME] Brewery Door N/A Period [DATE] to…" at bounding box center [668, 121] width 1303 height 58
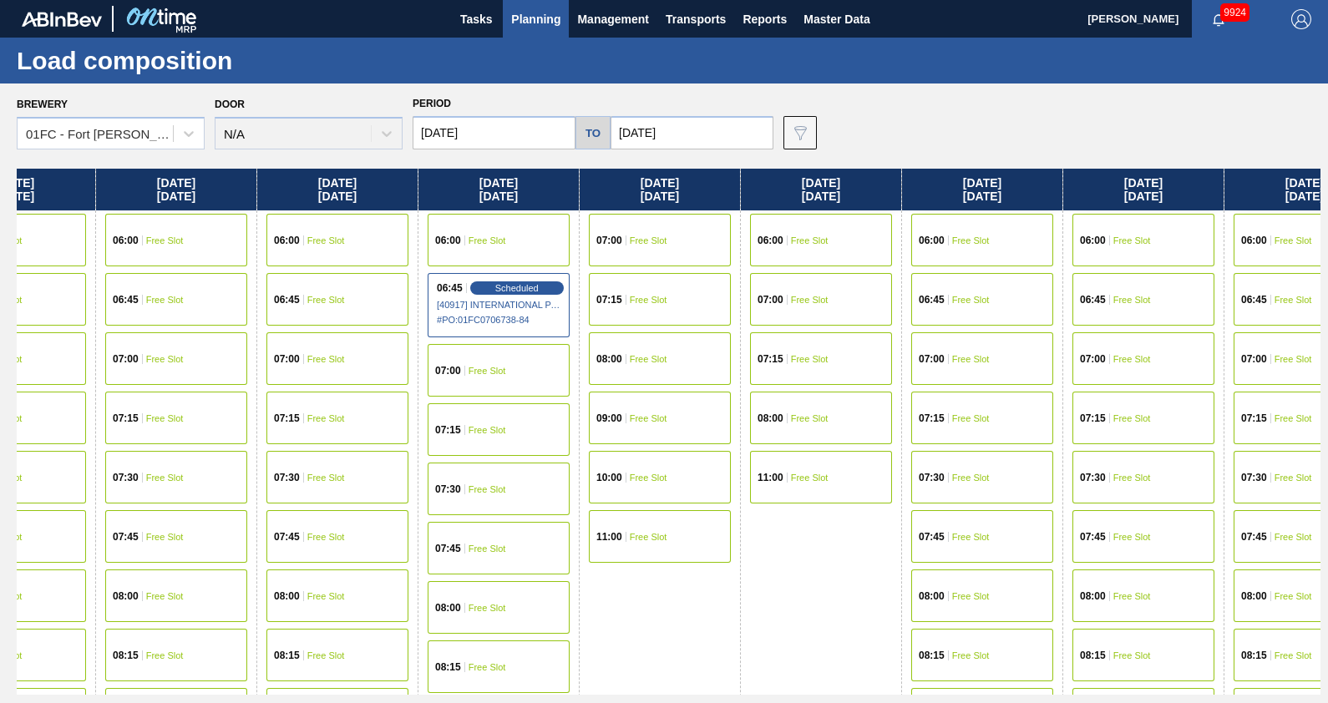
scroll to position [0, 3367]
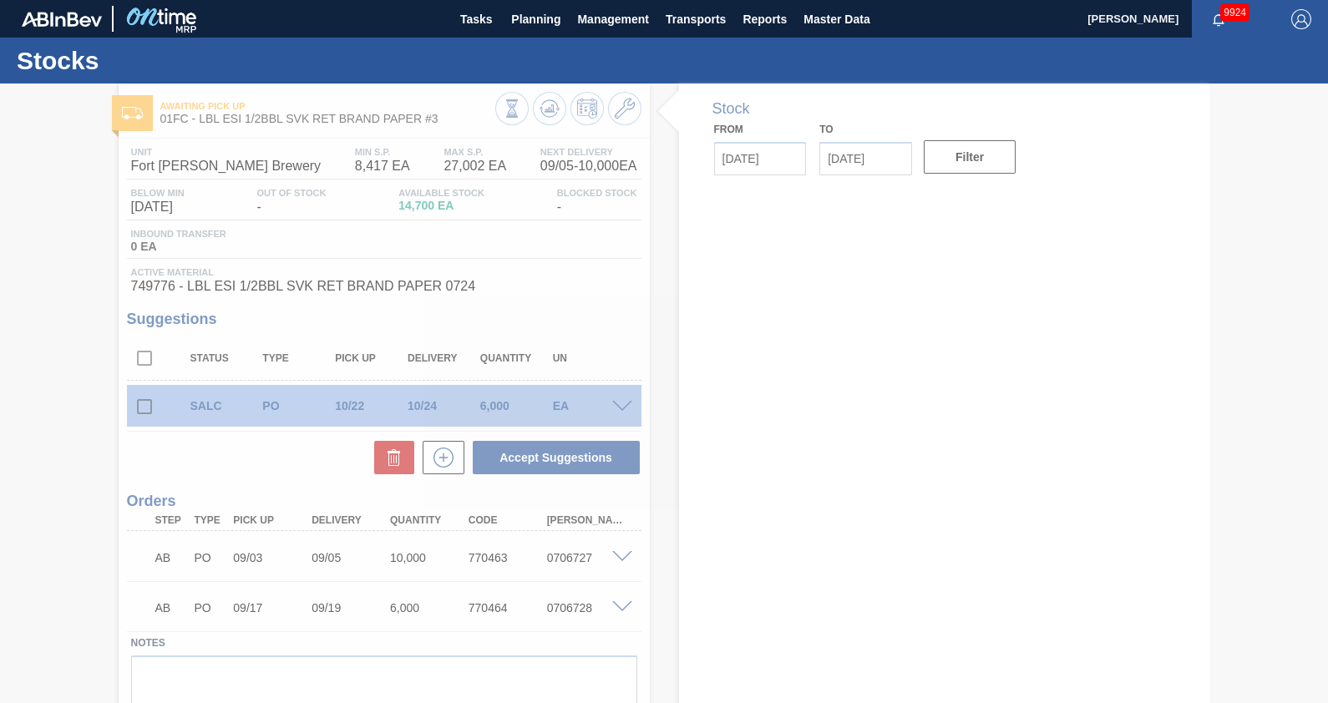
type input "[DATE]"
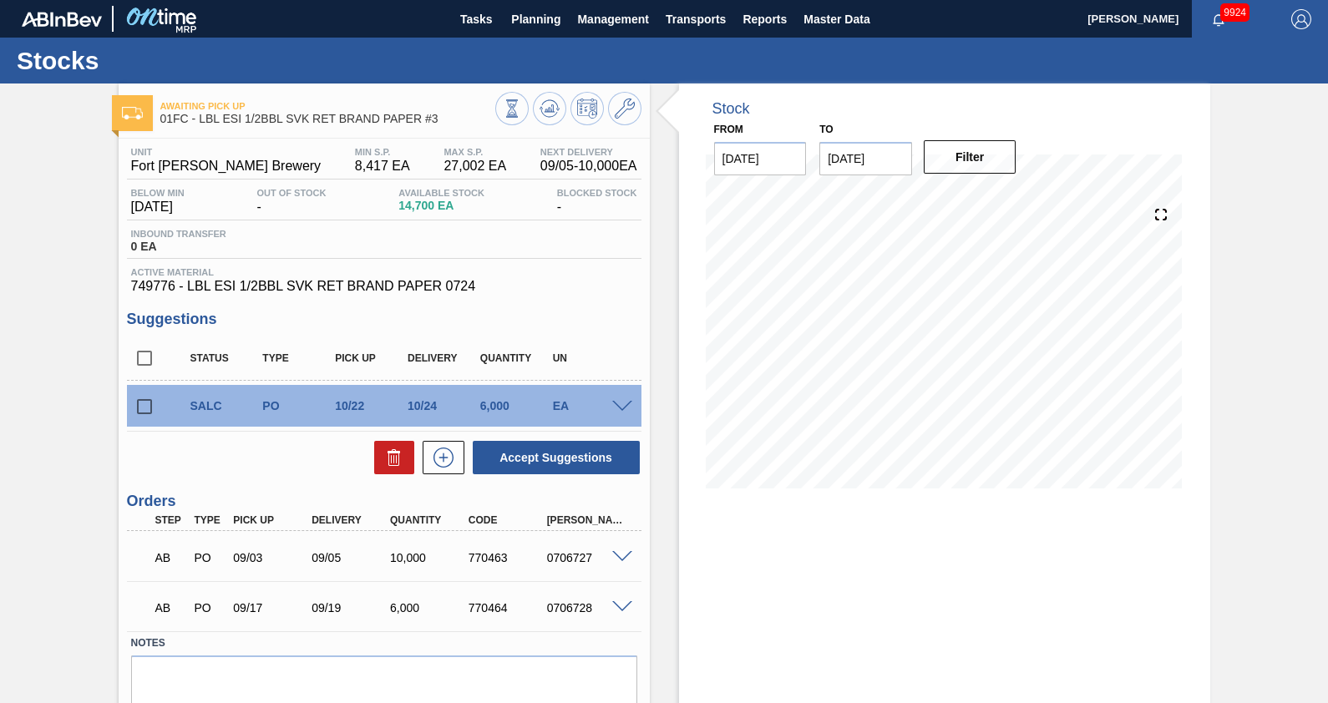
click at [558, 38] on div "Stocks" at bounding box center [664, 61] width 1328 height 46
click at [555, 34] on button "Planning" at bounding box center [536, 19] width 66 height 38
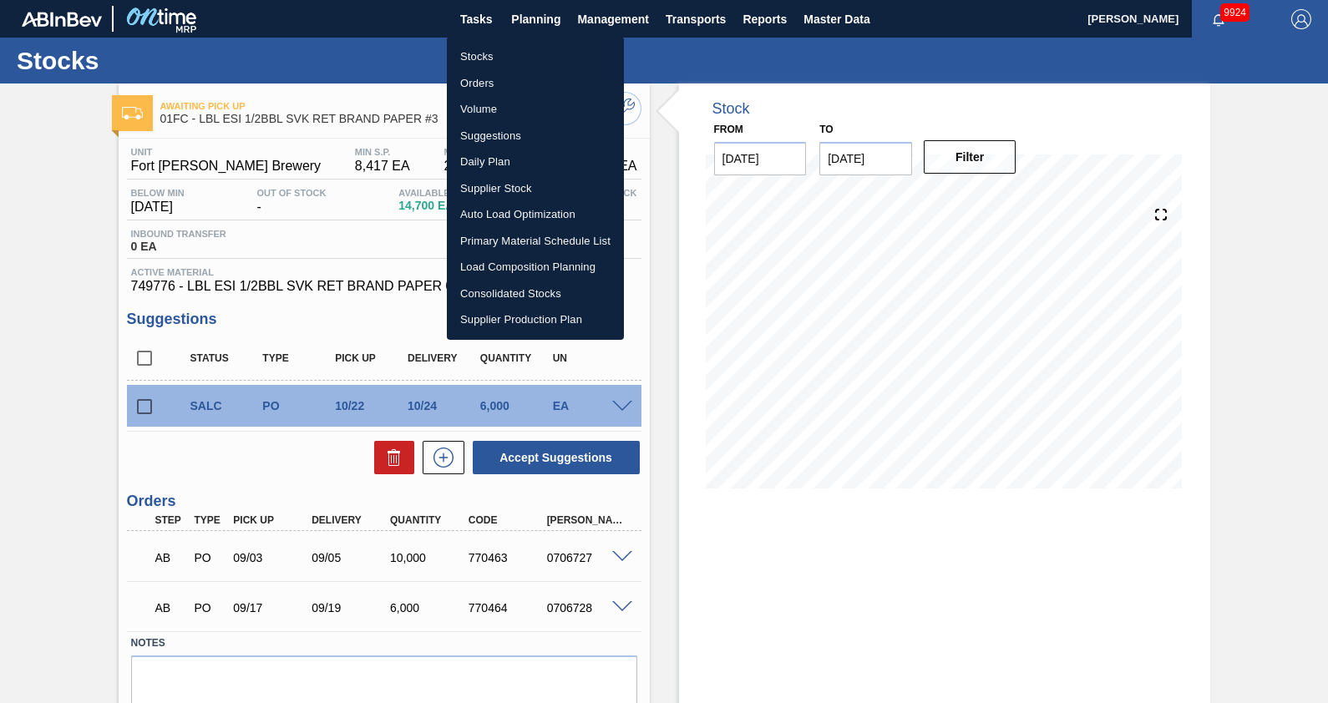
click at [524, 271] on li "Load Composition Planning" at bounding box center [535, 267] width 177 height 27
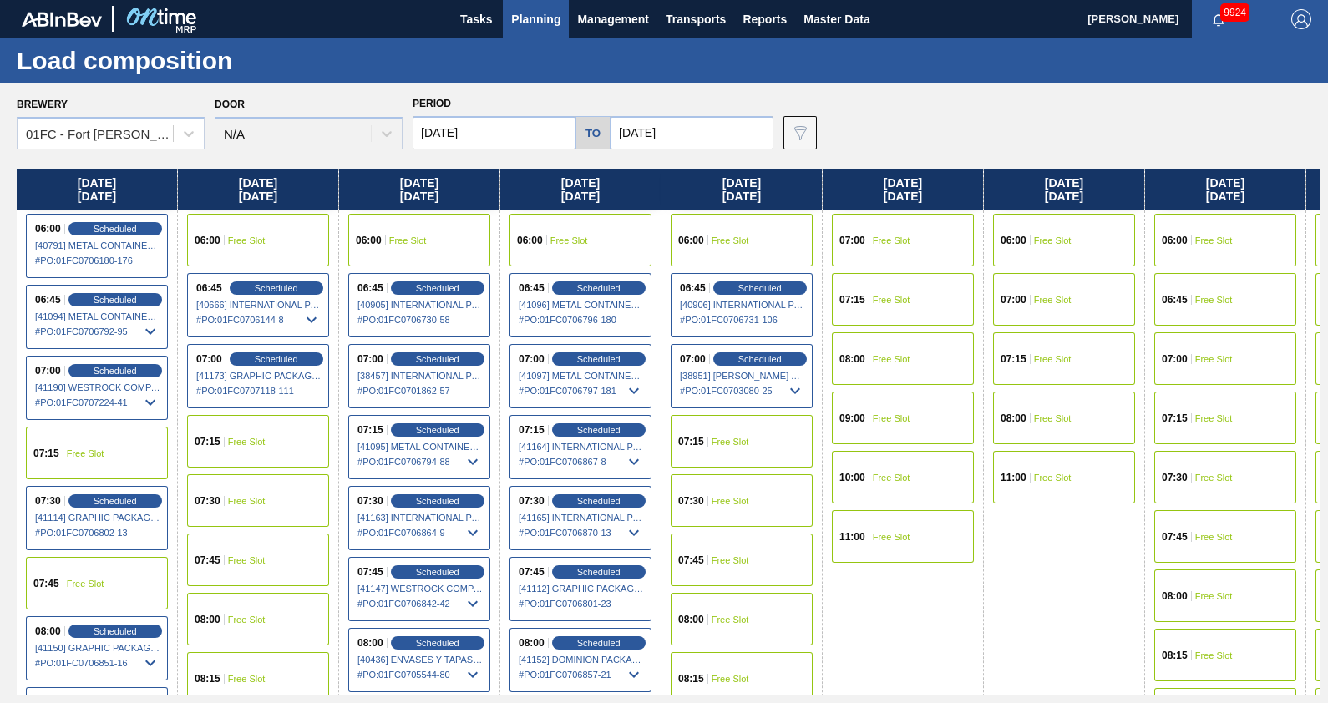
click at [519, 129] on input "[DATE]" at bounding box center [494, 132] width 163 height 33
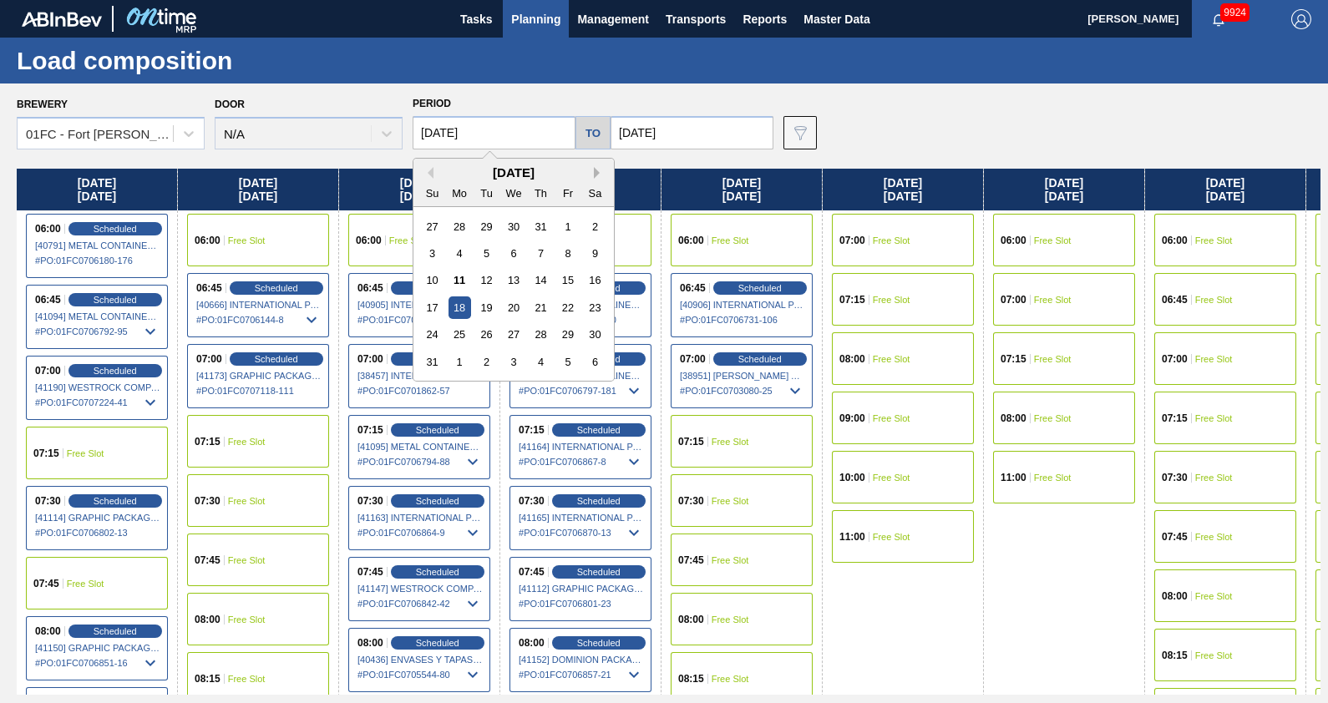
click at [597, 169] on button "Next Month" at bounding box center [600, 173] width 12 height 12
click at [568, 221] on div "3" at bounding box center [567, 226] width 23 height 23
type input "[DATE]"
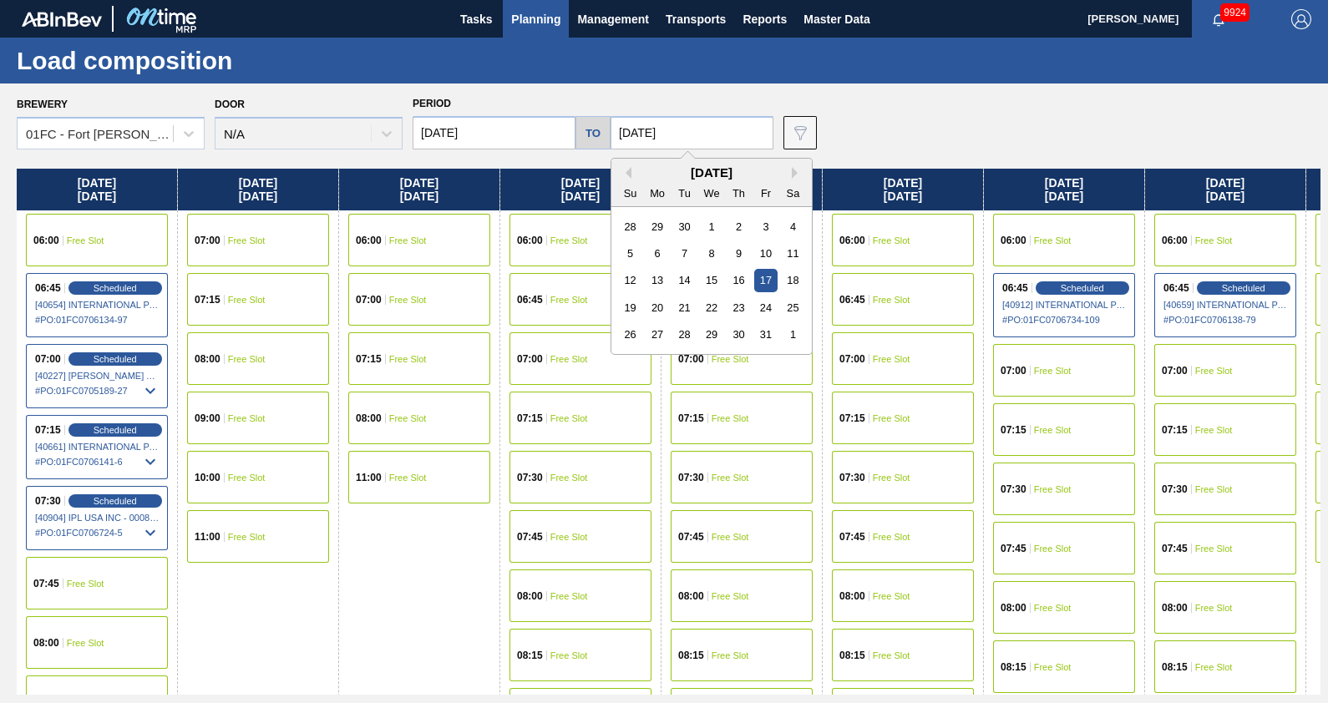
click at [722, 131] on input "[DATE]" at bounding box center [692, 132] width 163 height 33
click at [763, 333] on div "31" at bounding box center [765, 334] width 23 height 23
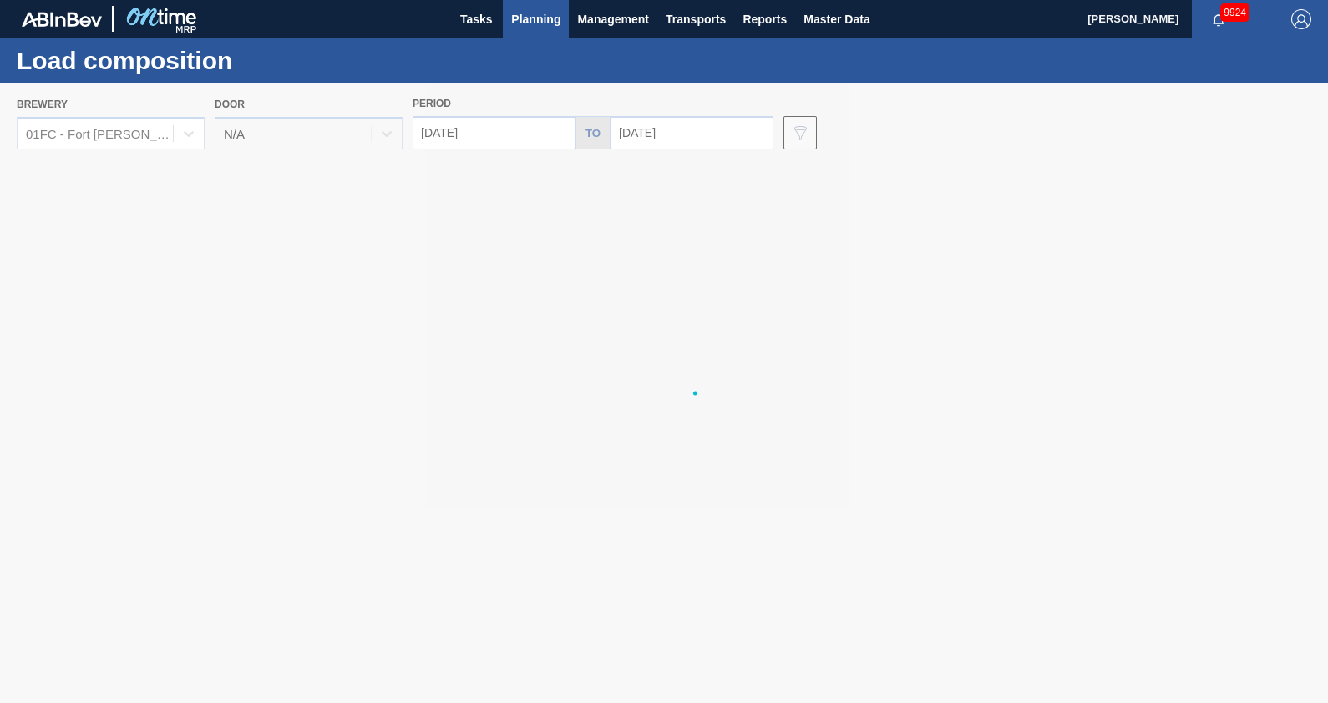
type input "[DATE]"
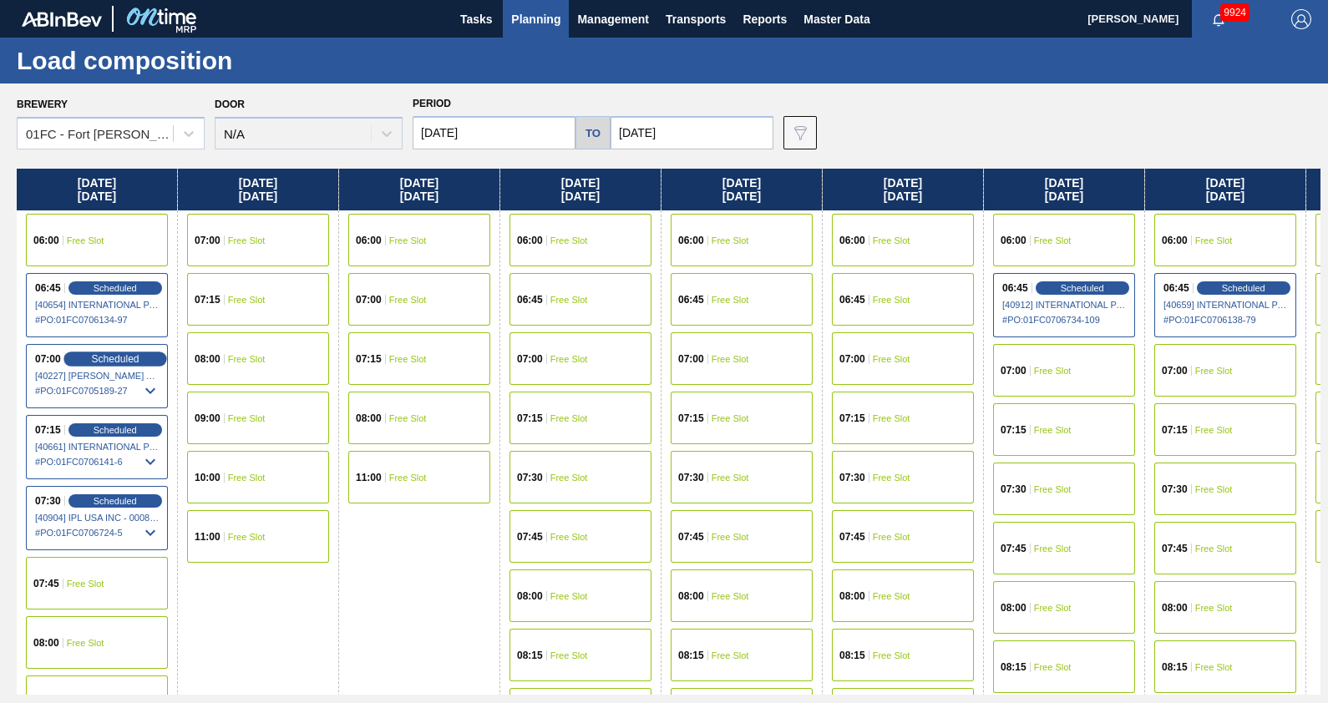
click at [124, 356] on span "Scheduled" at bounding box center [115, 358] width 48 height 11
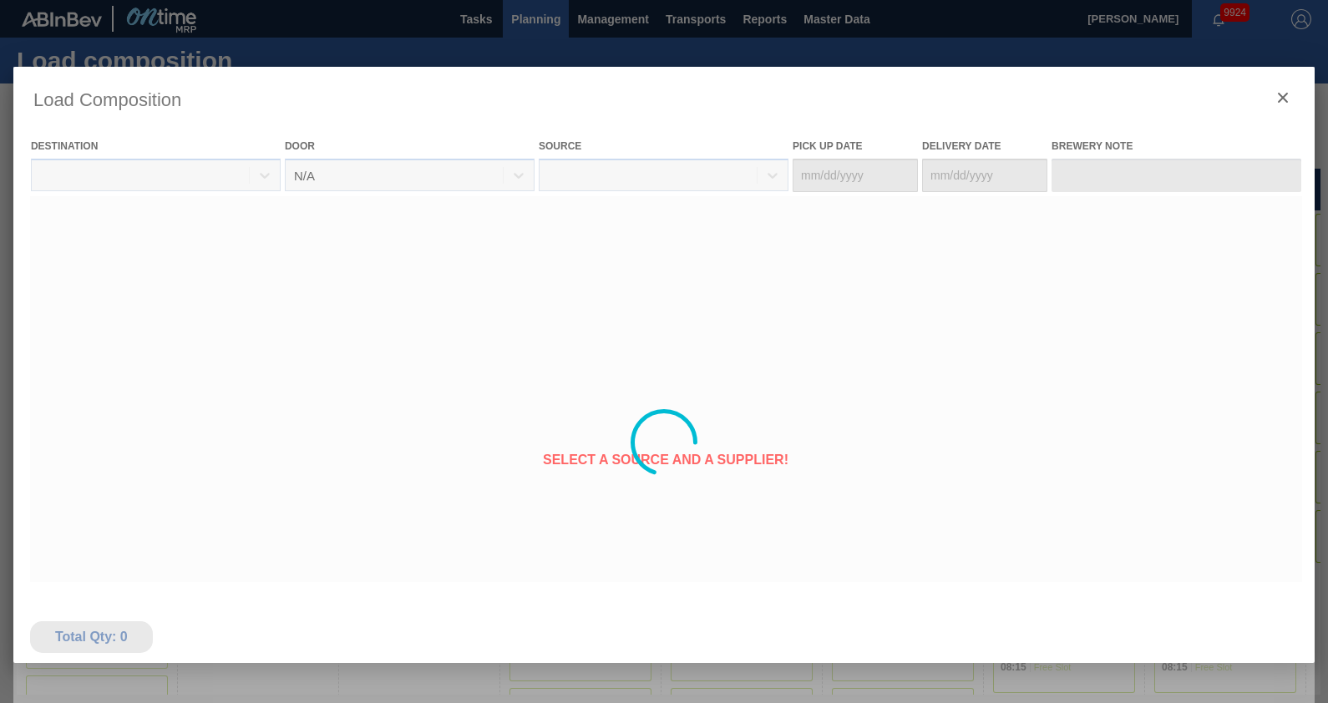
type Date "[DATE]"
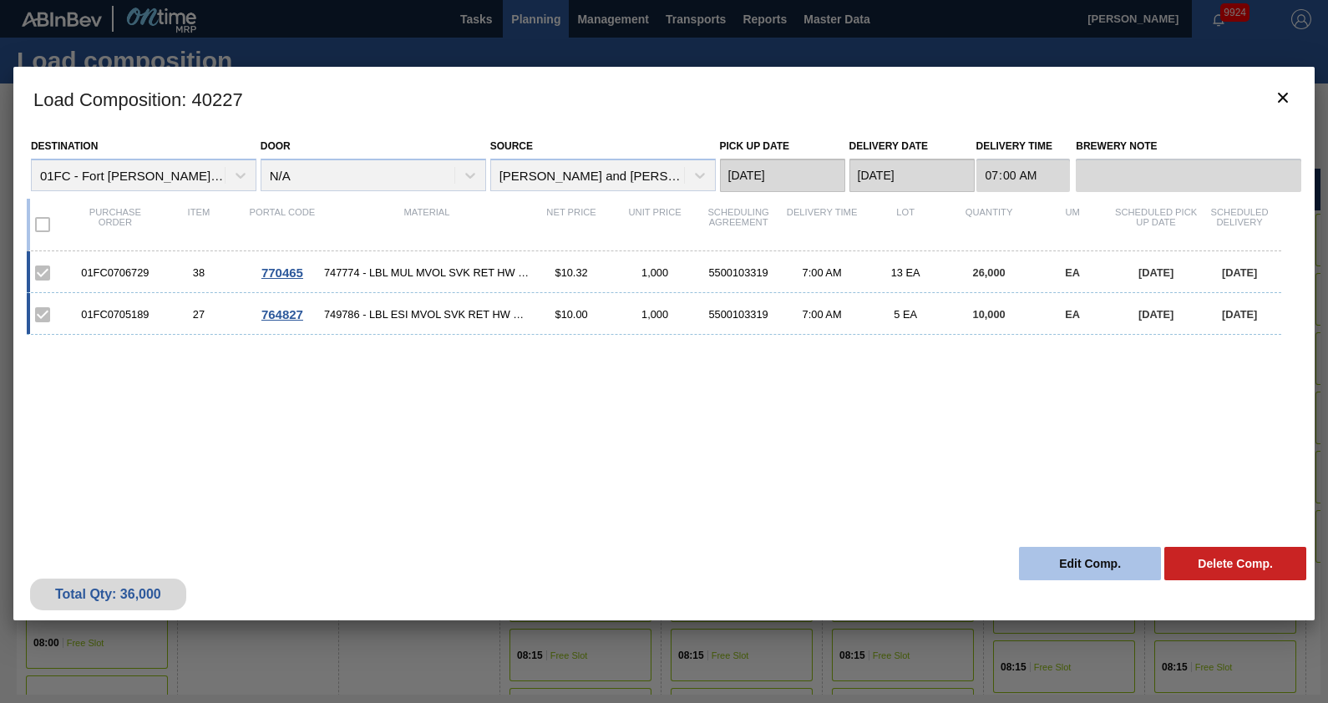
click at [1099, 563] on button "Edit Comp." at bounding box center [1090, 563] width 142 height 33
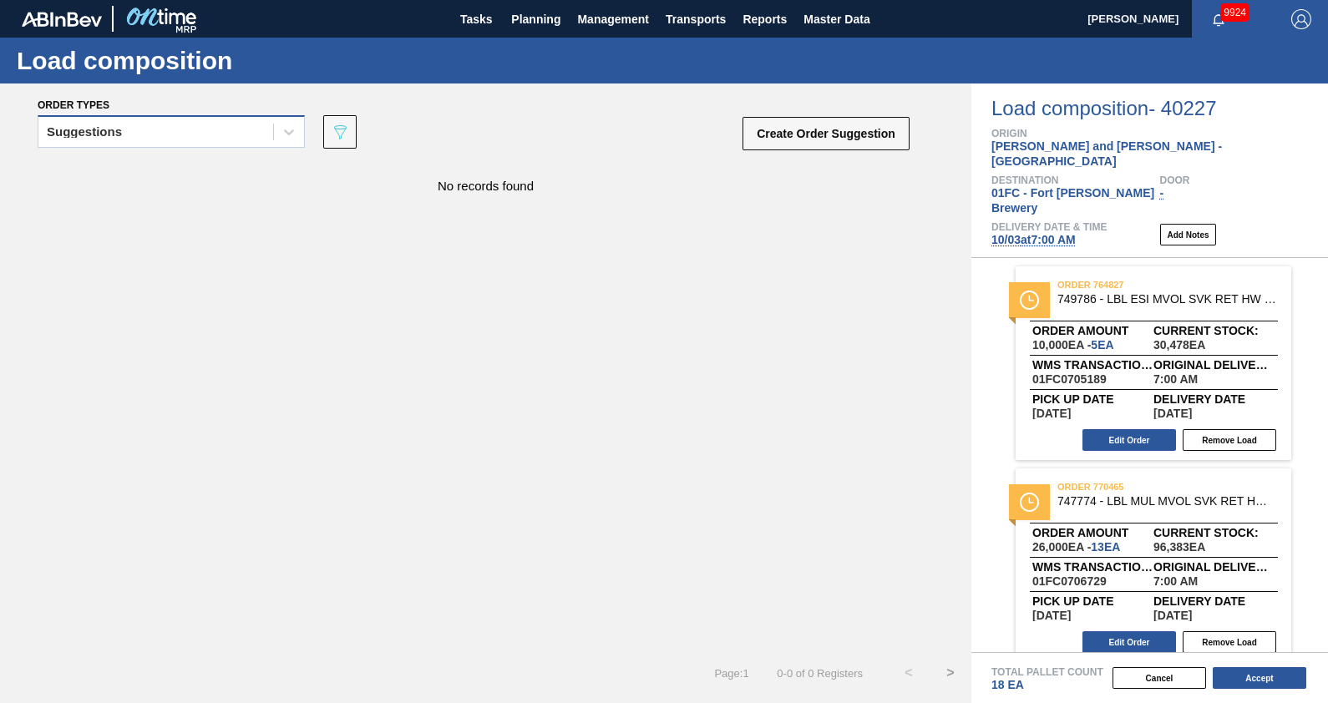
click at [266, 146] on div "Suggestions" at bounding box center [171, 131] width 267 height 33
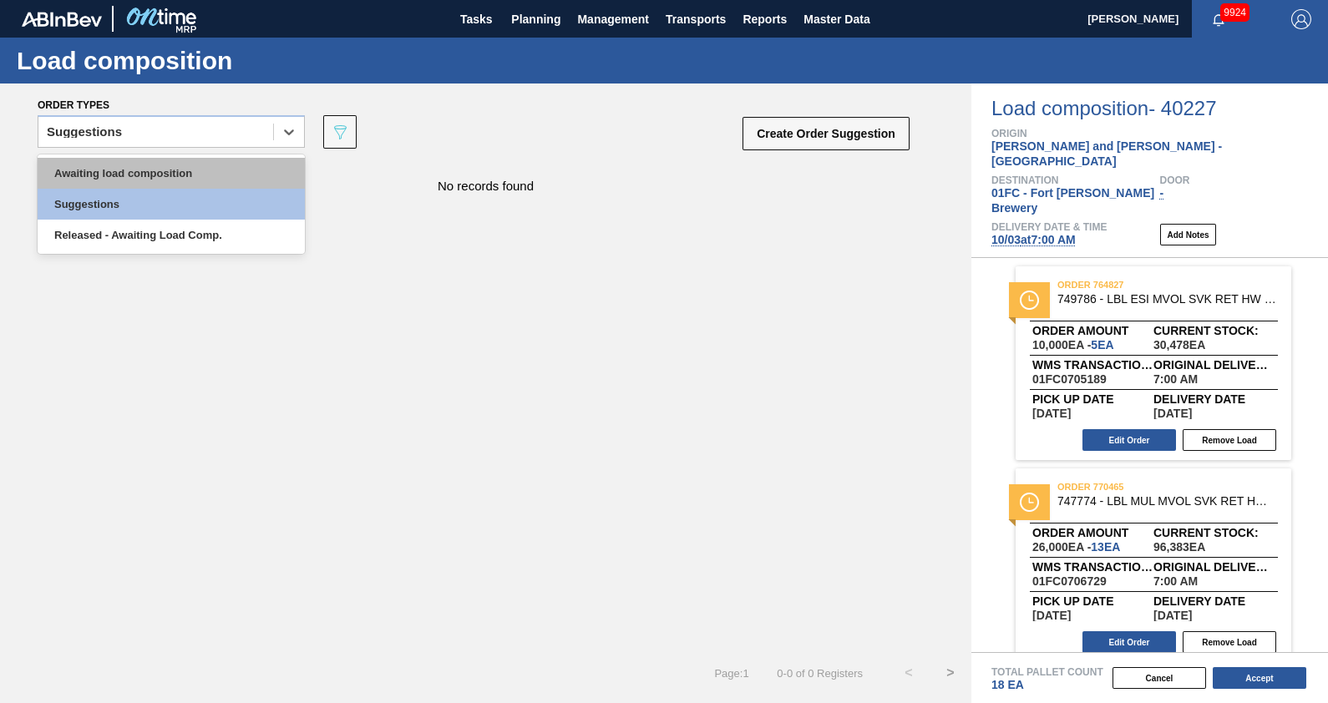
click at [195, 174] on div "Awaiting load composition" at bounding box center [171, 173] width 267 height 31
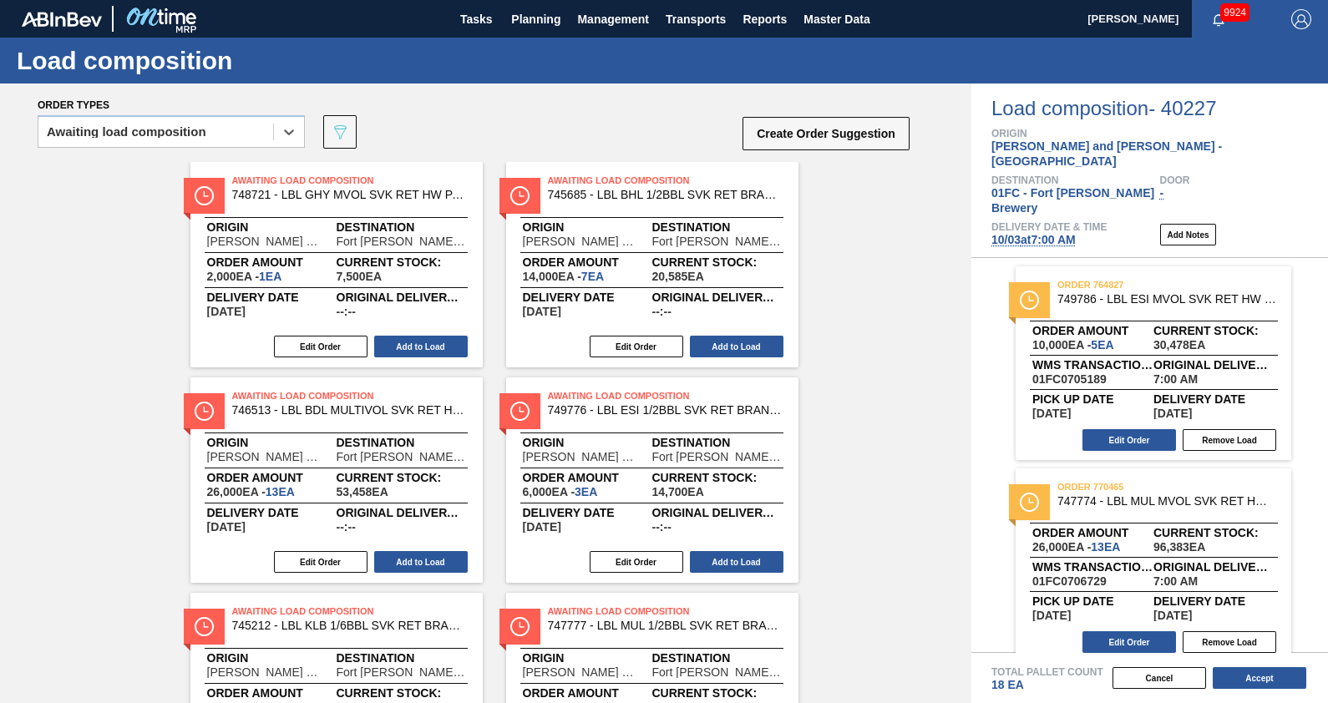
scroll to position [360, 0]
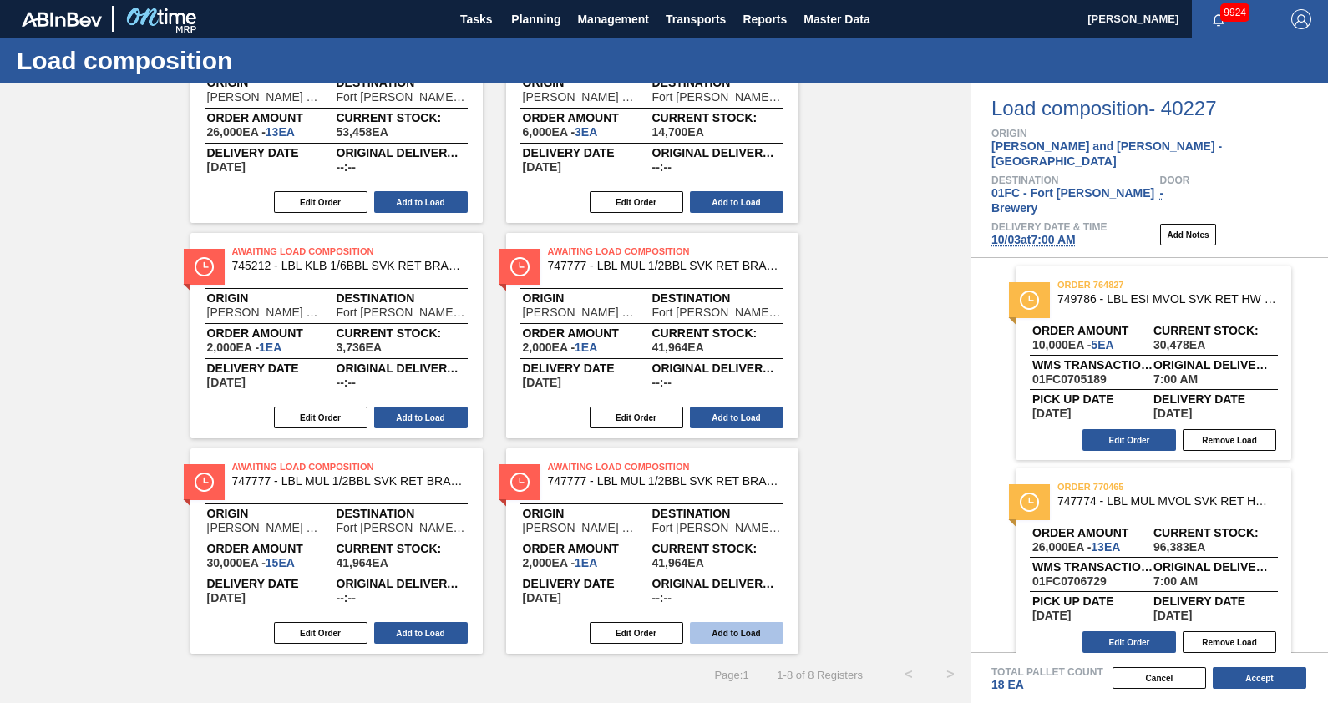
click at [718, 636] on button "Add to Load" at bounding box center [737, 633] width 94 height 22
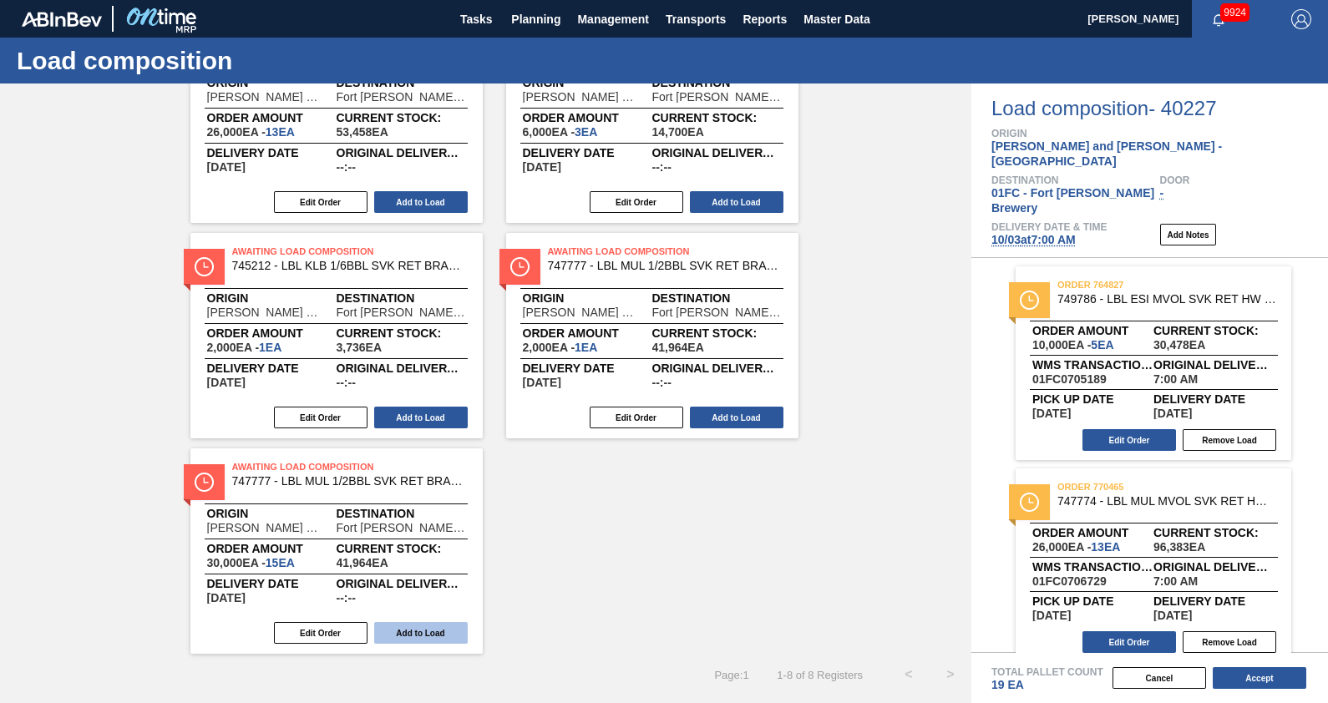
click at [450, 631] on button "Add to Load" at bounding box center [421, 633] width 94 height 22
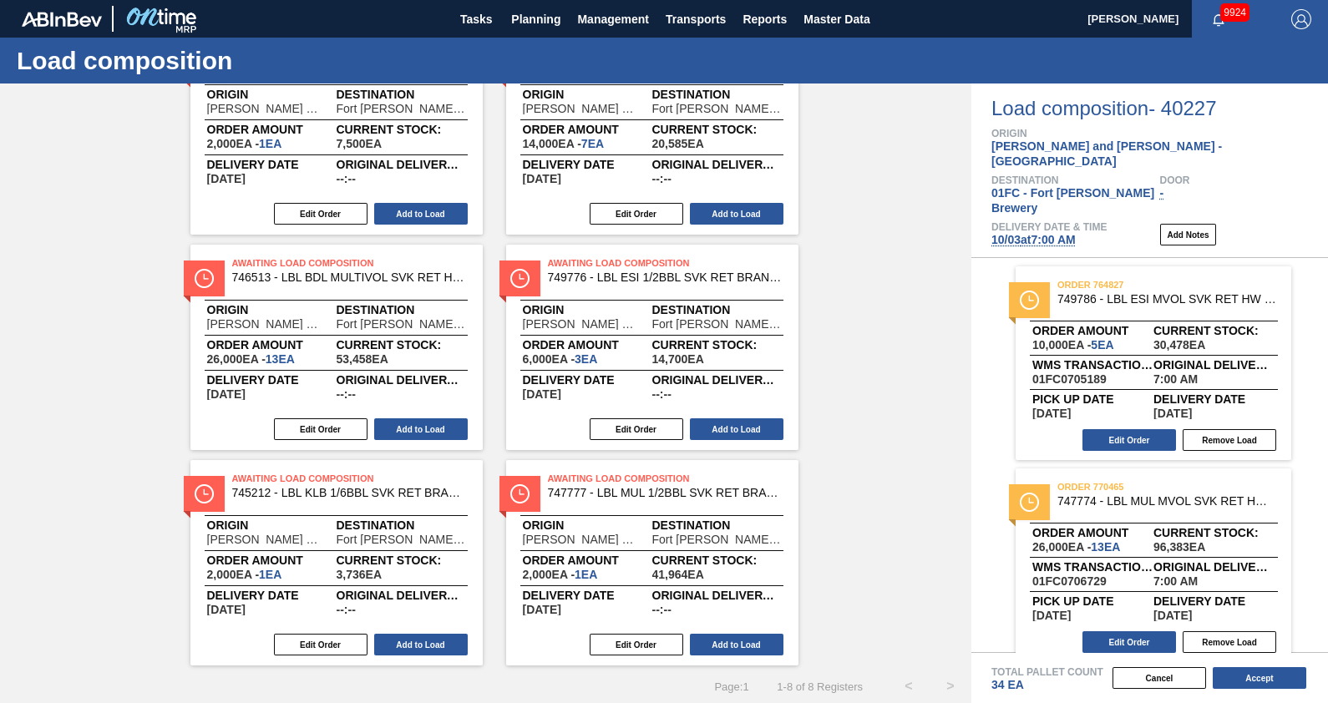
scroll to position [145, 0]
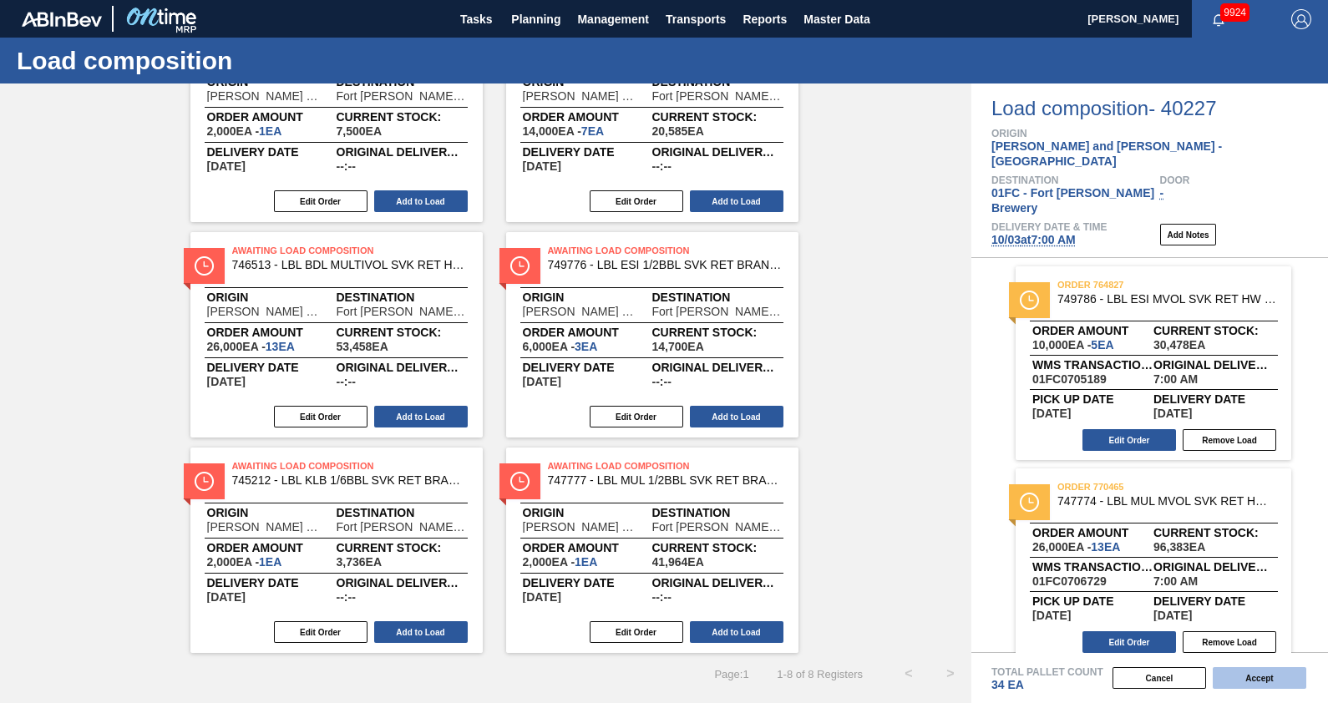
click at [1254, 676] on button "Accept" at bounding box center [1260, 678] width 94 height 22
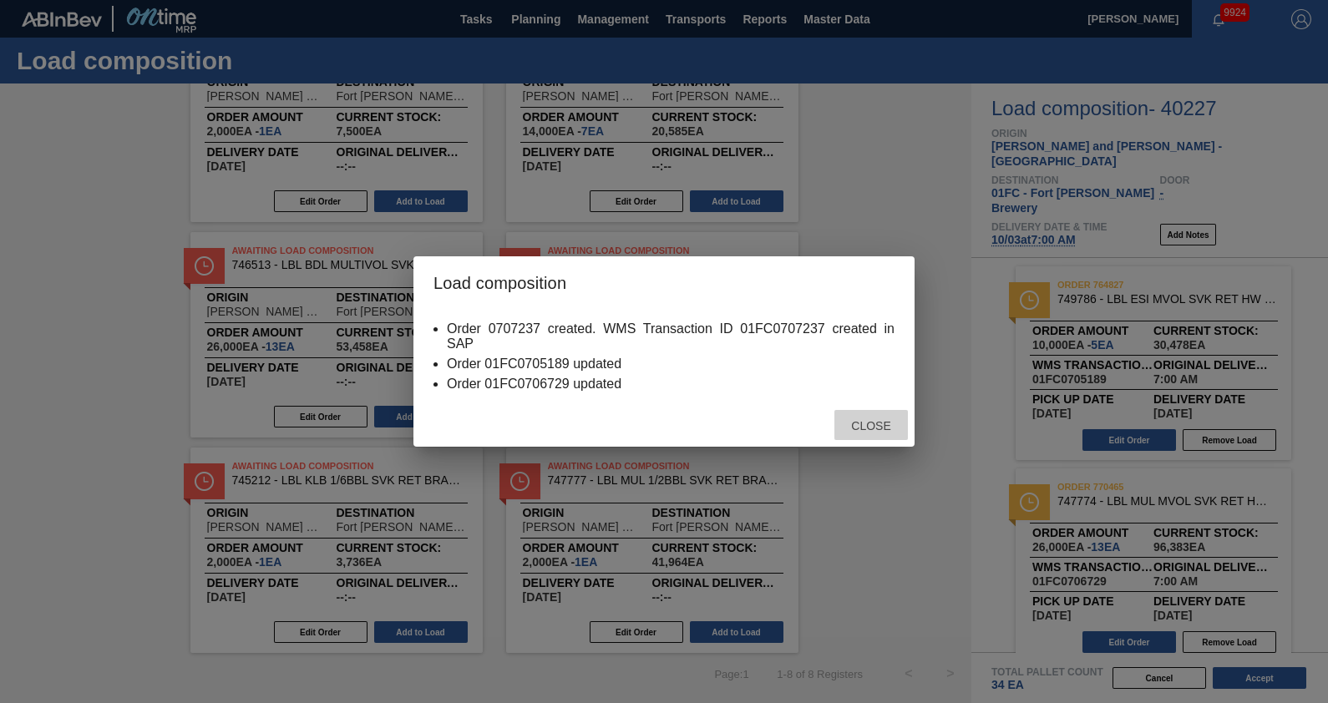
click at [873, 418] on div "Close" at bounding box center [870, 425] width 73 height 31
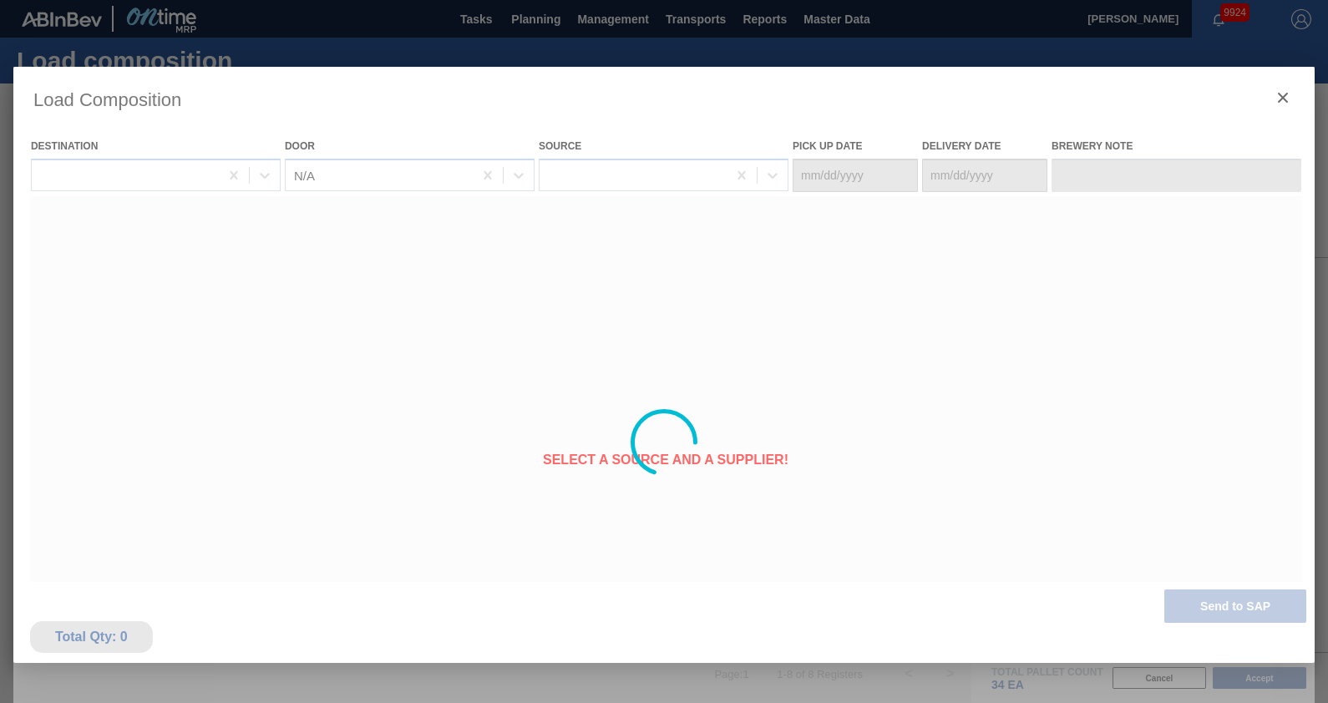
type Date "[DATE]"
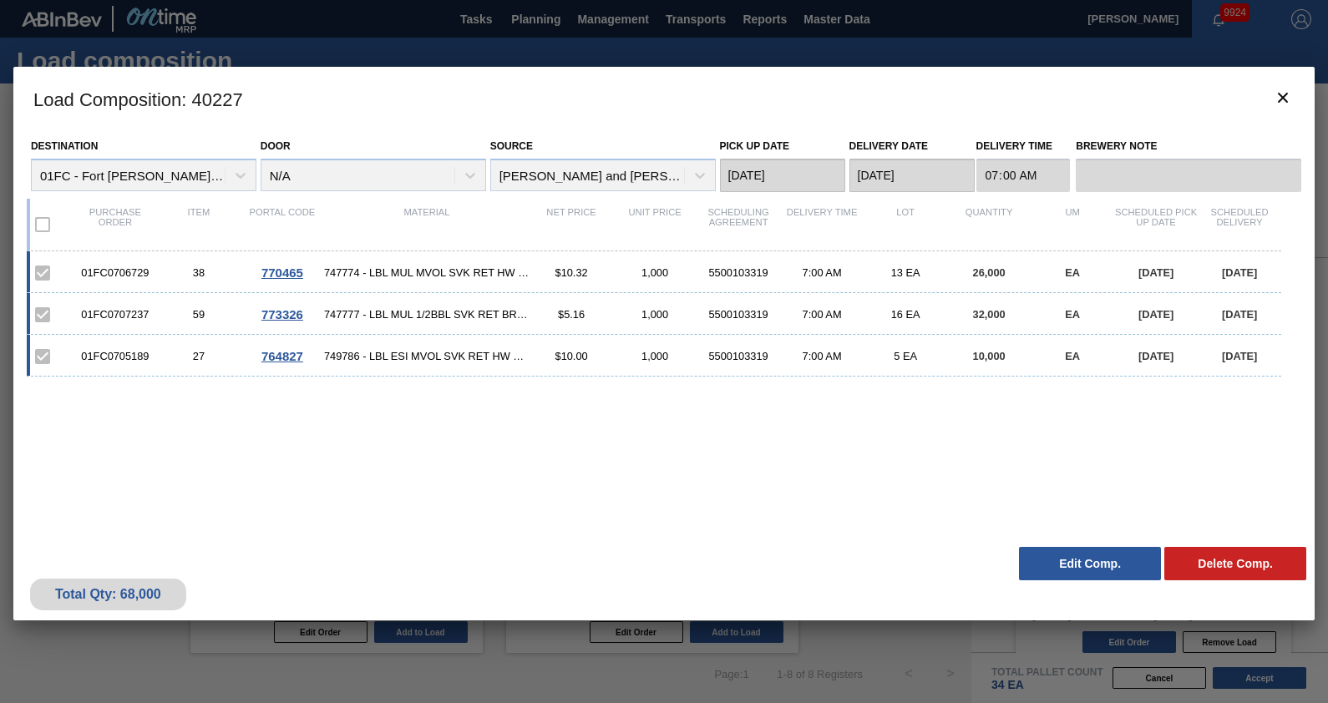
click at [1090, 561] on button "Edit Comp." at bounding box center [1090, 563] width 142 height 33
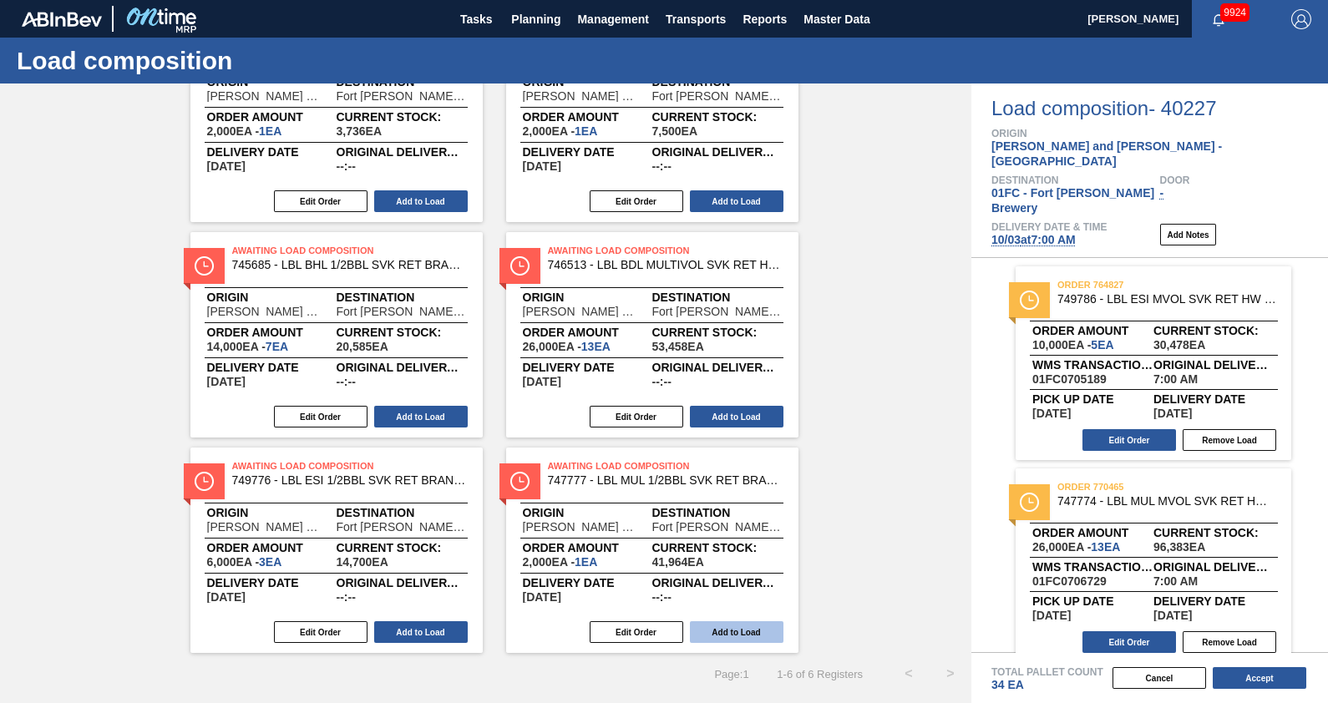
click at [735, 625] on button "Add to Load" at bounding box center [737, 632] width 94 height 22
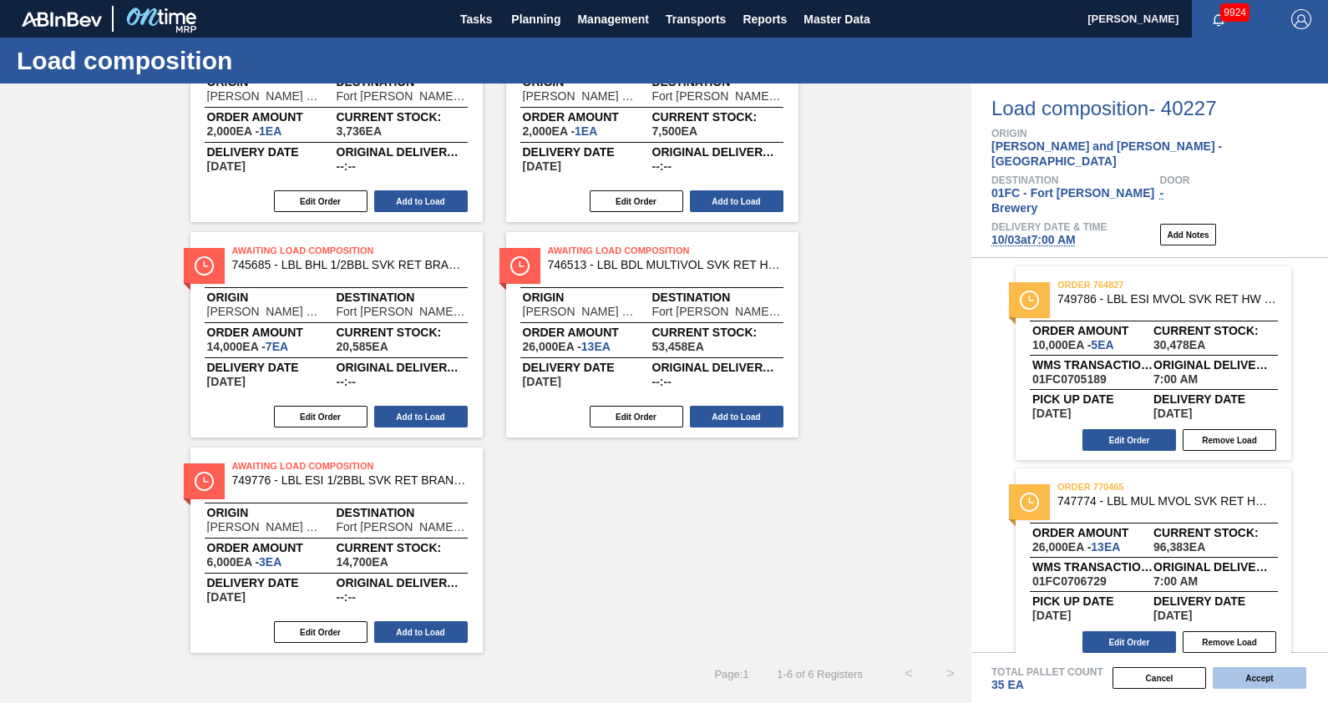
click at [1249, 685] on button "Accept" at bounding box center [1260, 678] width 94 height 22
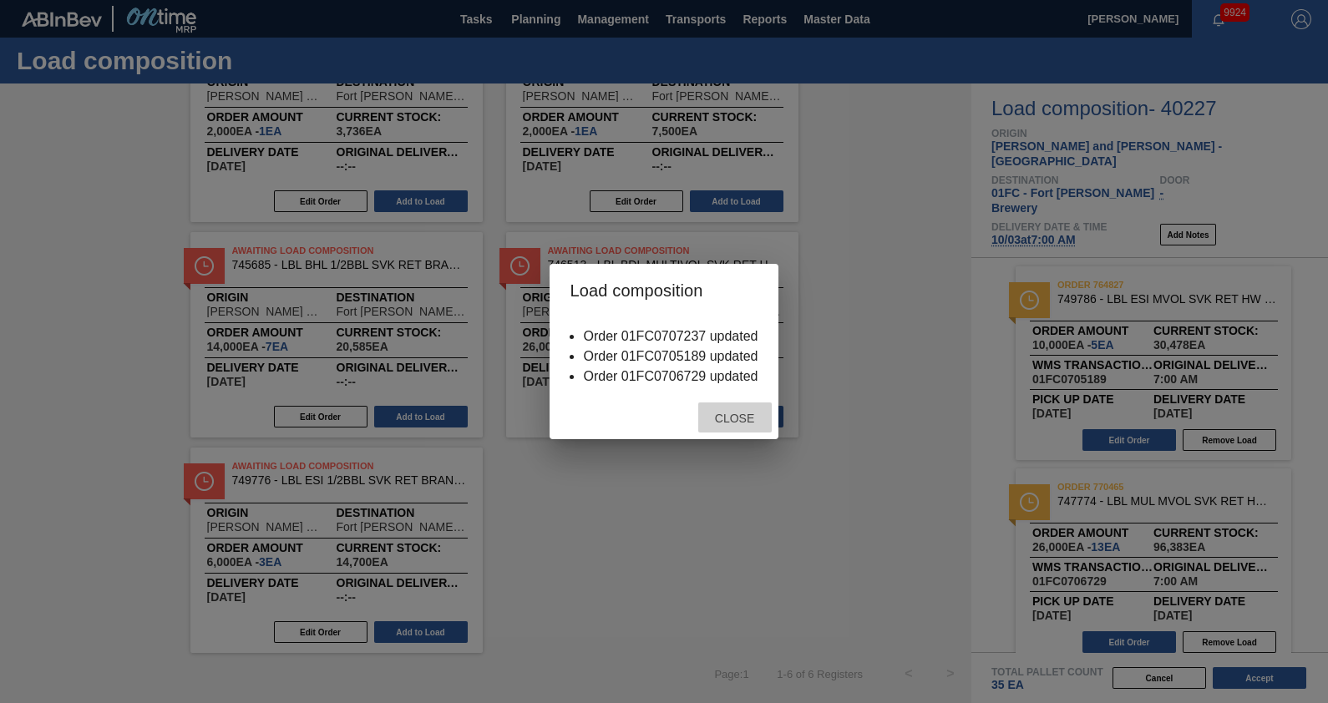
click at [743, 418] on span "Close" at bounding box center [735, 418] width 66 height 13
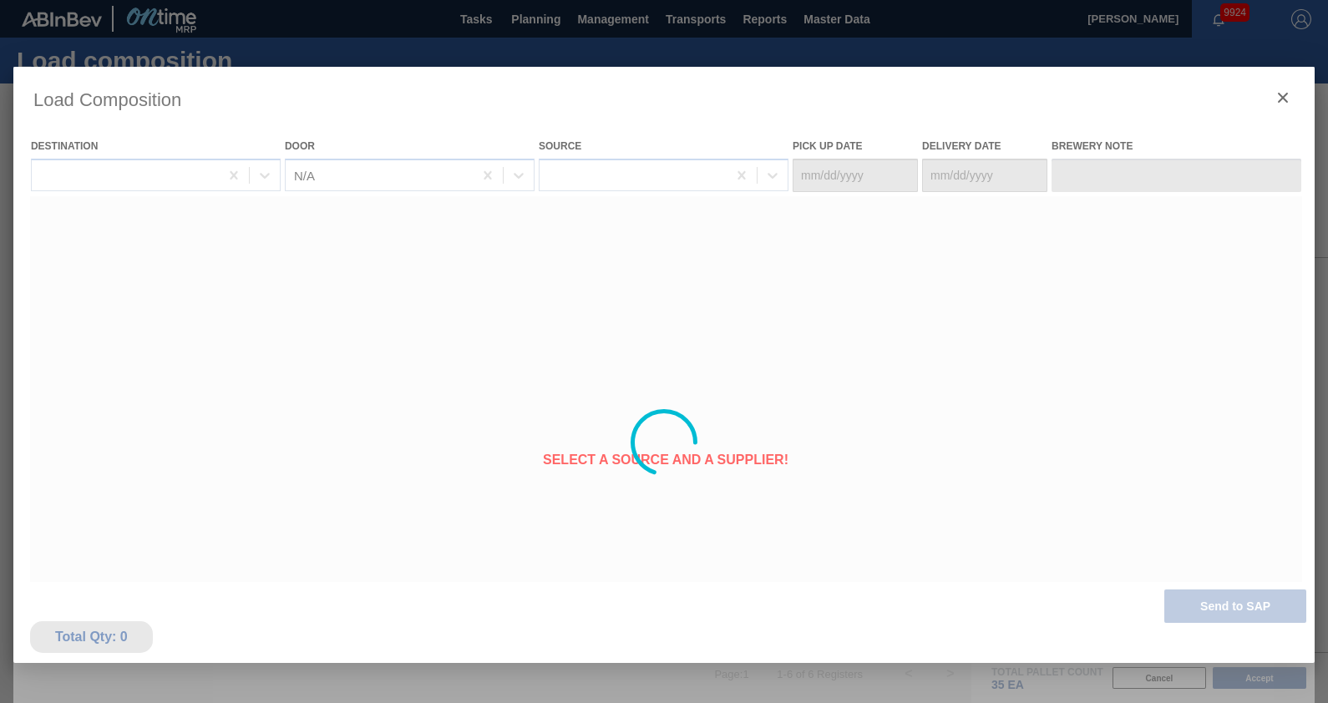
type Date "[DATE]"
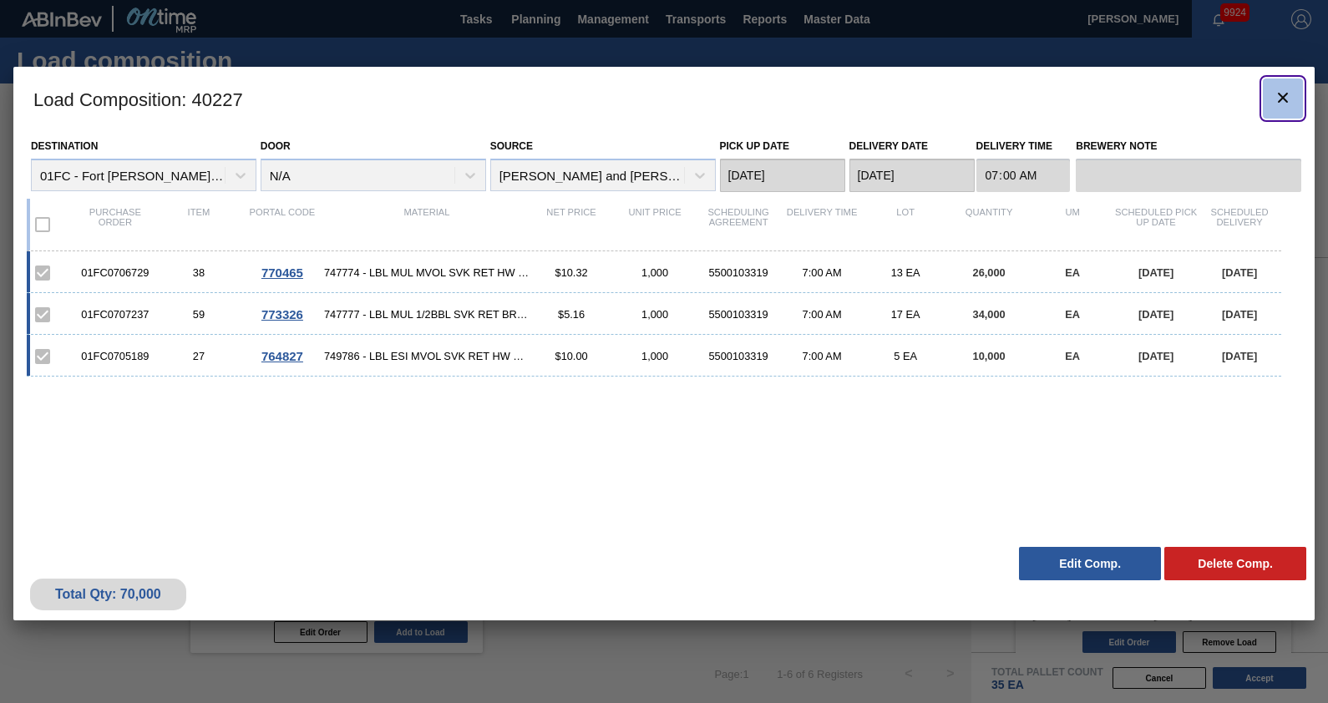
click at [1283, 99] on icon "botão de ícone" at bounding box center [1283, 98] width 20 height 20
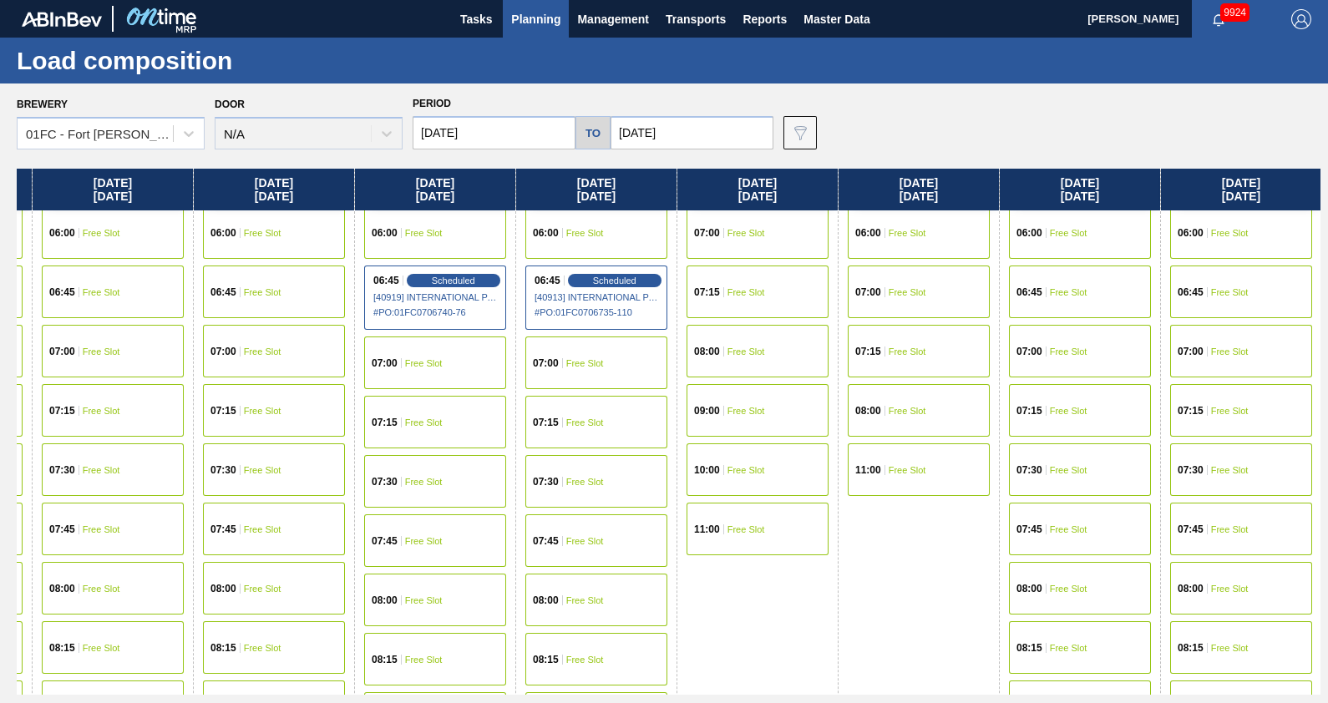
scroll to position [0, 1757]
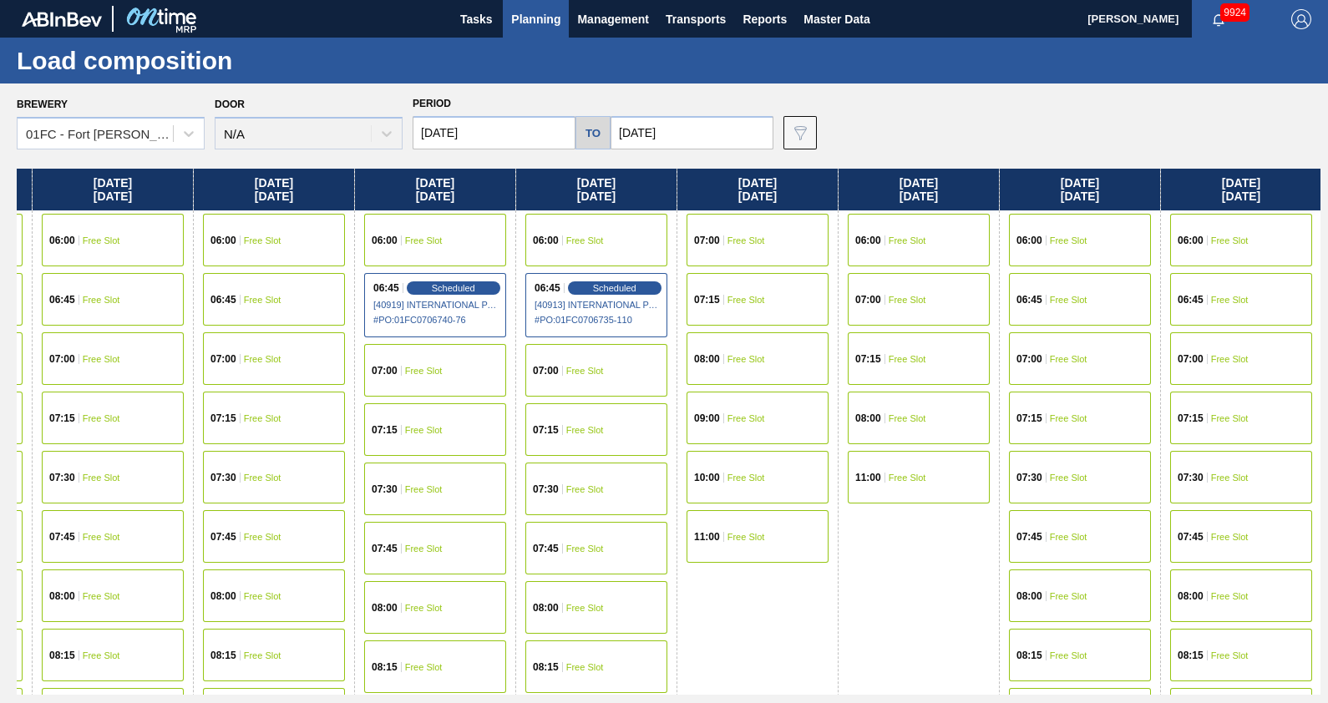
click at [597, 371] on span "Free Slot" at bounding box center [585, 371] width 38 height 10
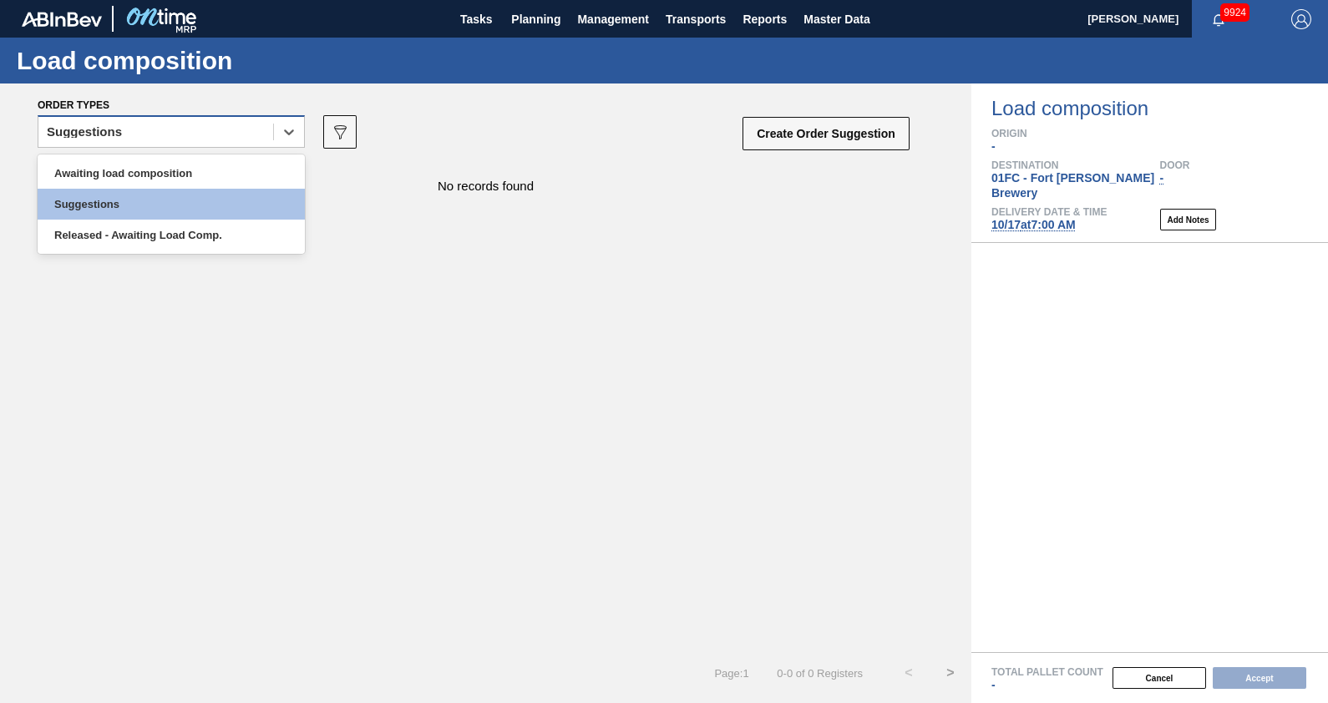
click at [163, 129] on div "Suggestions" at bounding box center [155, 132] width 235 height 24
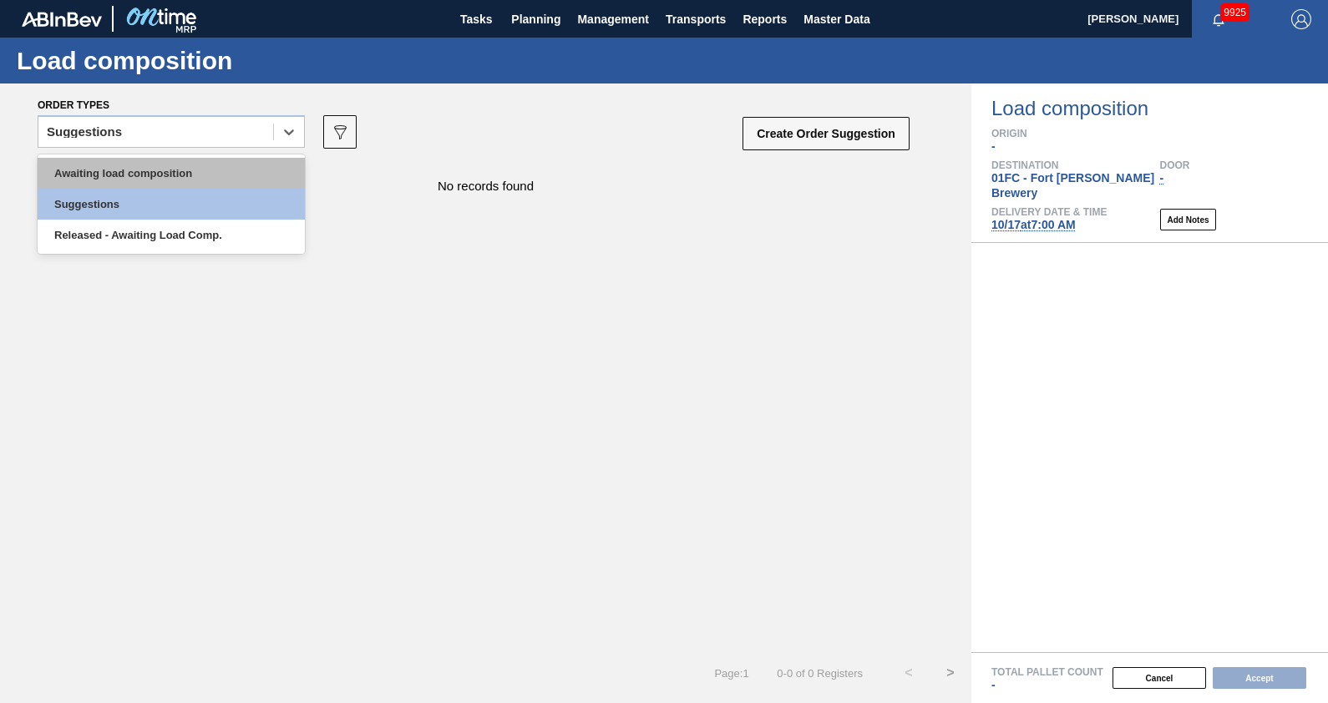
click at [170, 167] on div "Awaiting load composition" at bounding box center [171, 173] width 267 height 31
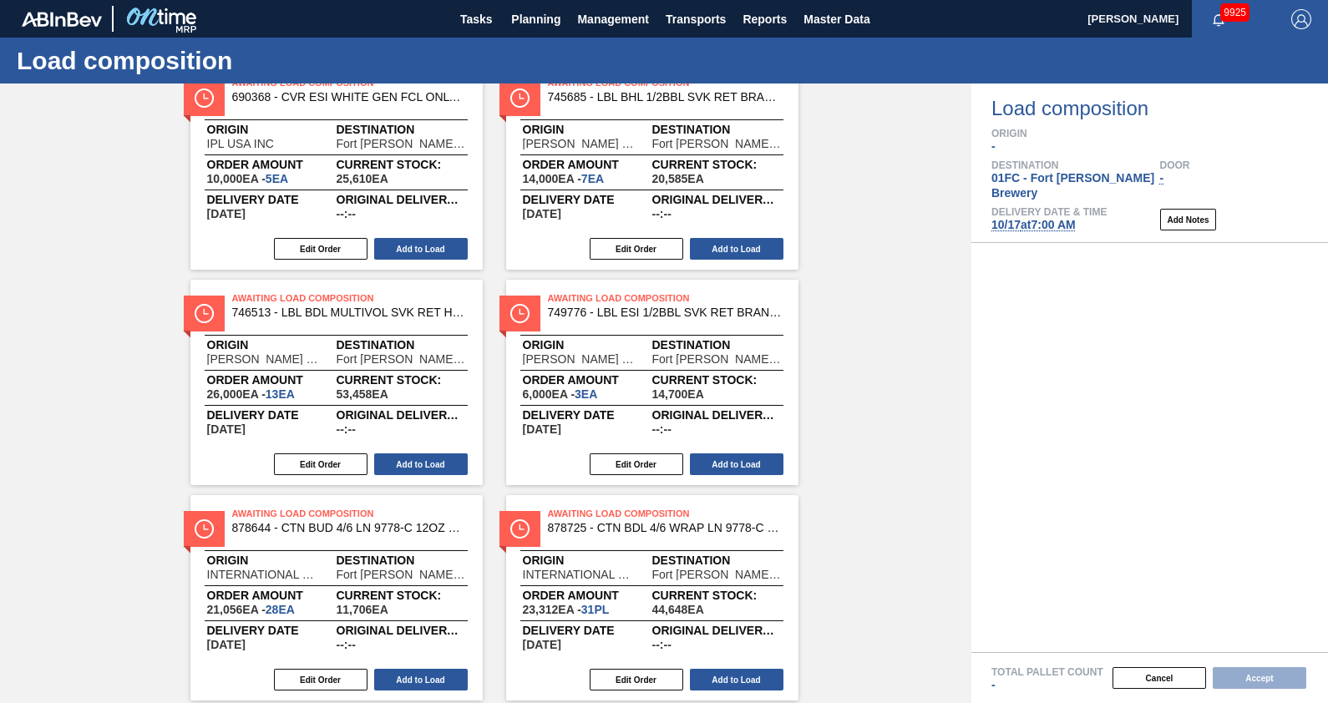
scroll to position [307, 0]
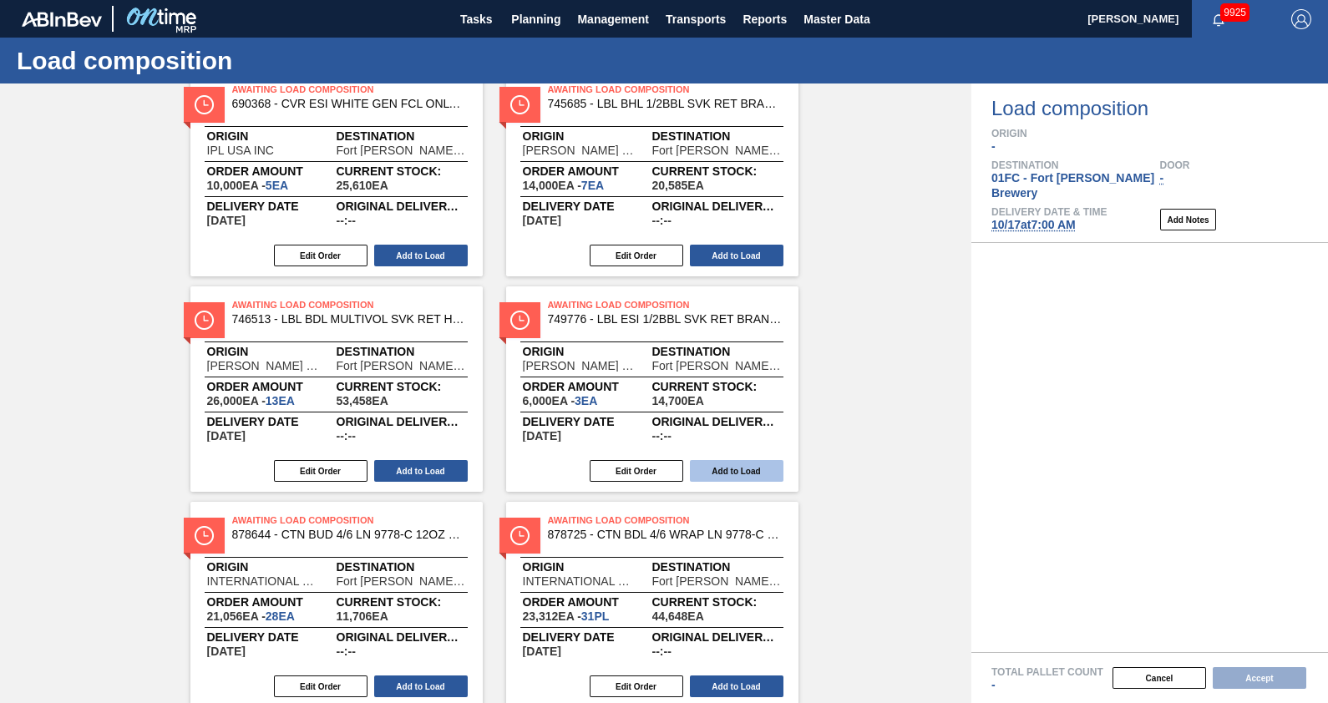
click at [758, 471] on button "Add to Load" at bounding box center [737, 471] width 94 height 22
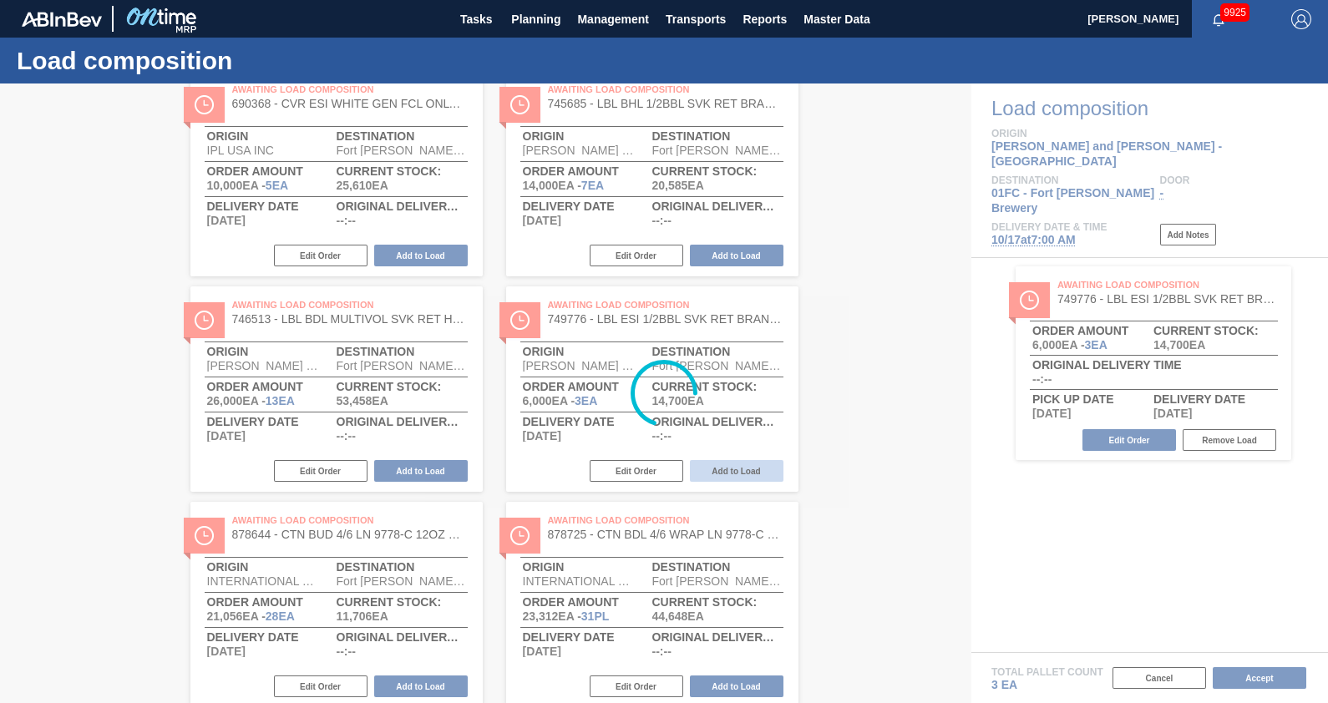
scroll to position [0, 0]
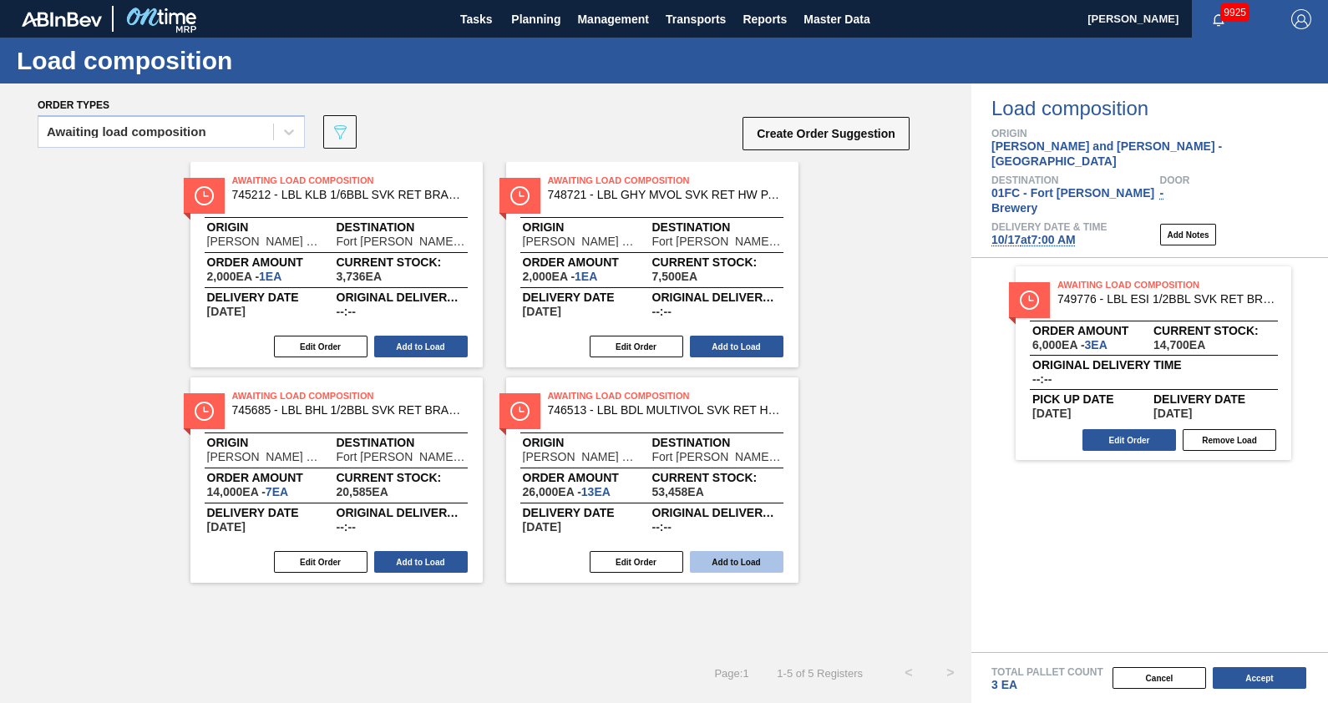
click at [737, 569] on button "Add to Load" at bounding box center [737, 562] width 94 height 22
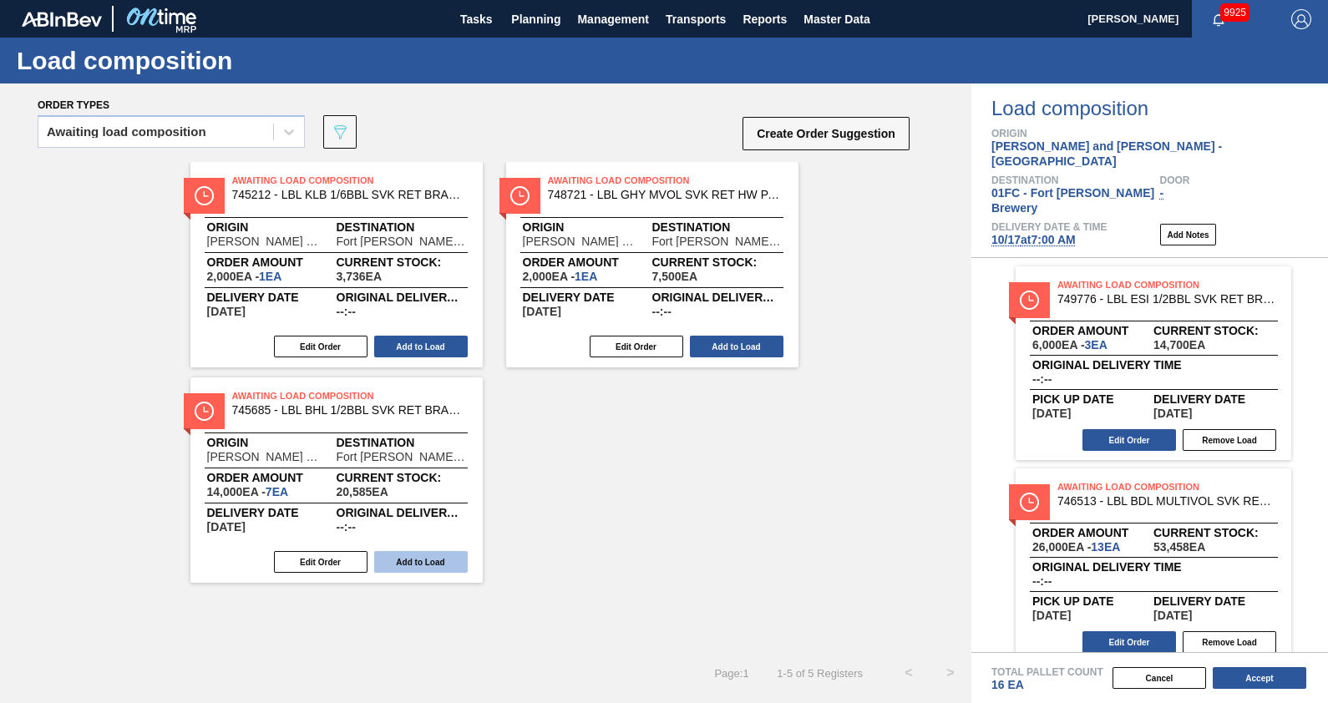
click at [390, 555] on button "Add to Load" at bounding box center [421, 562] width 94 height 22
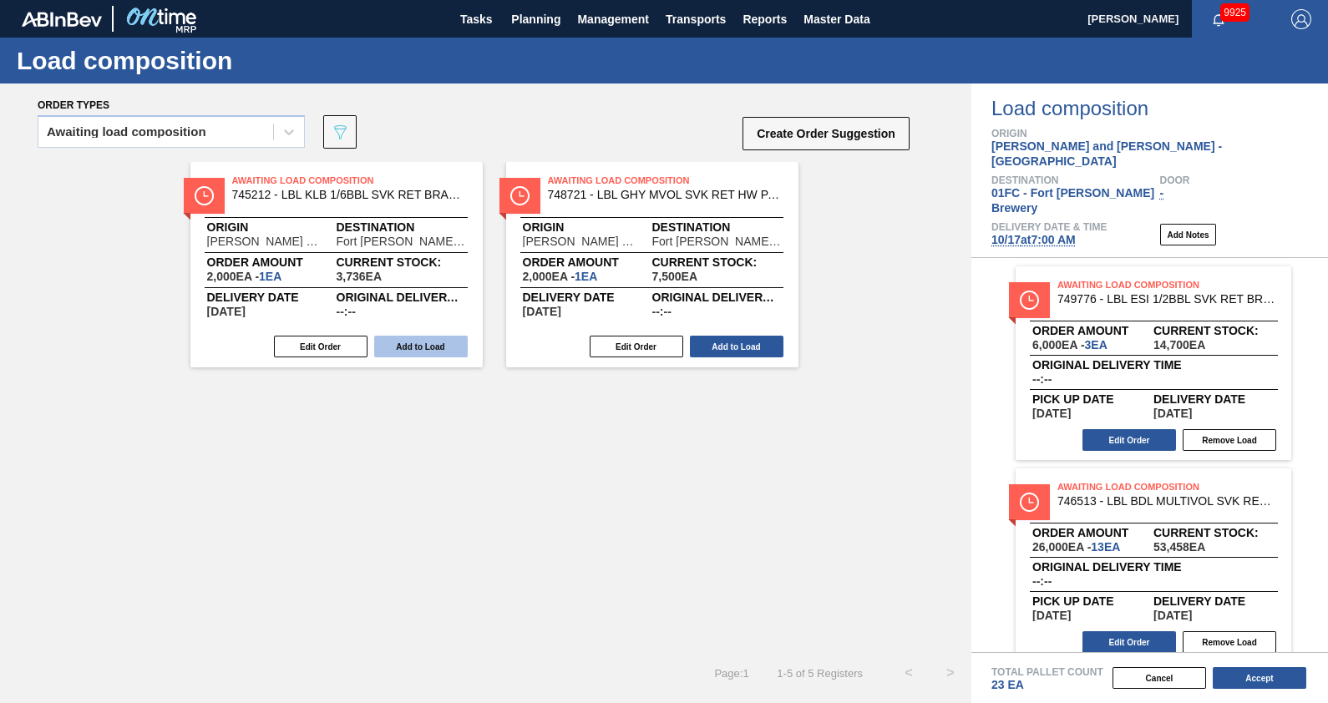
click at [422, 351] on button "Add to Load" at bounding box center [421, 347] width 94 height 22
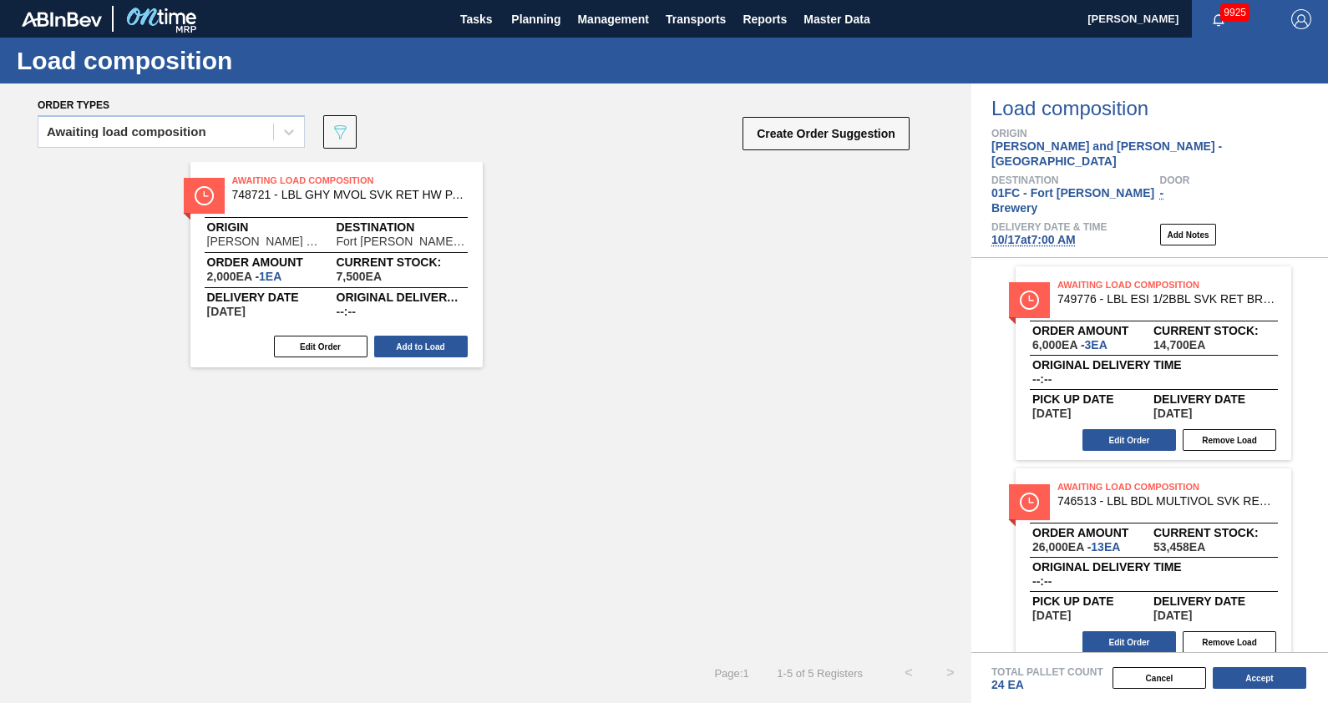
click at [422, 351] on button "Add to Load" at bounding box center [421, 347] width 94 height 22
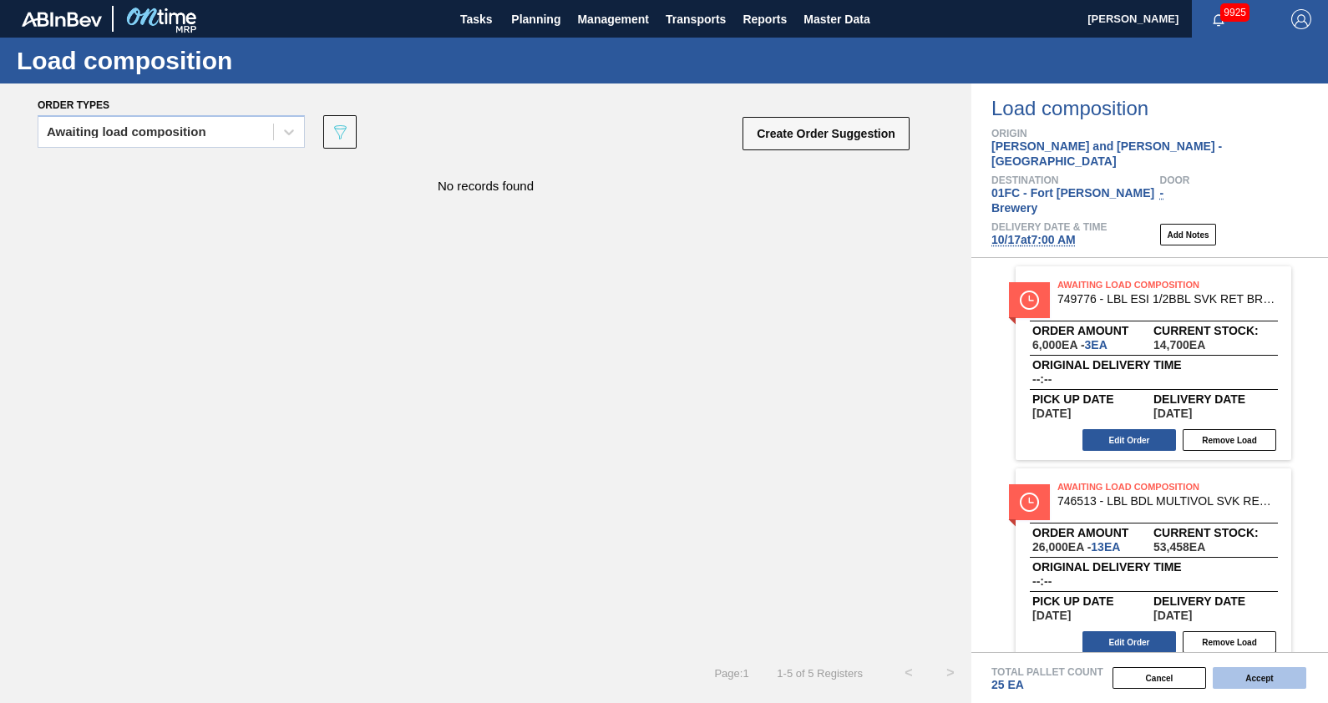
click at [1298, 681] on button "Accept" at bounding box center [1260, 678] width 94 height 22
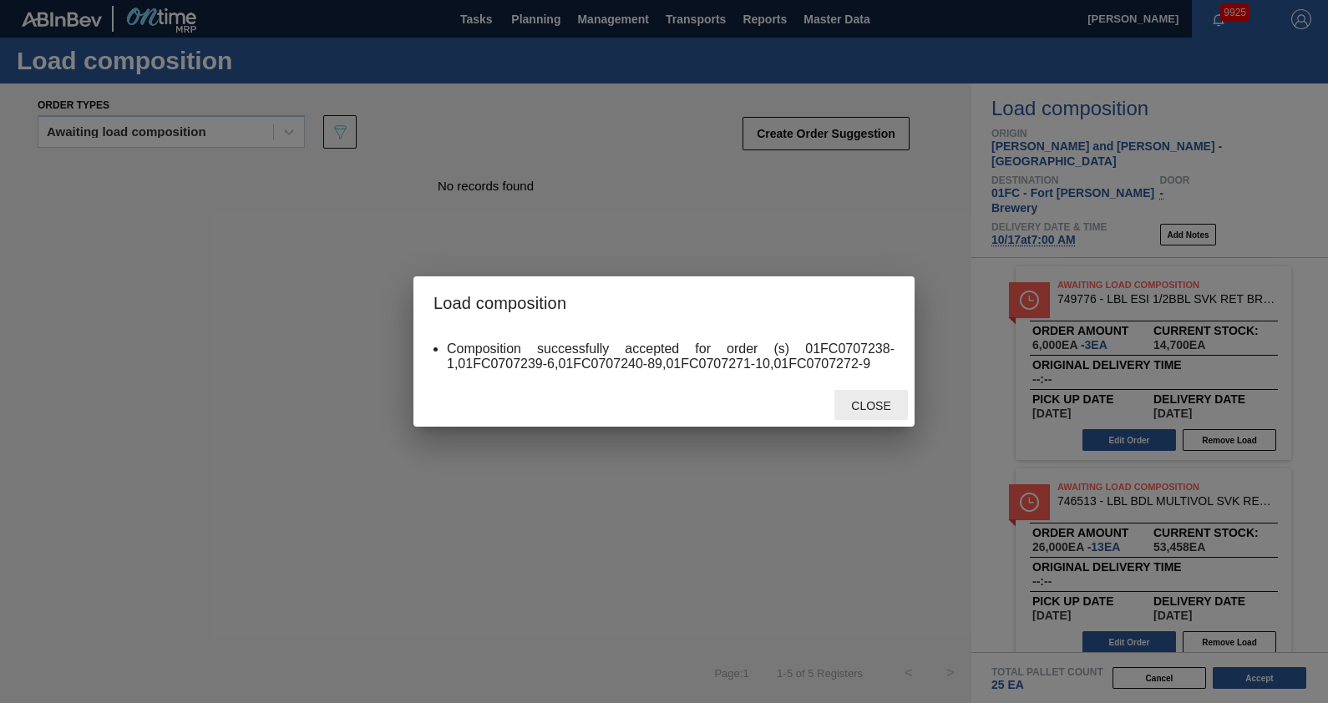
click at [881, 414] on div "Close" at bounding box center [870, 405] width 73 height 31
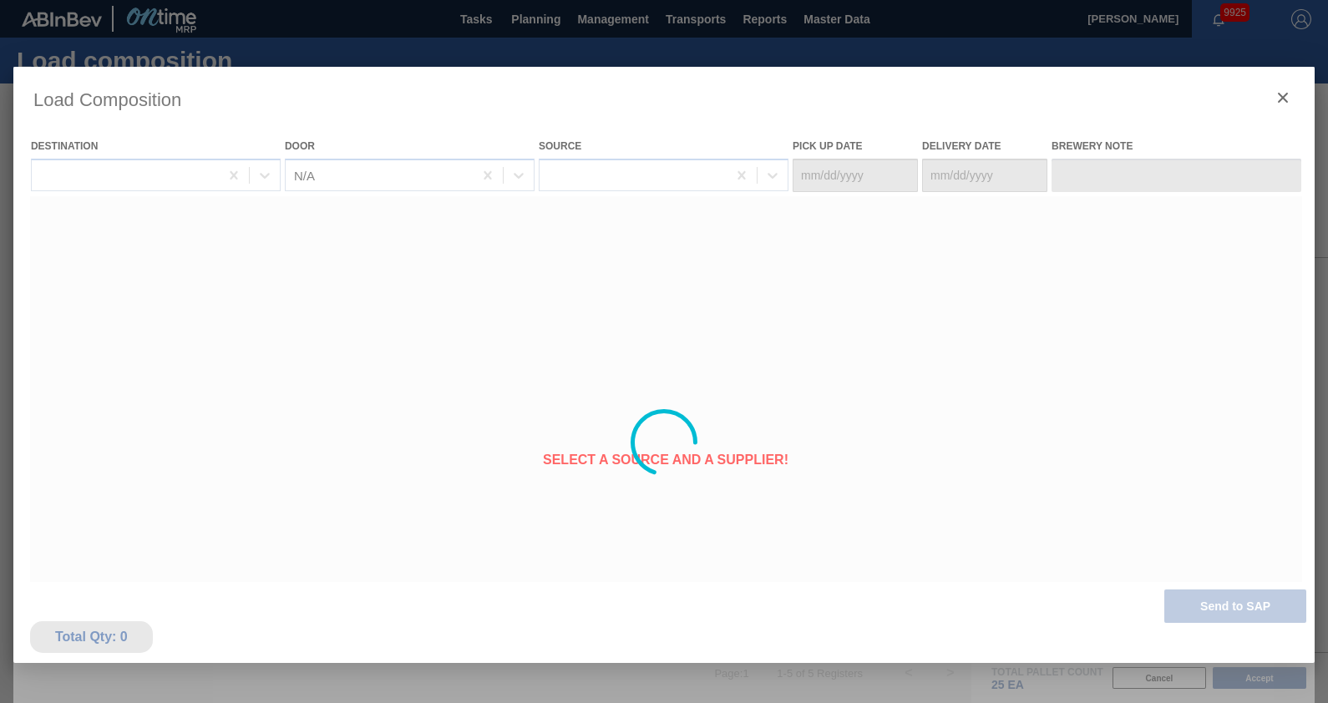
type Date "[DATE]"
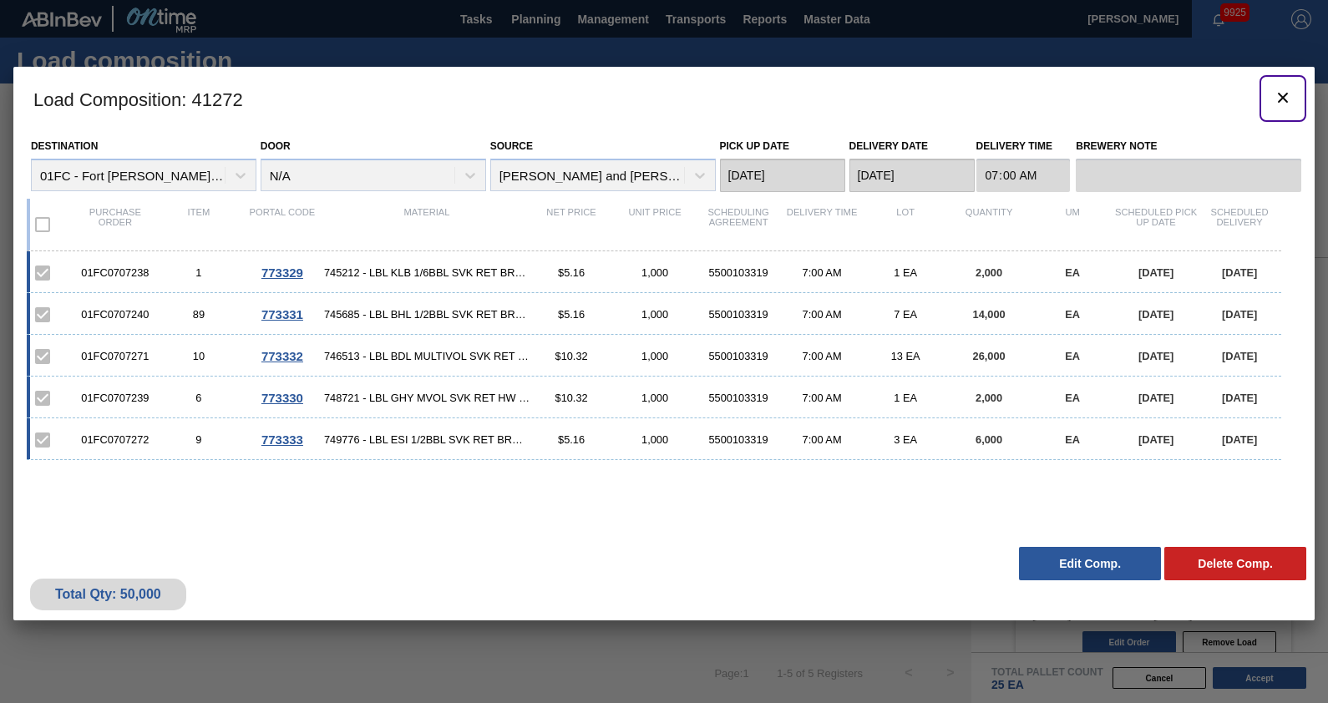
click at [1280, 98] on icon "botão de ícone" at bounding box center [1283, 98] width 20 height 20
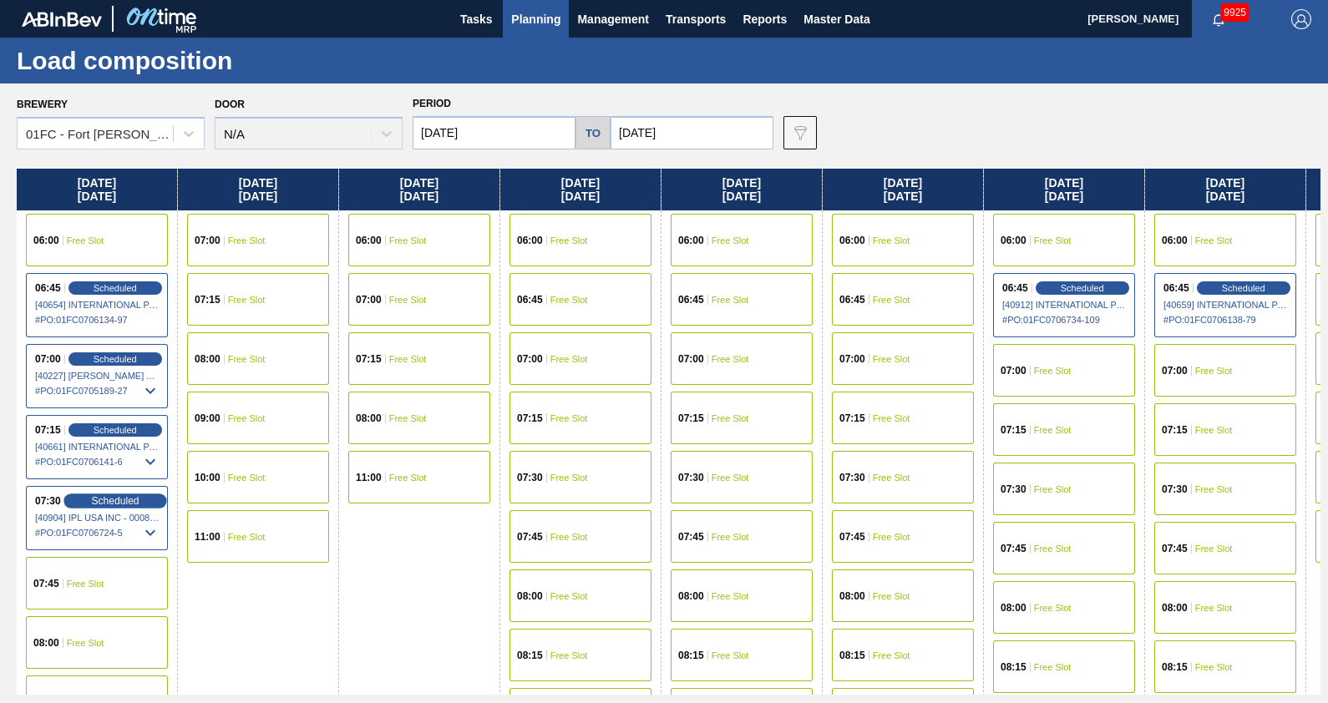
click at [107, 503] on span "Scheduled" at bounding box center [115, 500] width 48 height 11
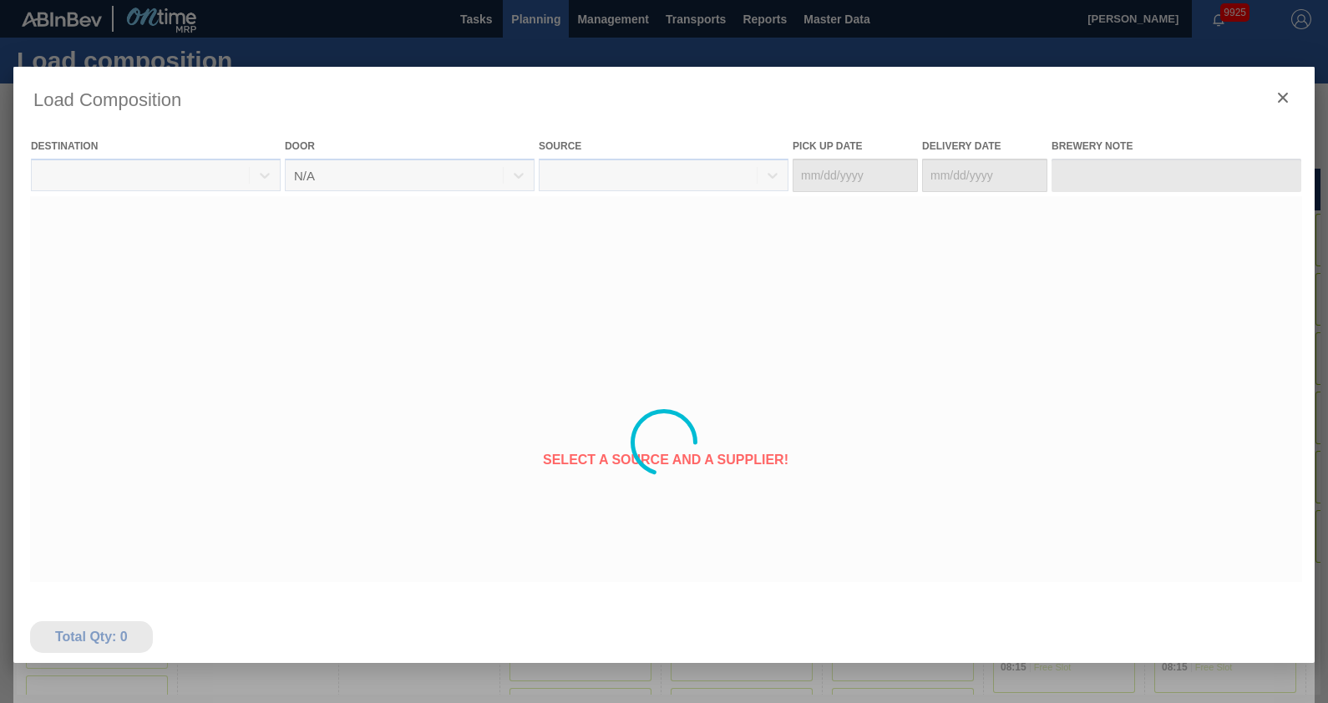
type Date "[DATE]"
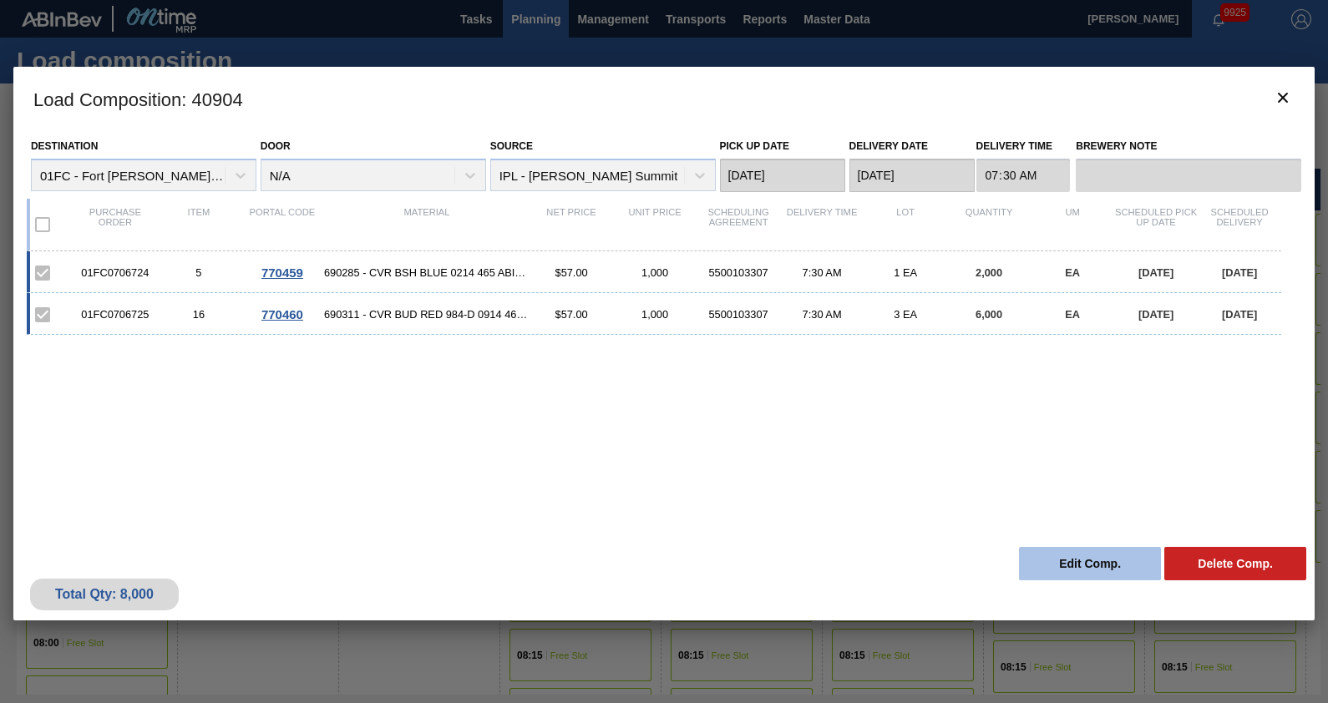
click at [1068, 555] on button "Edit Comp." at bounding box center [1090, 563] width 142 height 33
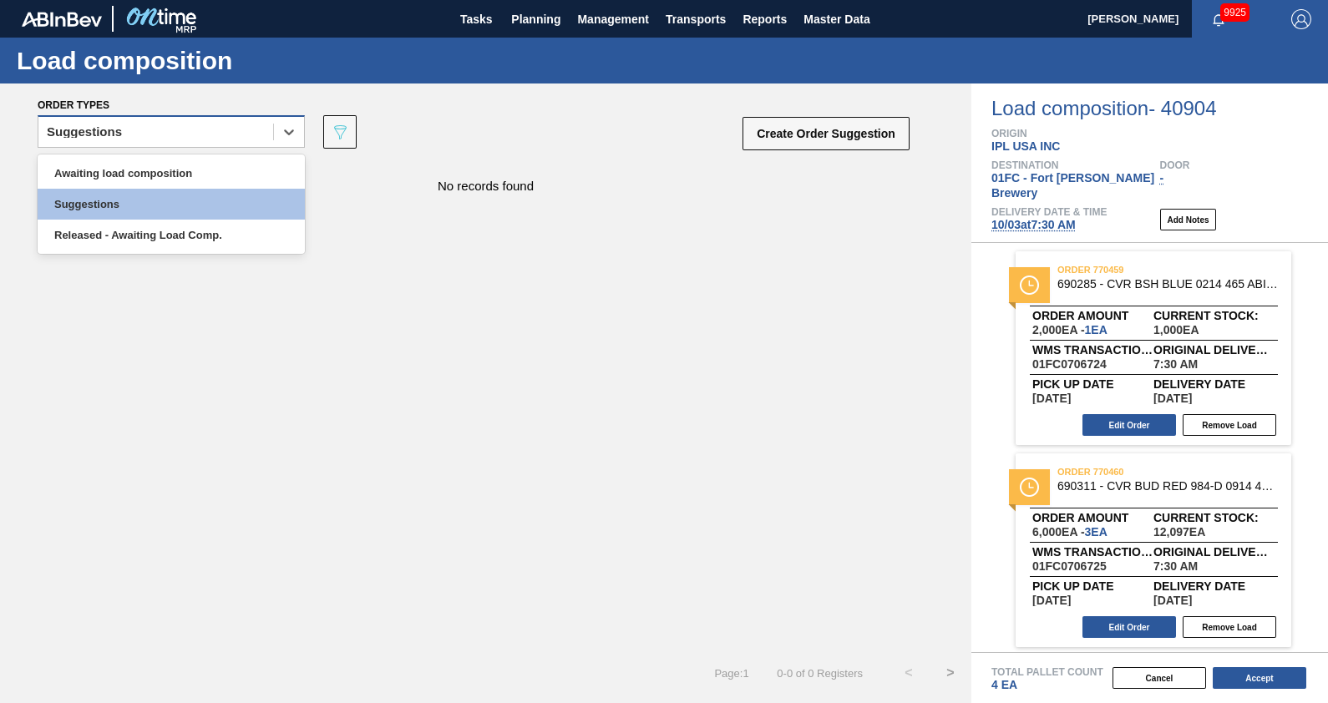
click at [172, 126] on div "Suggestions" at bounding box center [155, 132] width 235 height 24
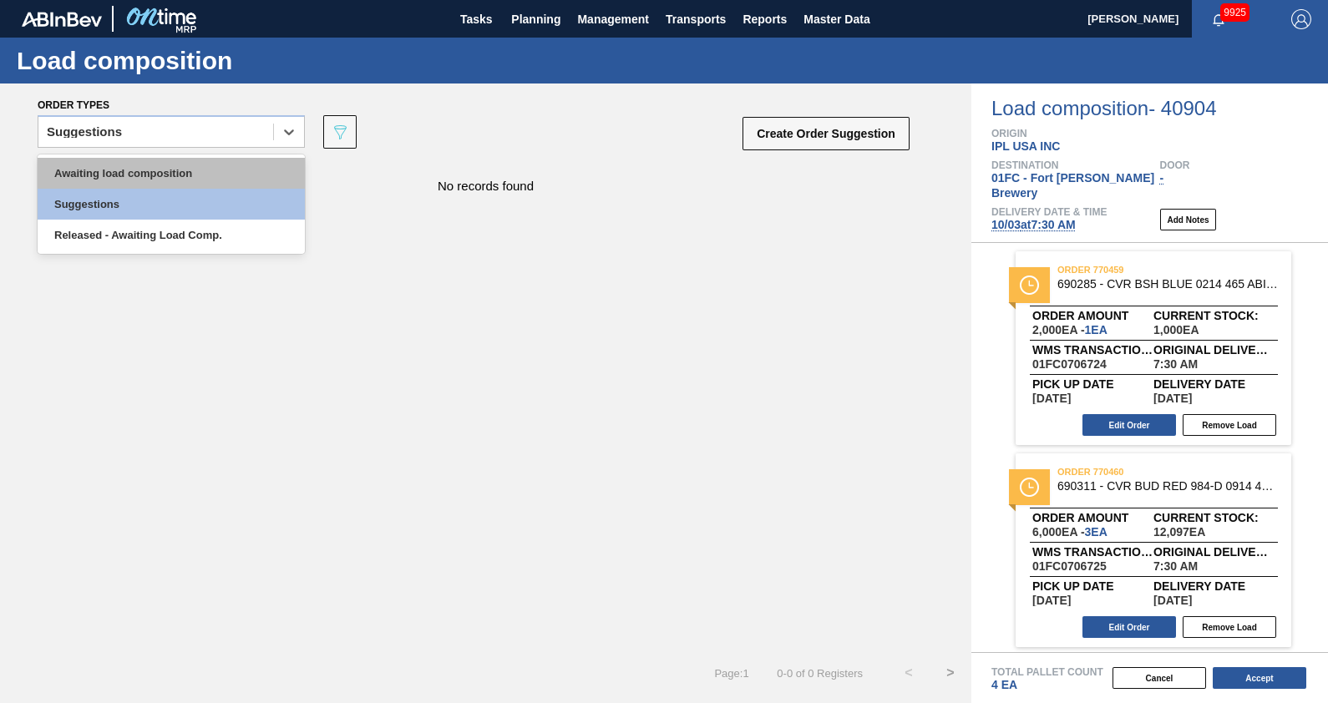
click at [190, 171] on div "Awaiting load composition" at bounding box center [171, 173] width 267 height 31
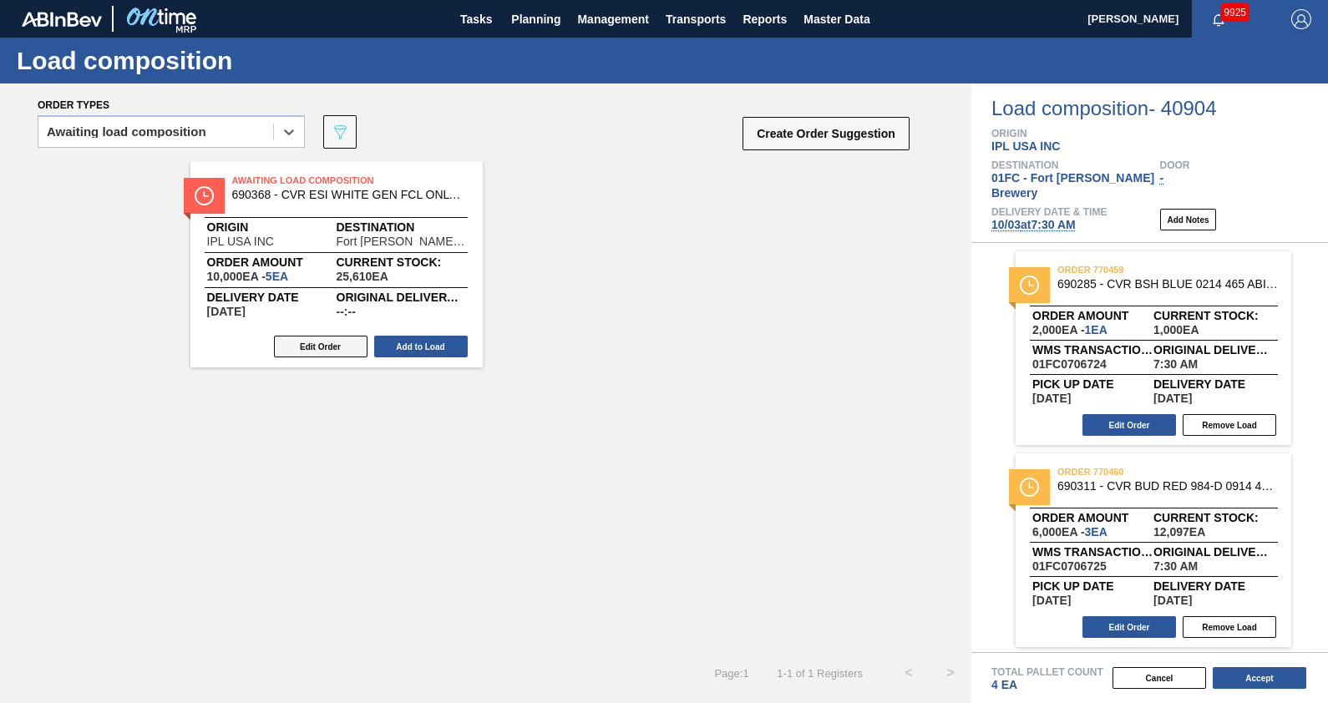
click at [332, 342] on button "Edit Order" at bounding box center [321, 347] width 94 height 22
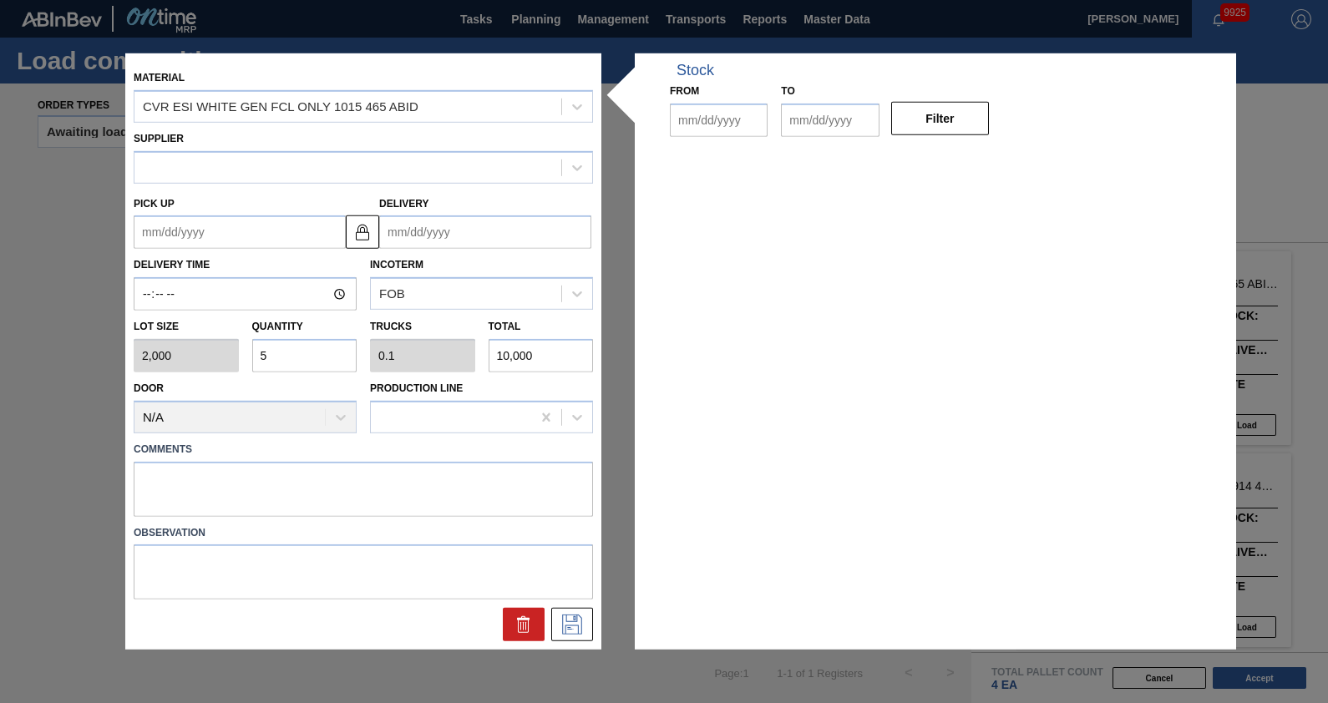
type input "2,000"
type input "5"
type input "0.1"
type input "10,000"
type up "[DATE]"
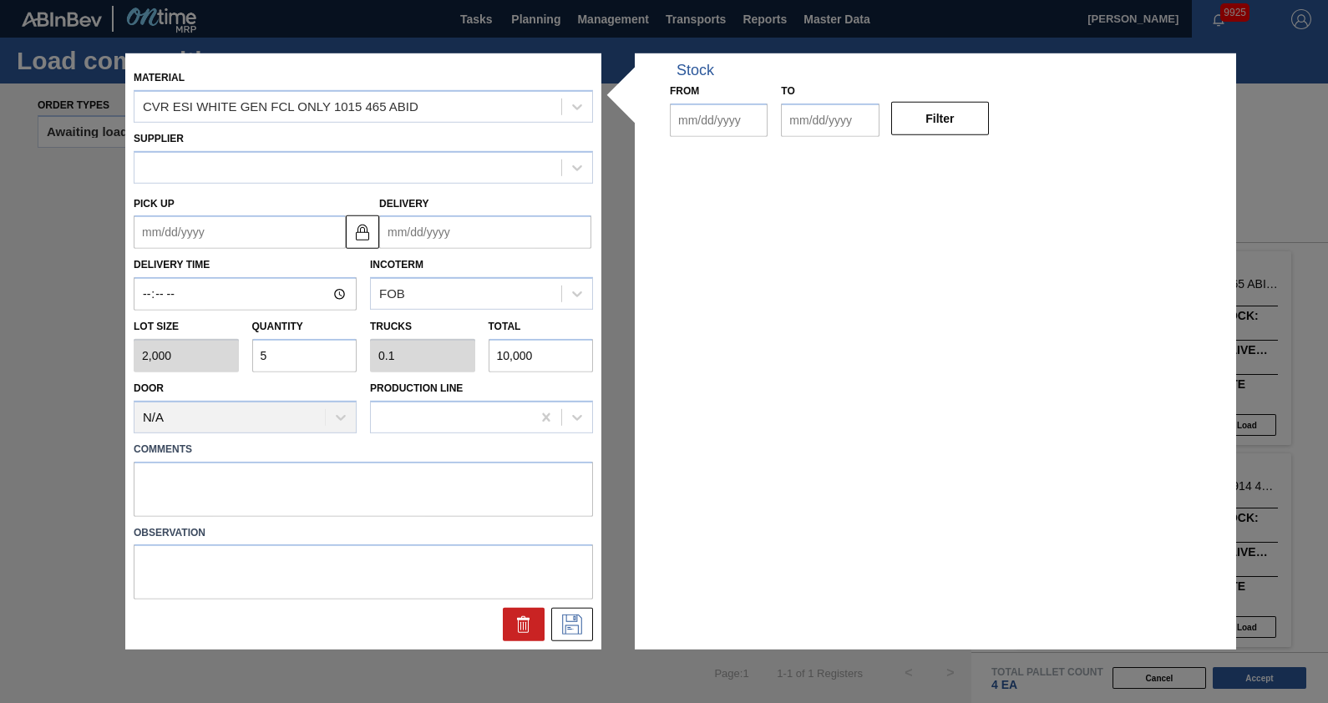
type input "[DATE]"
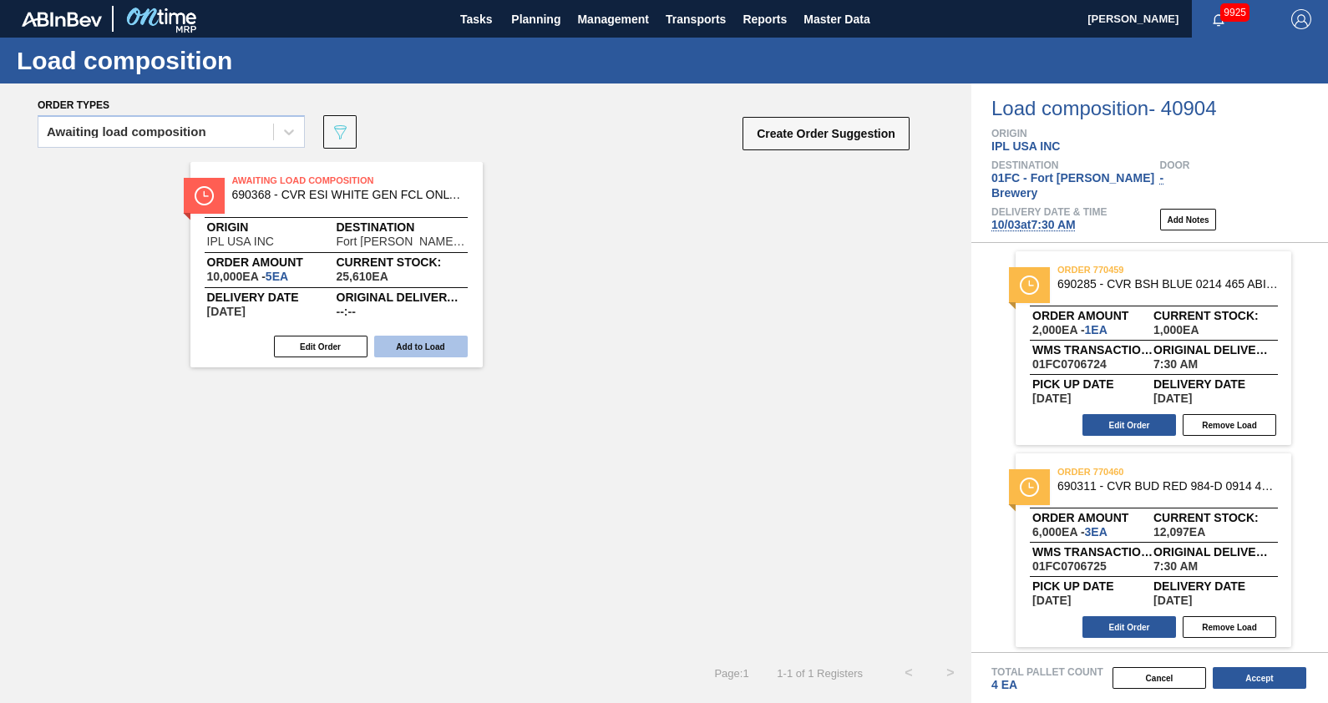
click at [417, 347] on button "Add to Load" at bounding box center [421, 347] width 94 height 22
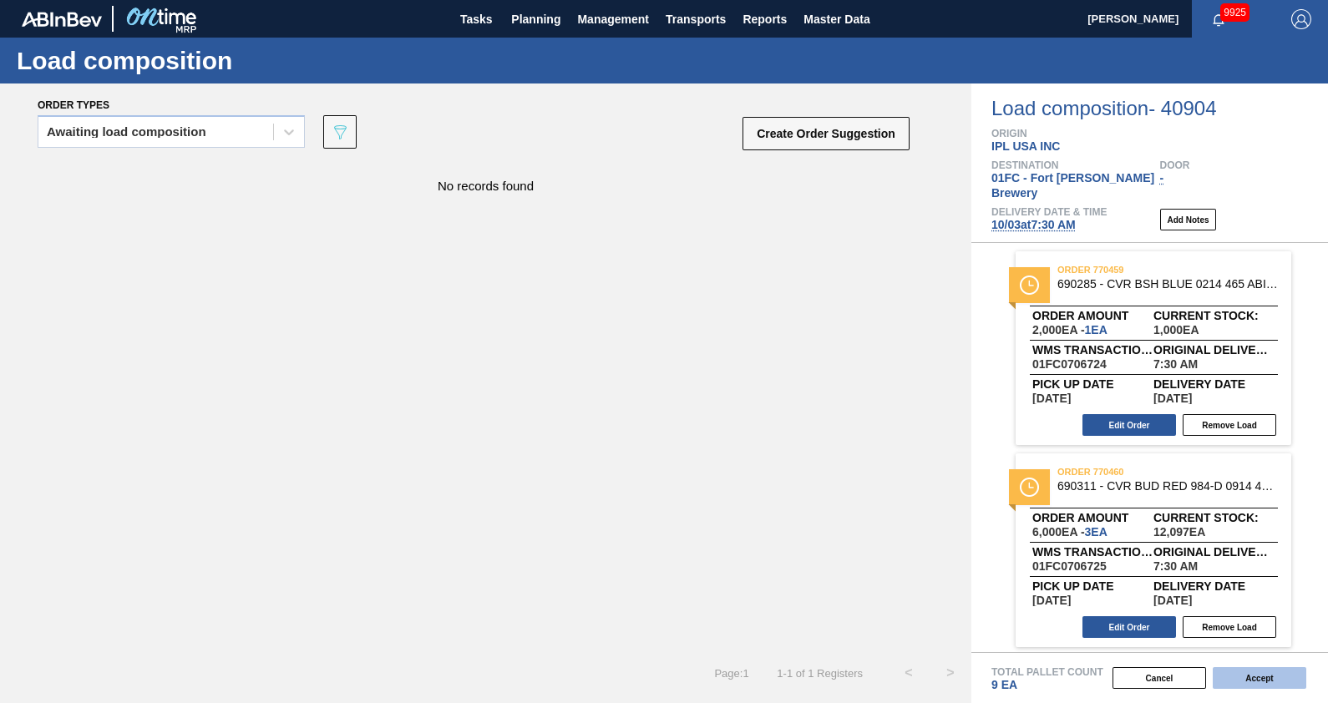
click at [1247, 671] on button "Accept" at bounding box center [1260, 678] width 94 height 22
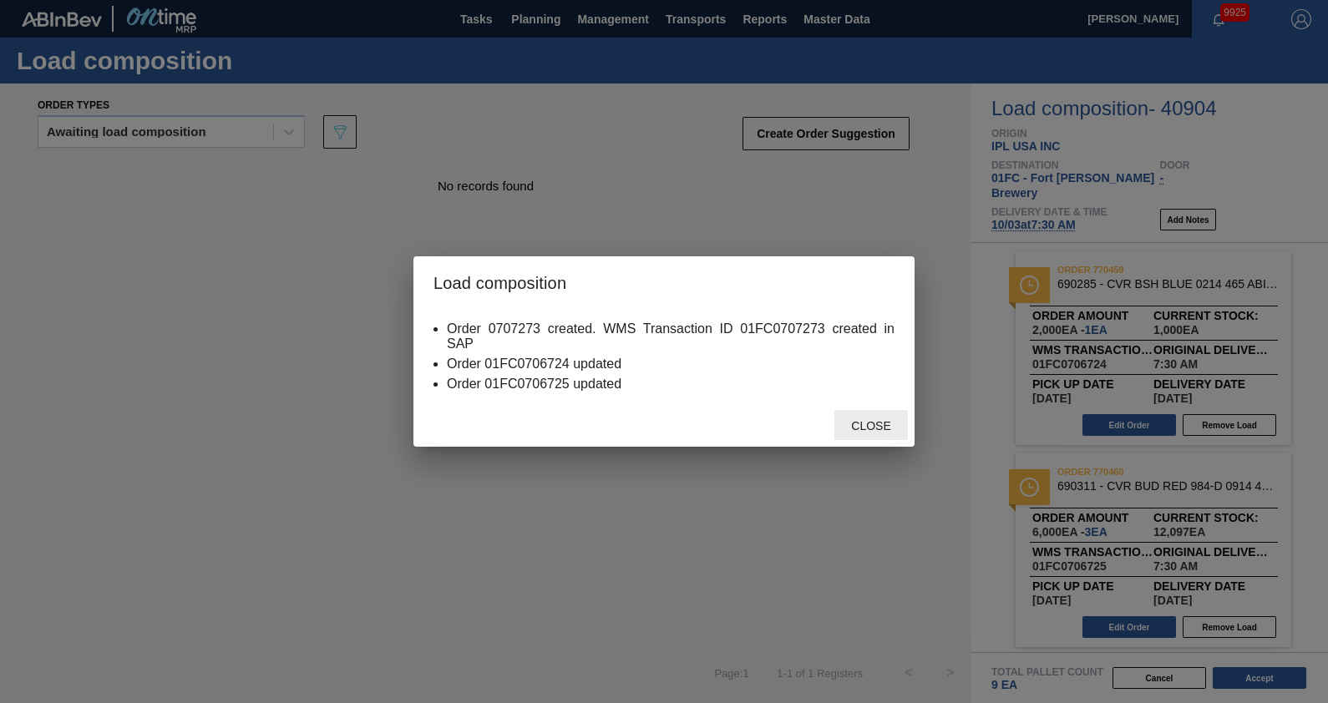
click at [880, 415] on div "Close" at bounding box center [870, 425] width 73 height 31
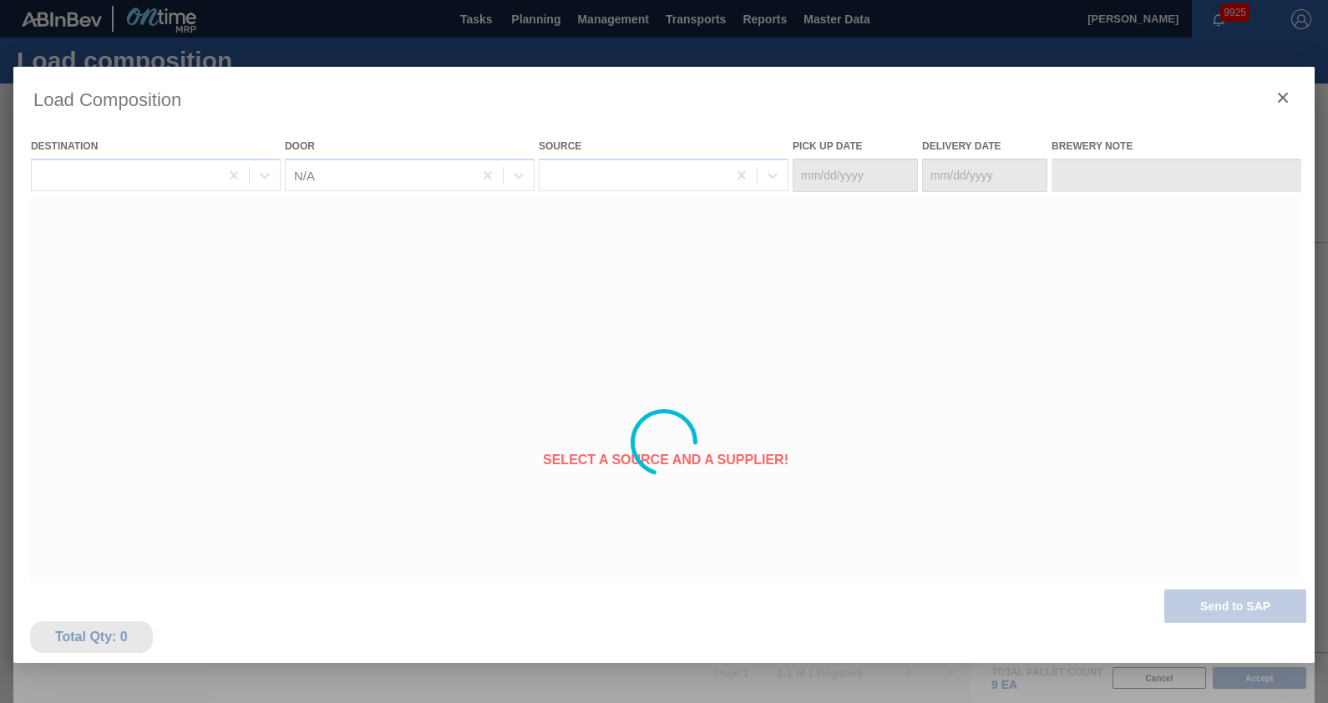
type Date "[DATE]"
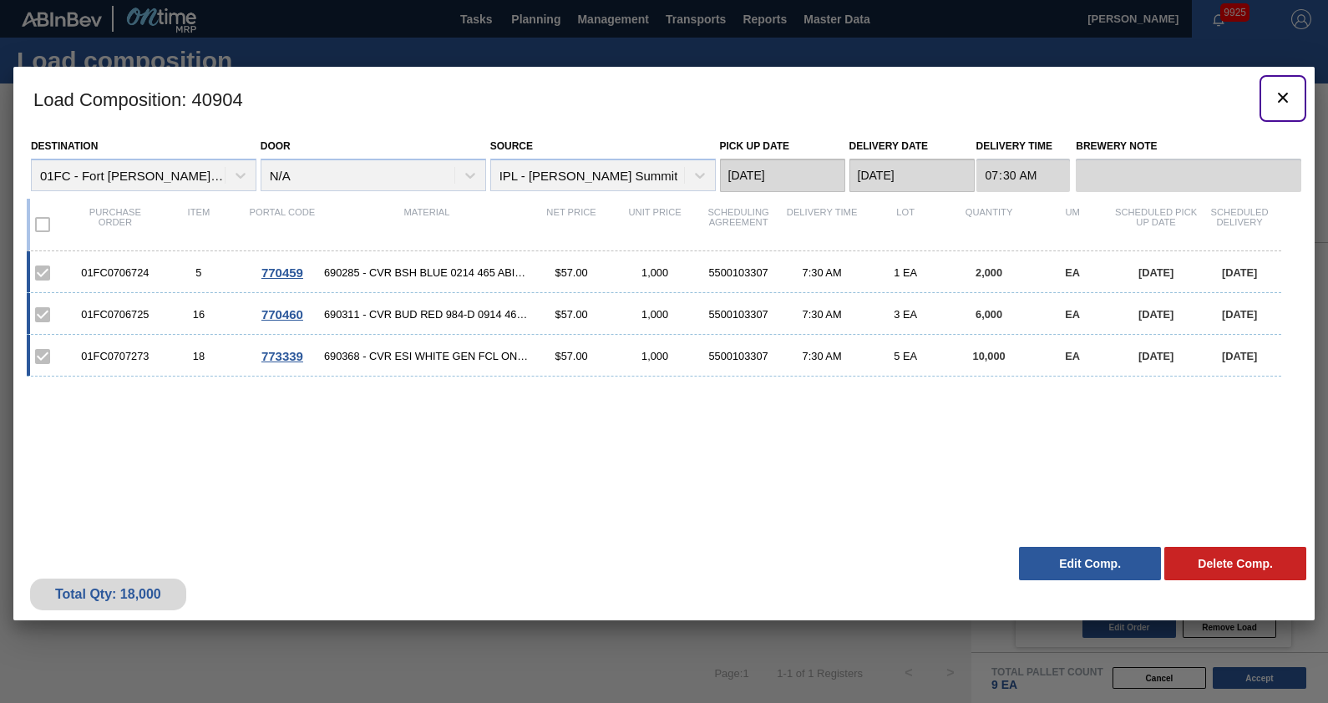
click at [1282, 99] on icon "botão de ícone" at bounding box center [1283, 98] width 20 height 20
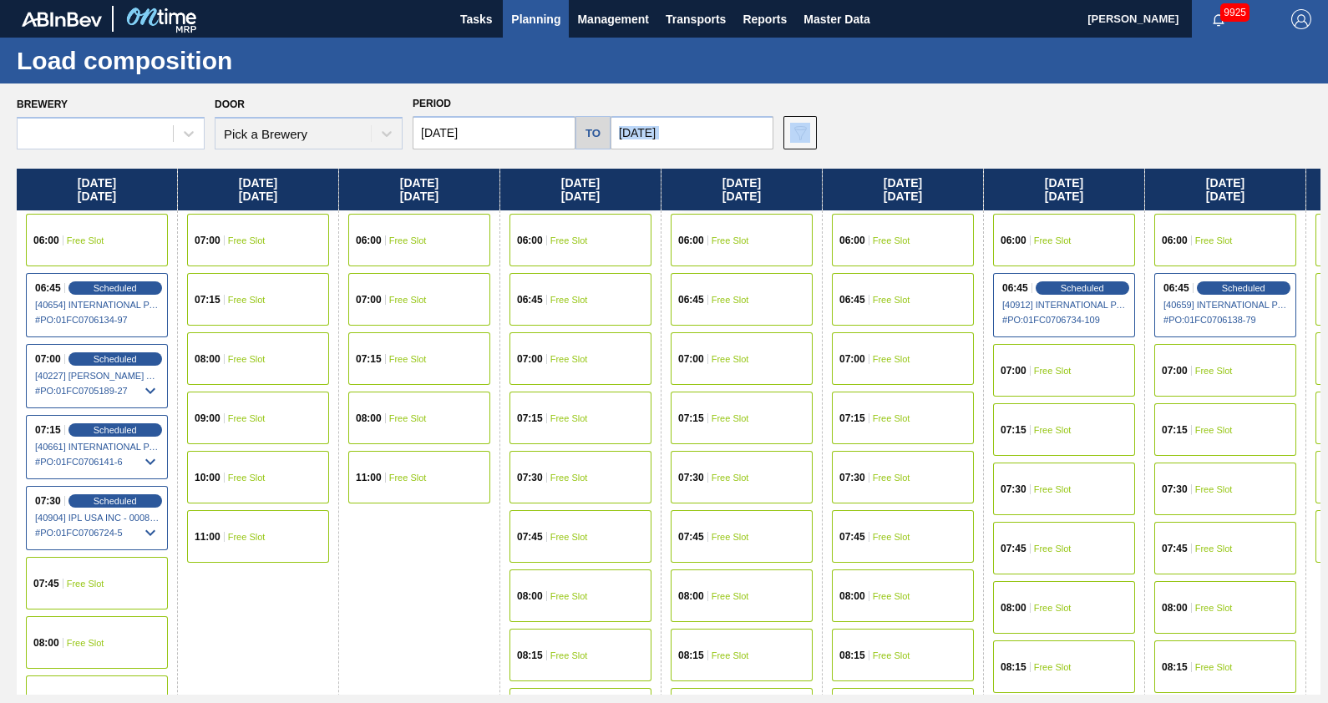
click at [969, 138] on div "Brewery Door Pick a Brewery Period [DATE] to [DATE] Data view filter Unavailabl…" at bounding box center [668, 121] width 1303 height 58
click at [589, 89] on div "Brewery 01FC - [GEOGRAPHIC_DATA][PERSON_NAME] Brewery Door N/A Period [DATE] to…" at bounding box center [664, 393] width 1328 height 619
click at [600, 79] on div "Load composition" at bounding box center [664, 61] width 1328 height 46
click at [548, 14] on span "Planning" at bounding box center [535, 19] width 49 height 20
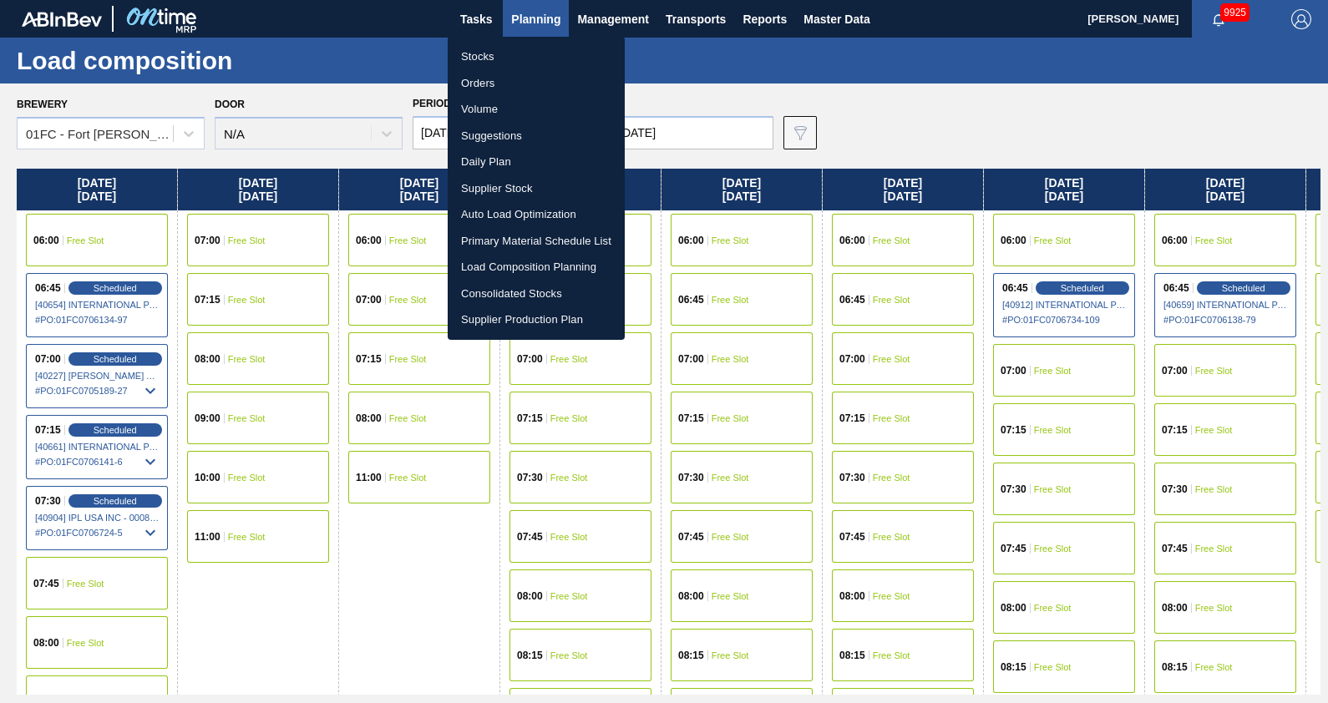
click at [337, 64] on div at bounding box center [664, 351] width 1328 height 703
